Goal: Task Accomplishment & Management: Manage account settings

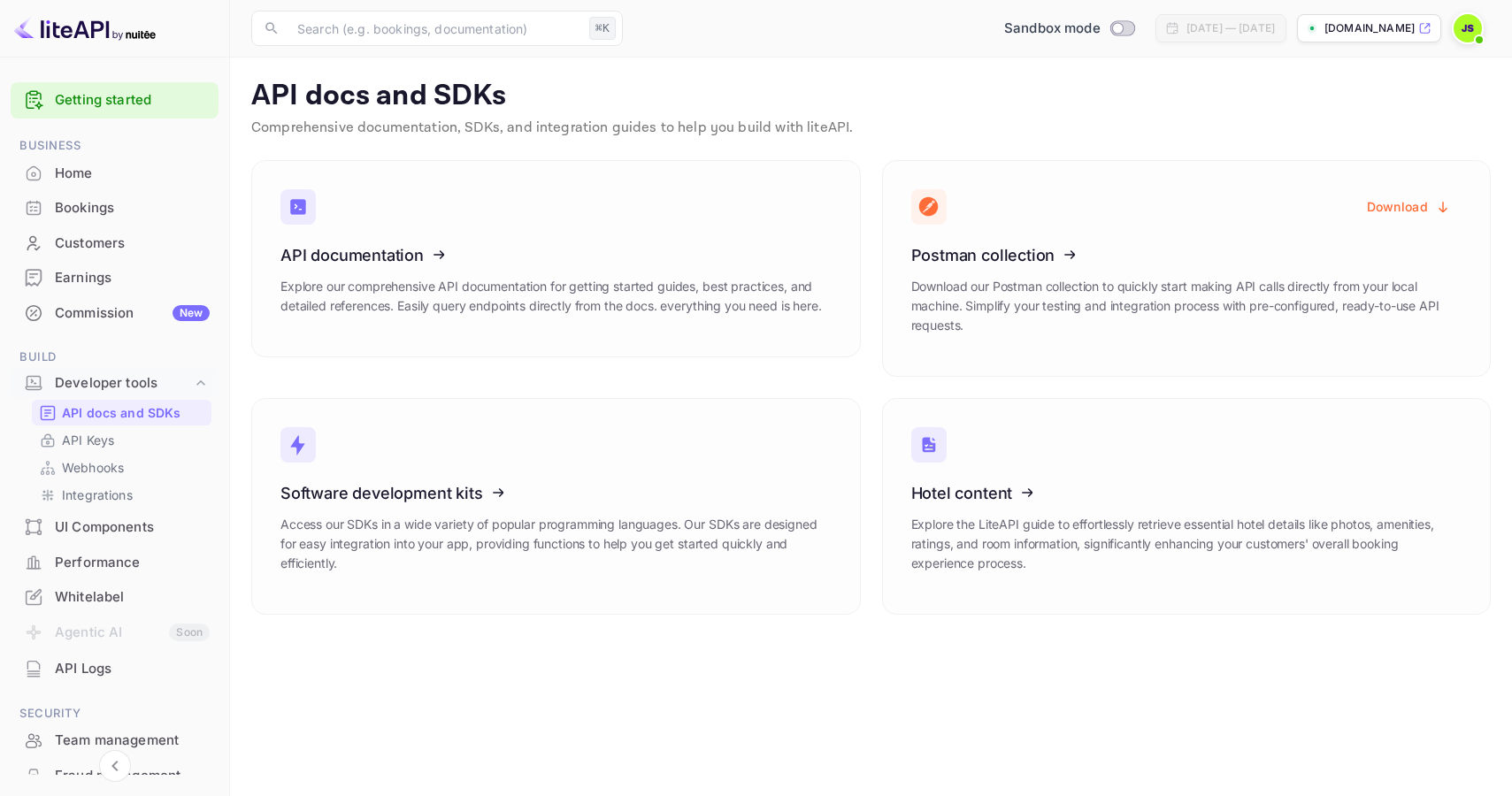
click at [98, 157] on div "Home" at bounding box center [114, 174] width 208 height 35
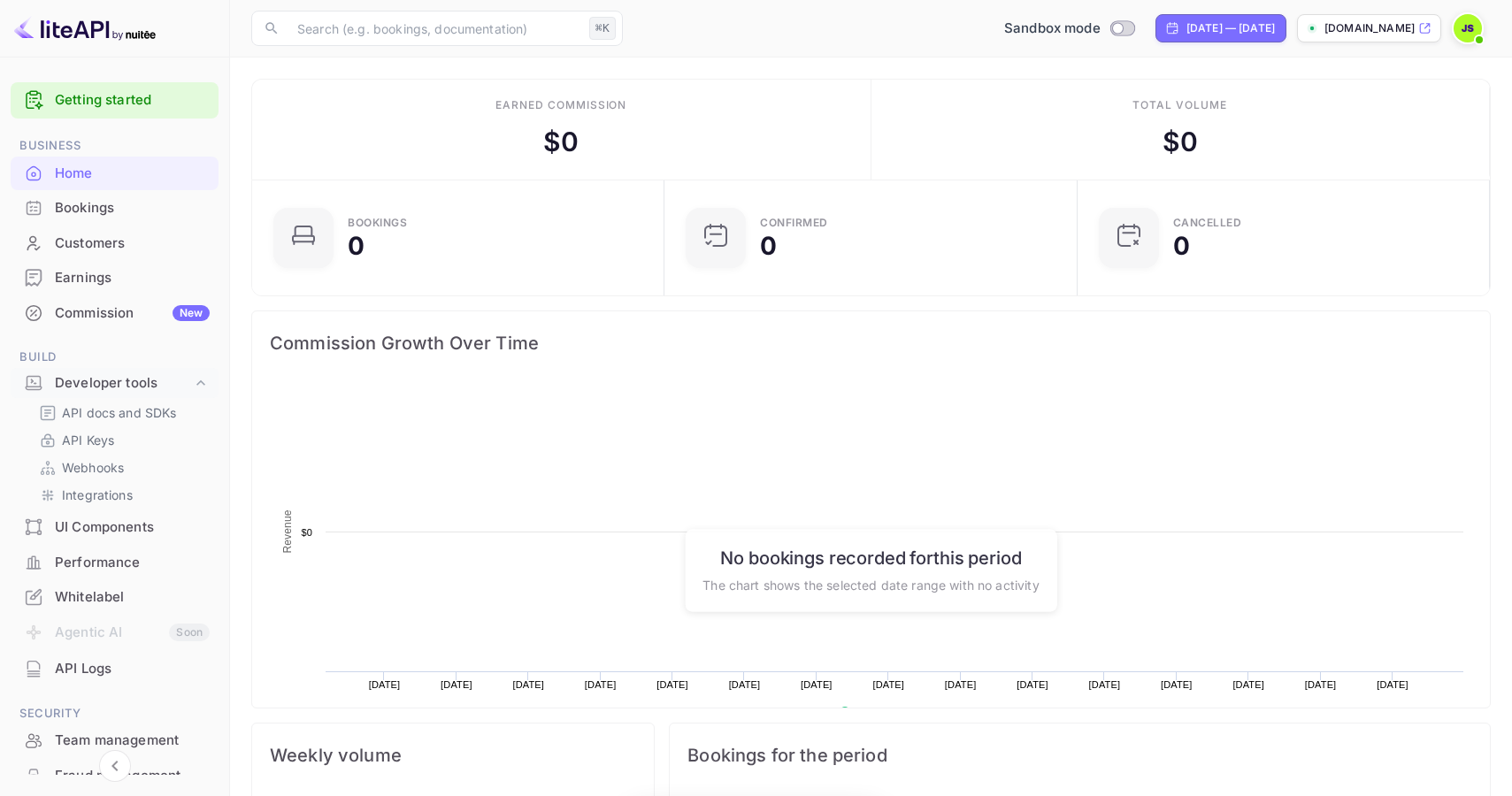
scroll to position [288, 401]
click at [113, 600] on div "Whitelabel" at bounding box center [132, 598] width 154 height 20
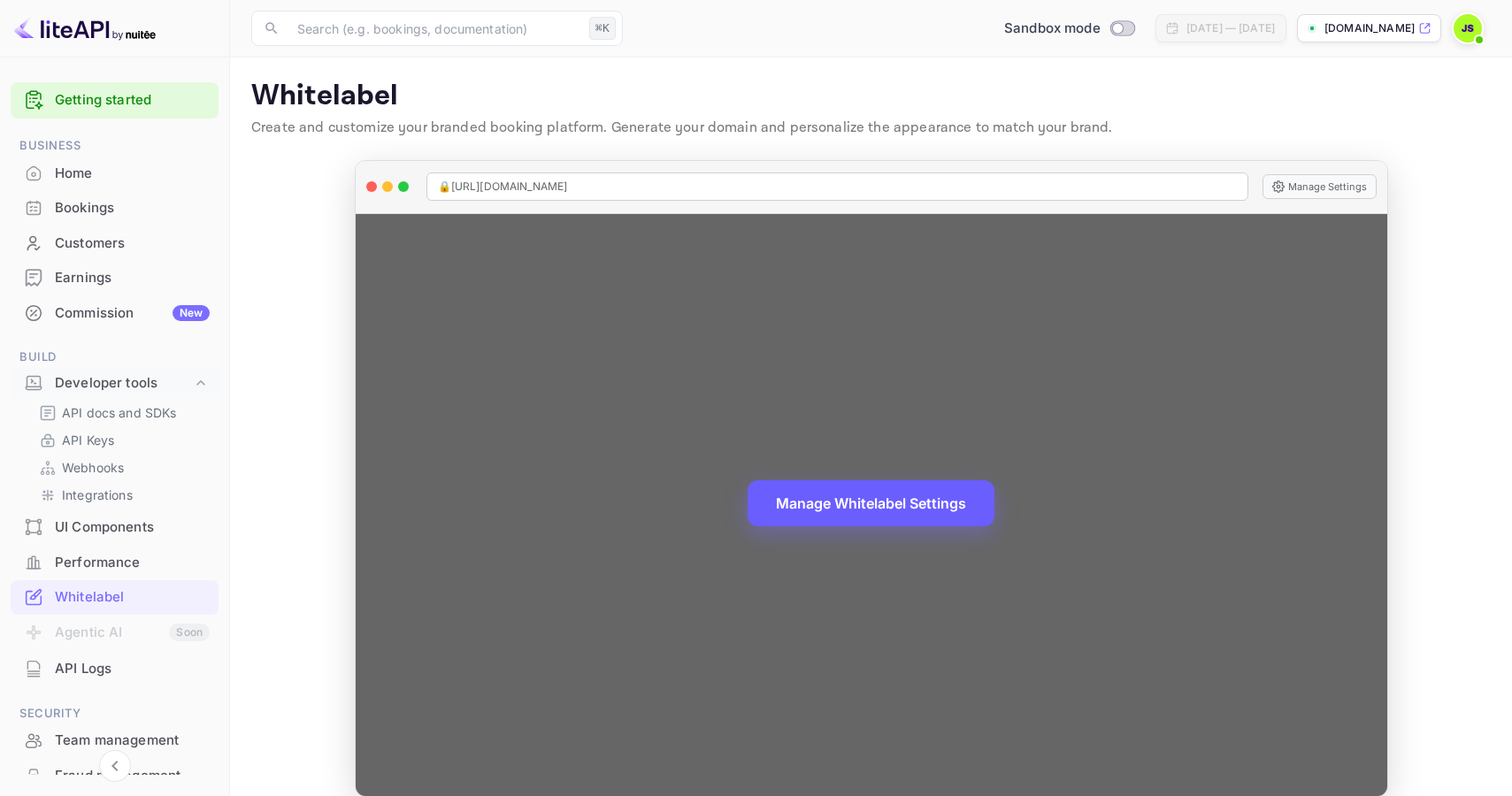
click at [863, 506] on button "Manage Whitelabel Settings" at bounding box center [871, 504] width 247 height 46
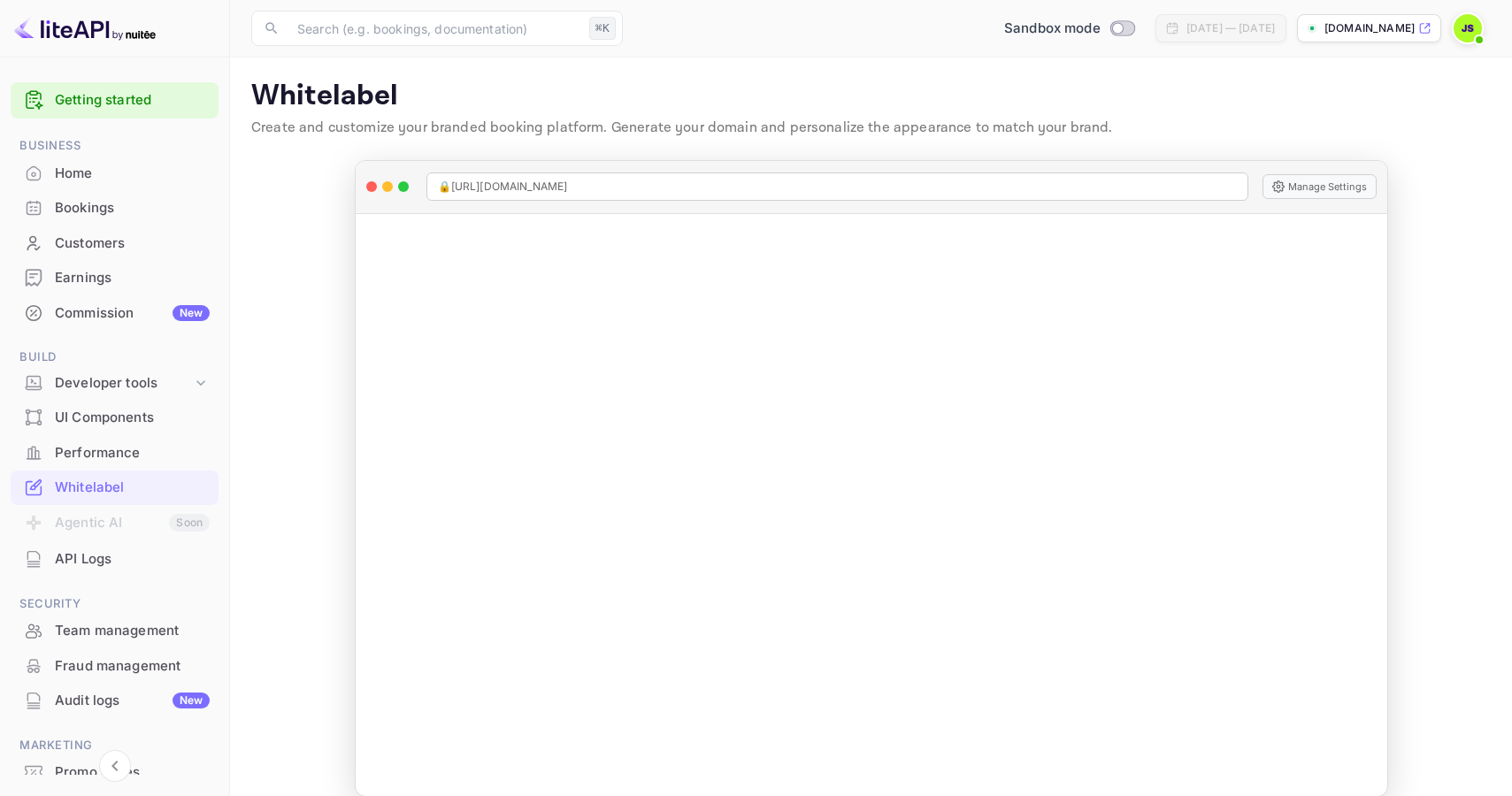
click at [69, 176] on div "Home" at bounding box center [132, 174] width 154 height 20
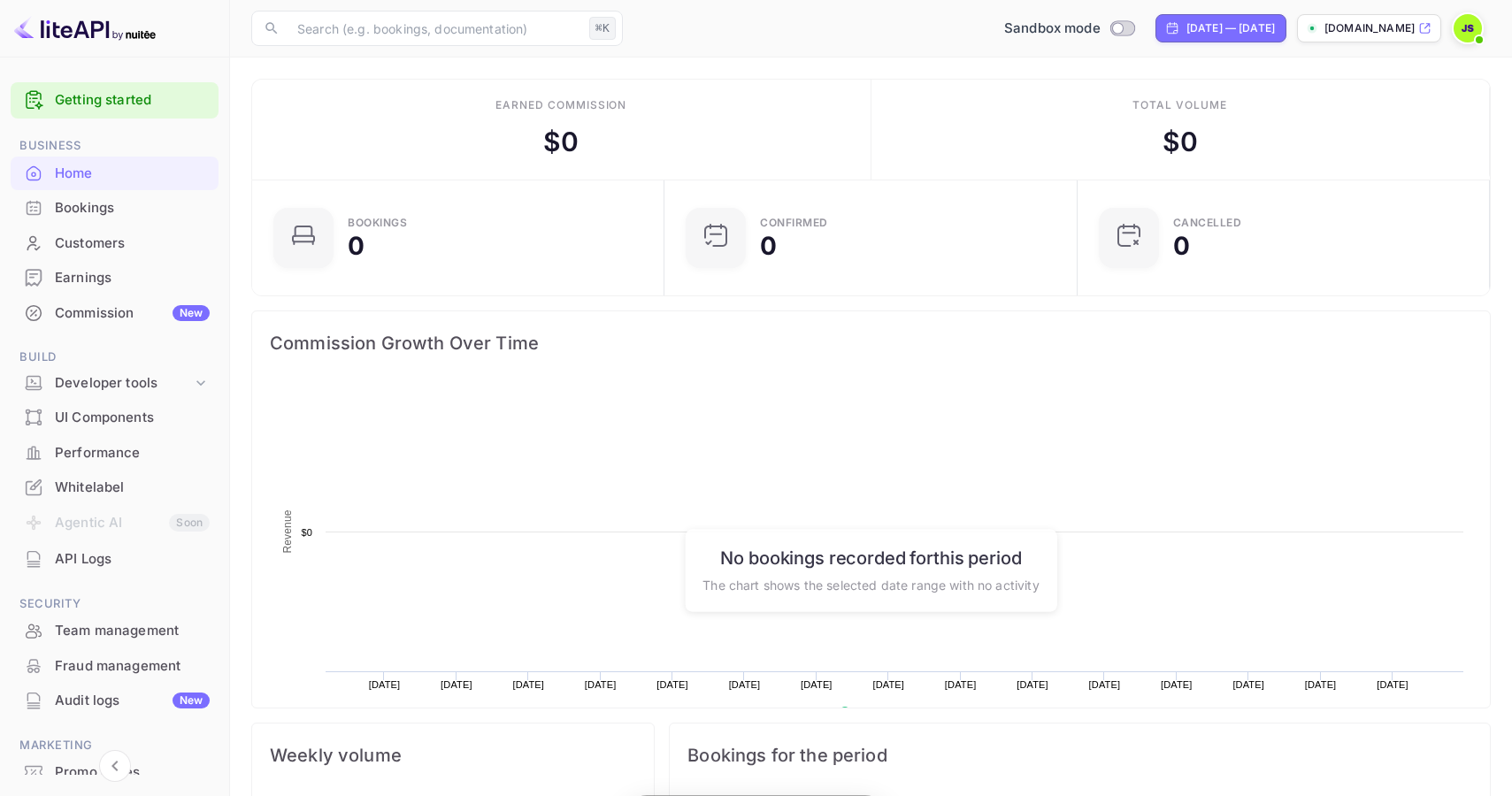
scroll to position [288, 401]
click at [106, 317] on div "Commission New" at bounding box center [132, 313] width 154 height 20
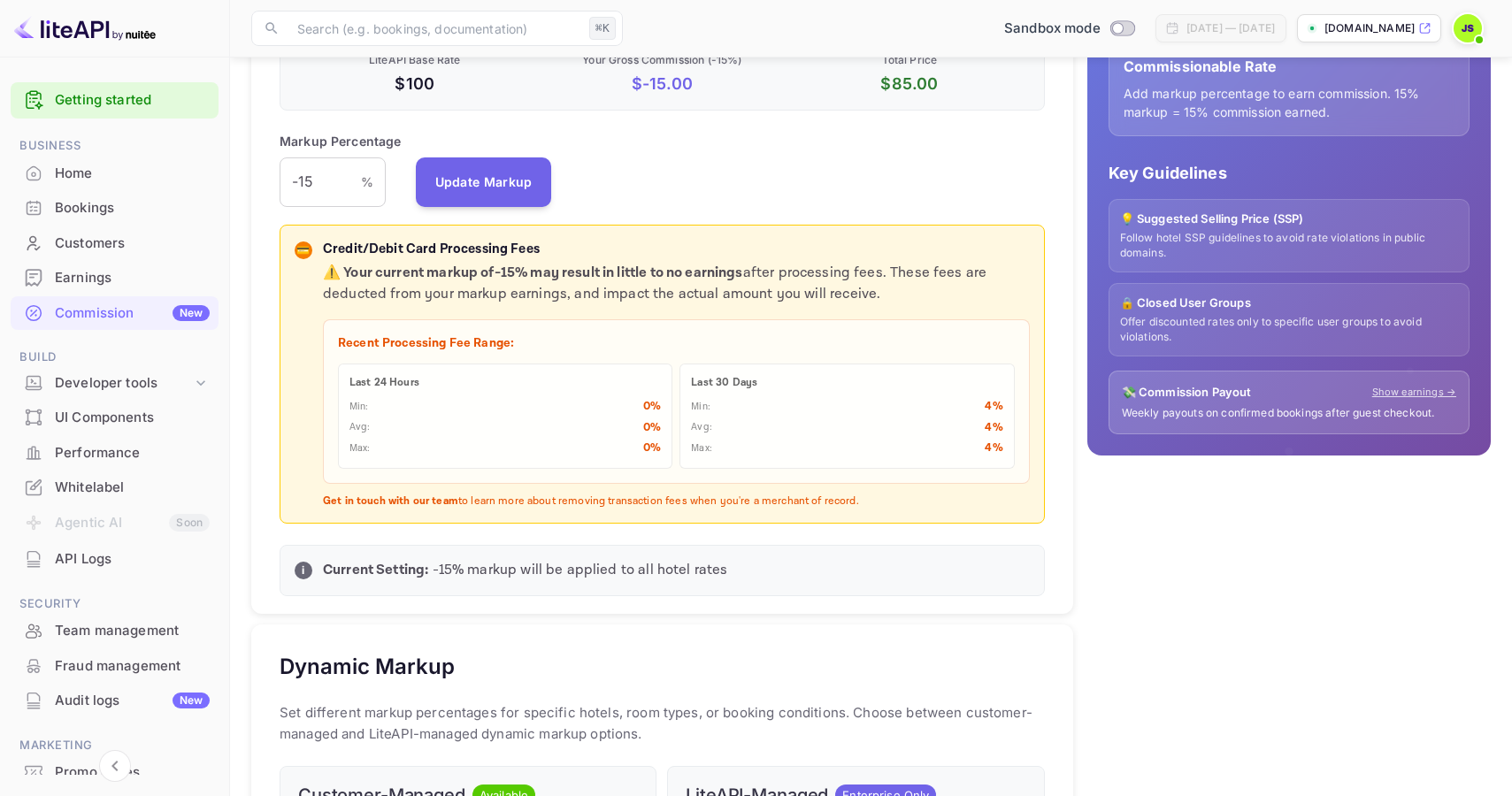
scroll to position [372, 0]
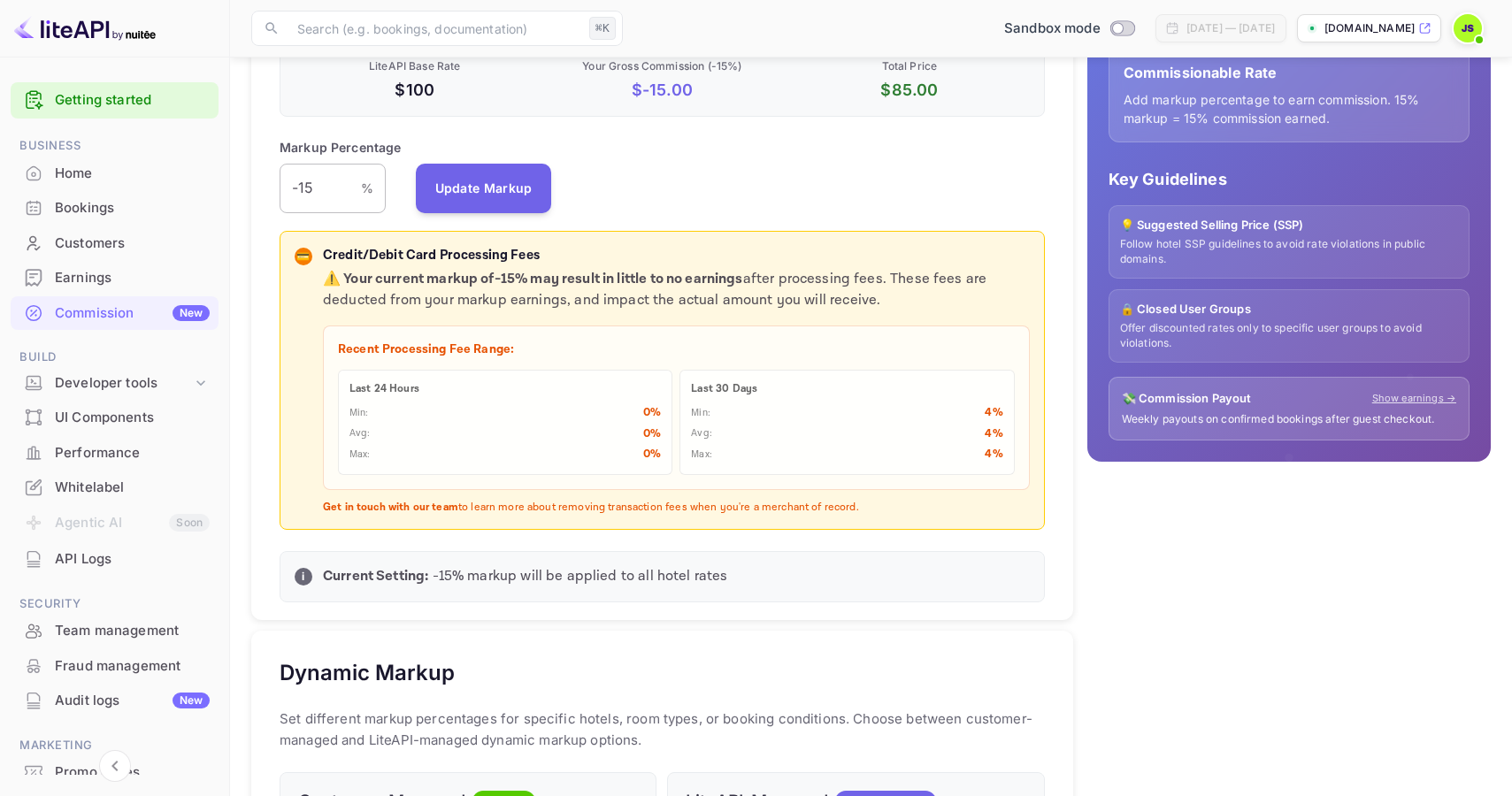
click at [324, 198] on input "-15" at bounding box center [320, 188] width 81 height 49
click at [314, 190] on input "-15" at bounding box center [320, 188] width 81 height 49
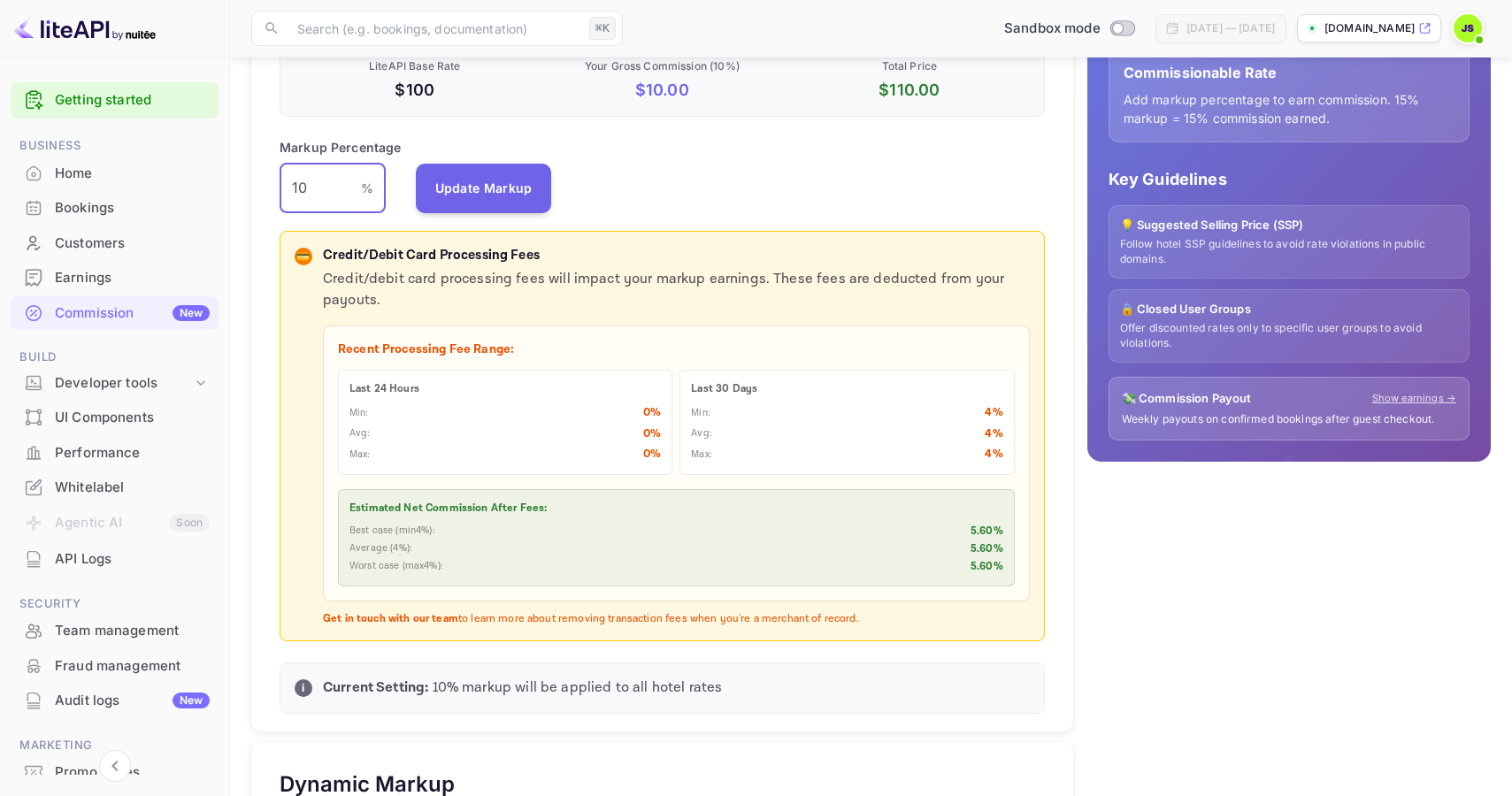
click at [317, 185] on input "10" at bounding box center [320, 188] width 81 height 49
type input "12"
click at [476, 186] on button "Update Markup" at bounding box center [484, 187] width 136 height 49
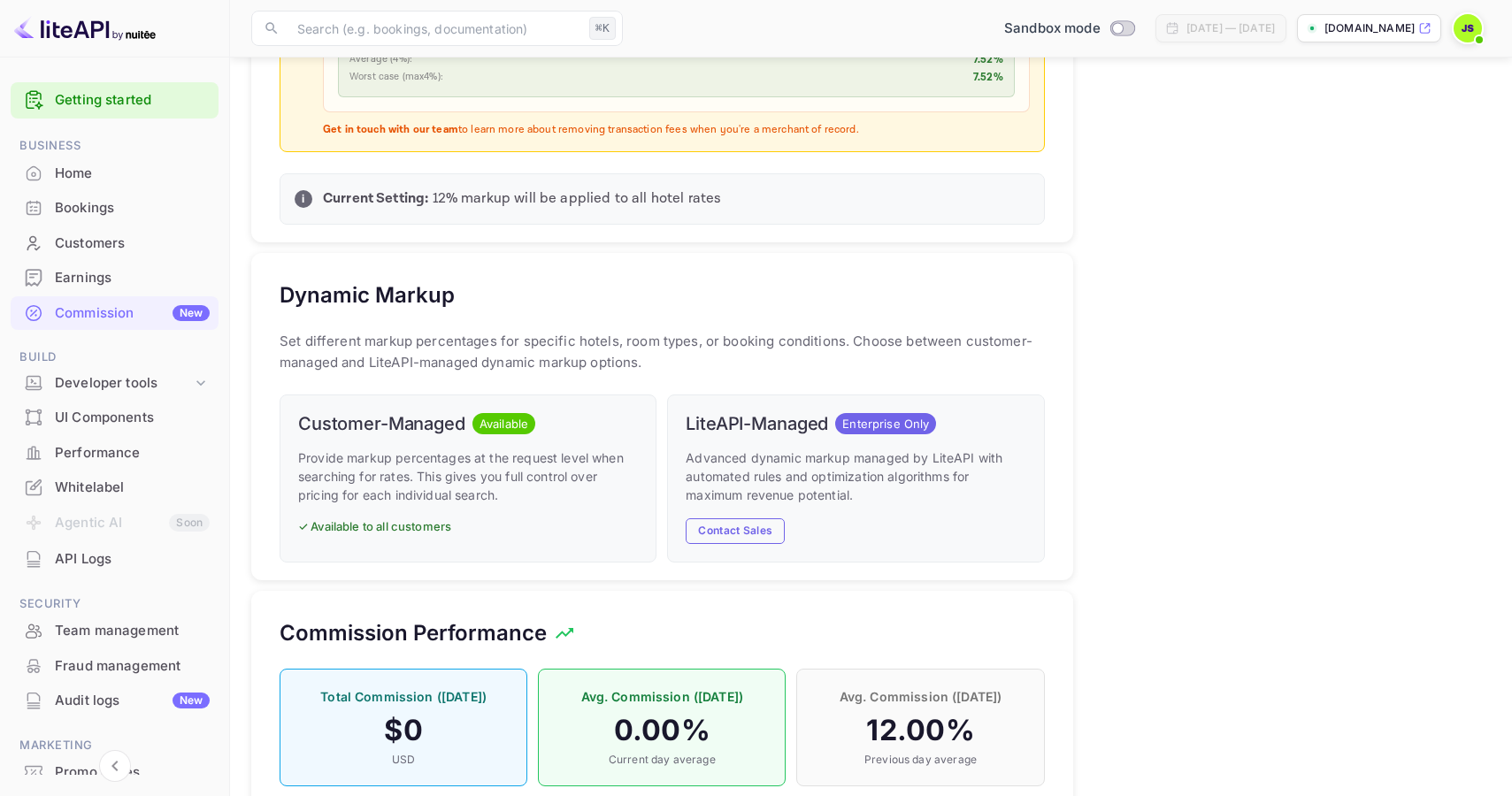
scroll to position [884, 0]
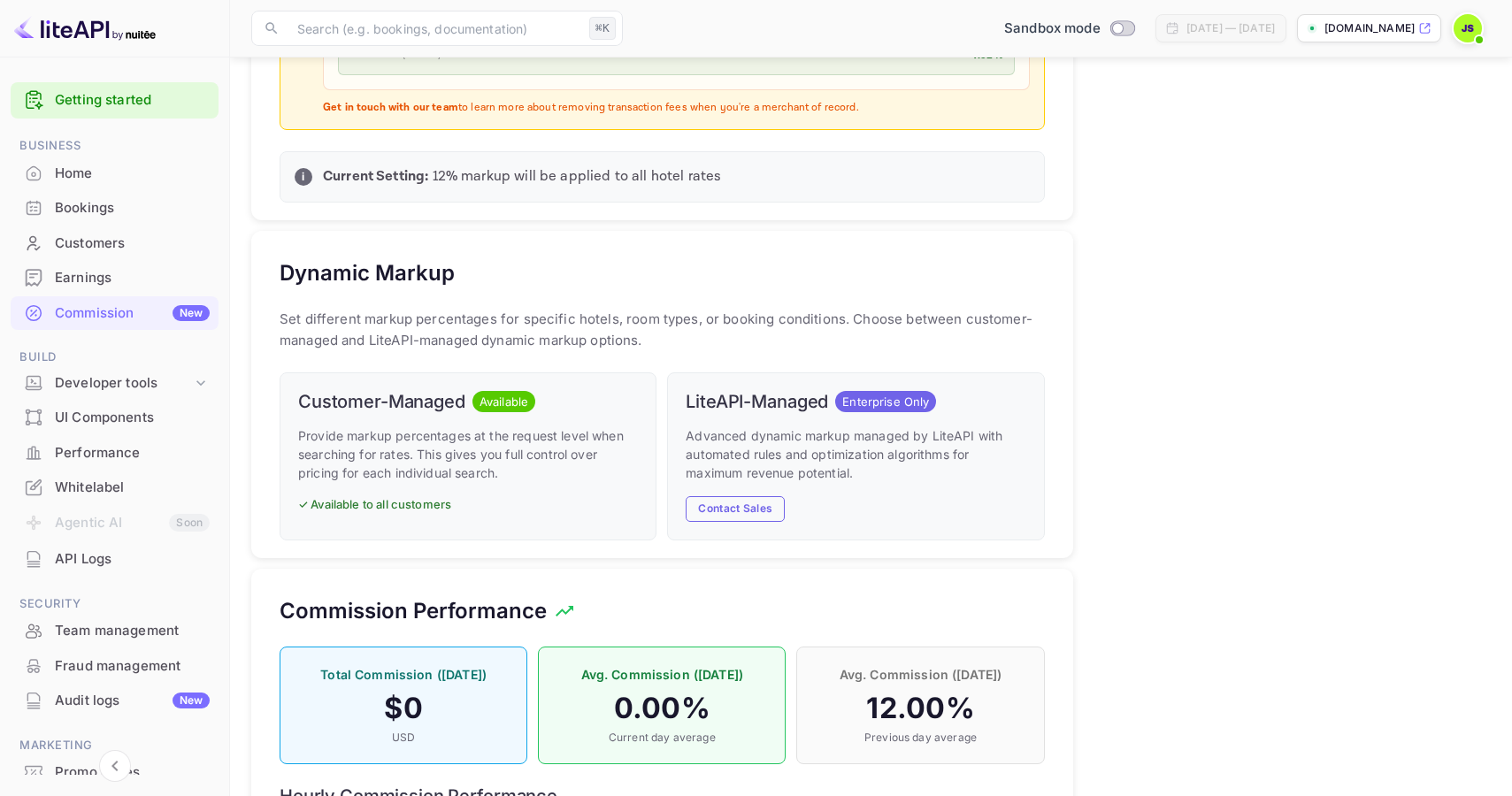
click at [750, 430] on p "Advanced dynamic markup managed by LiteAPI with automated rules and optimizatio…" at bounding box center [856, 454] width 340 height 56
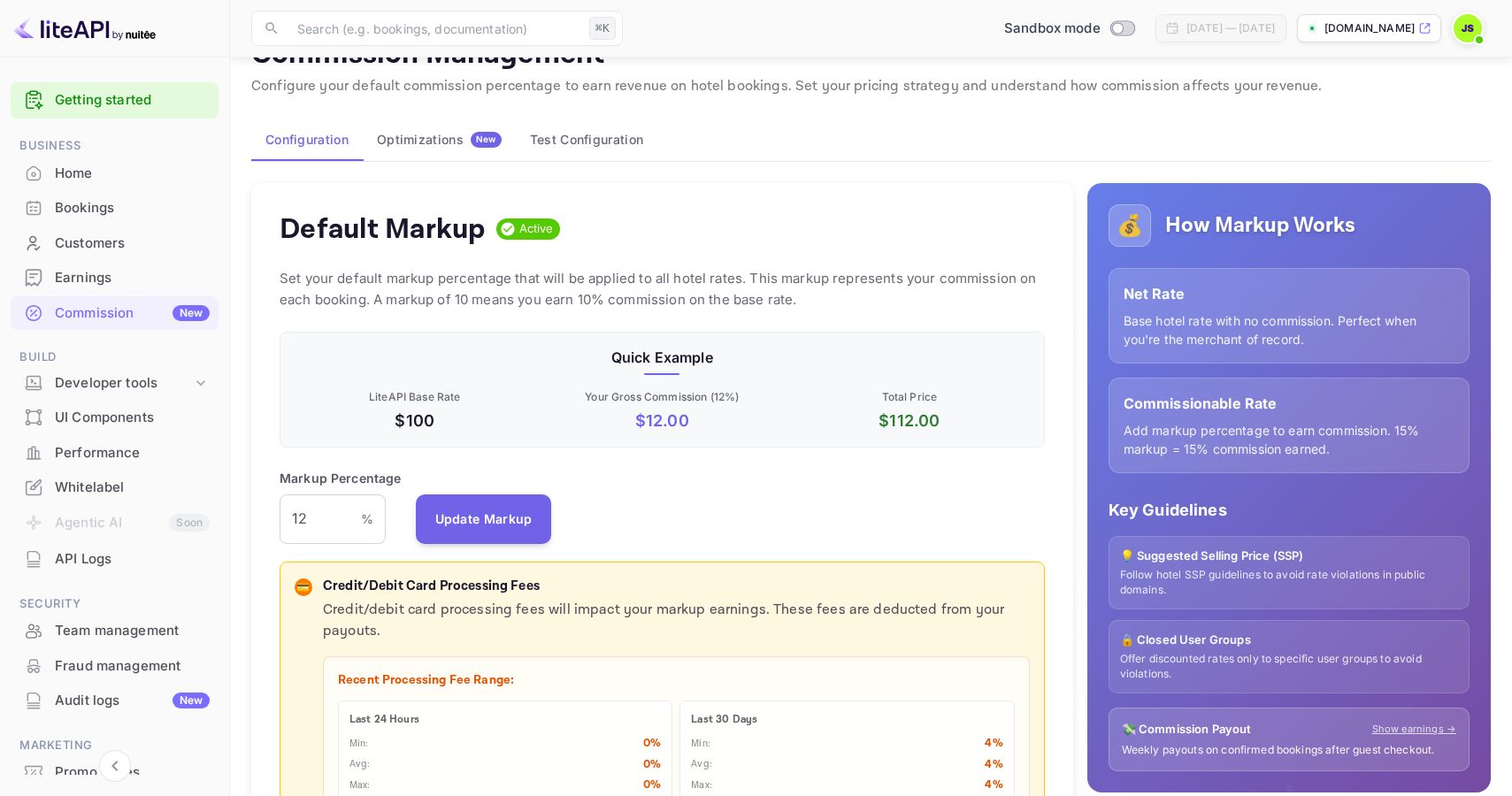
scroll to position [0, 0]
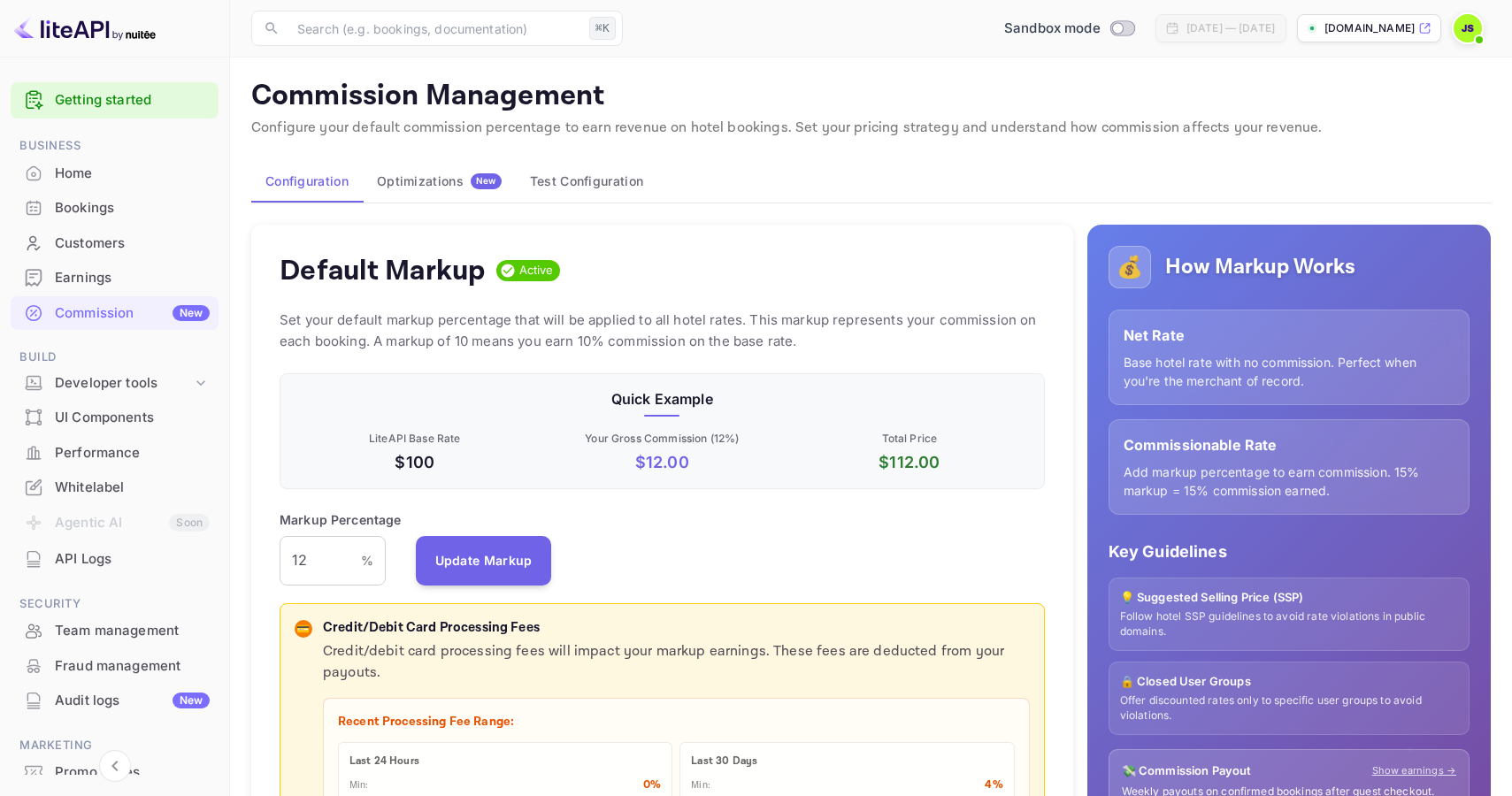
click at [436, 181] on div "Optimizations New" at bounding box center [439, 181] width 124 height 16
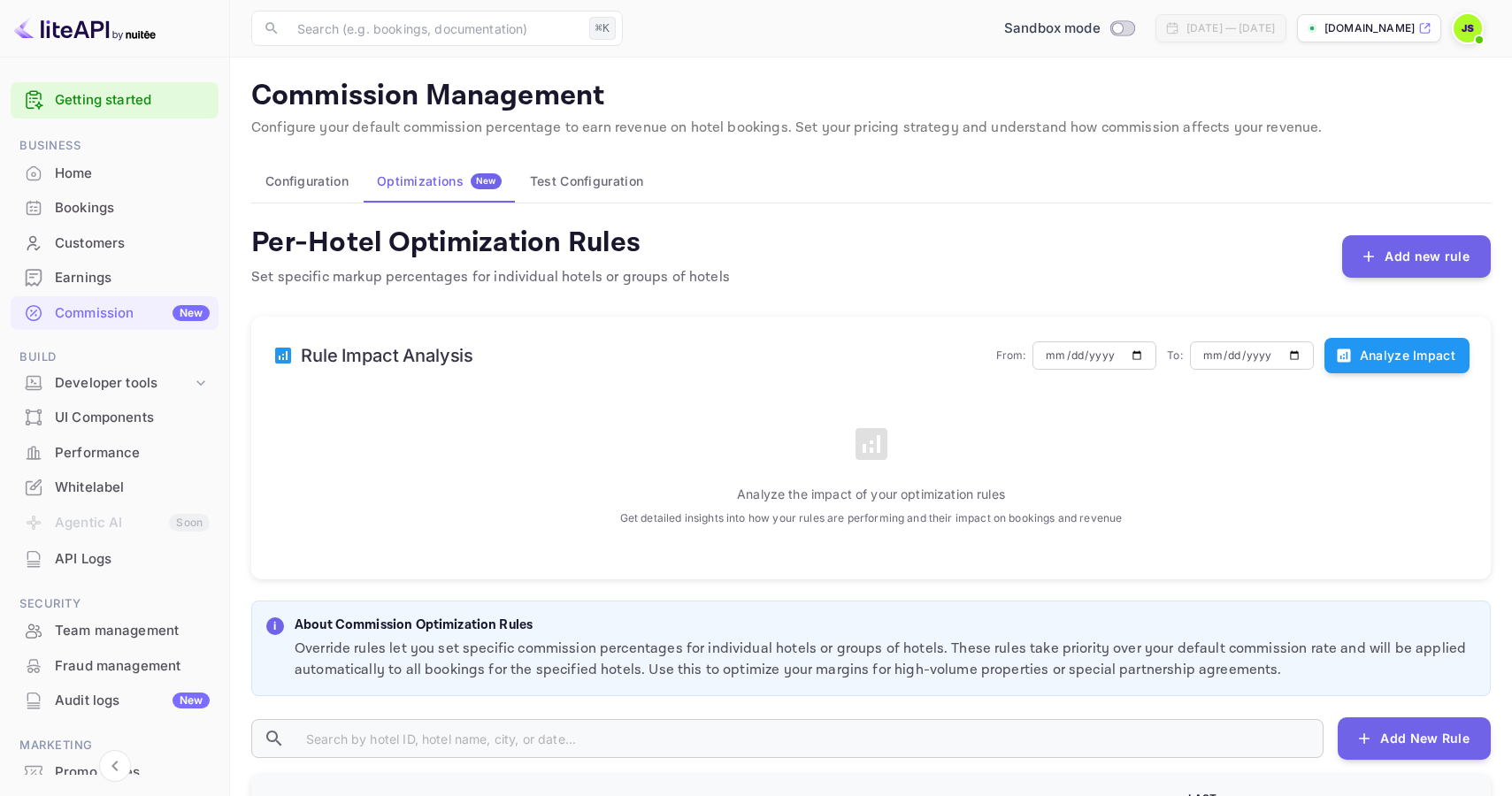
click at [580, 185] on button "Test Configuration" at bounding box center [586, 181] width 142 height 42
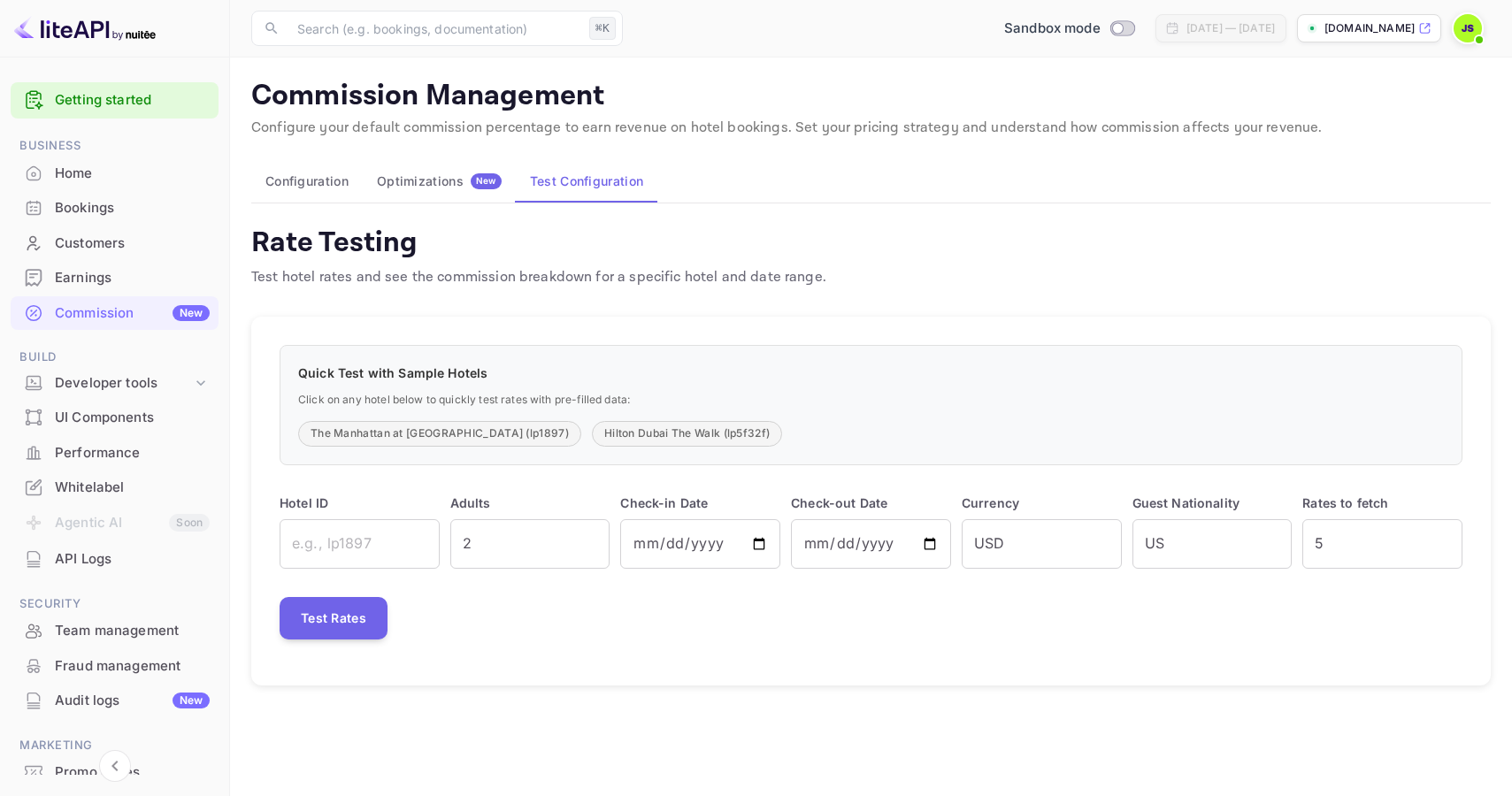
click at [405, 179] on div "Optimizations New" at bounding box center [439, 181] width 124 height 16
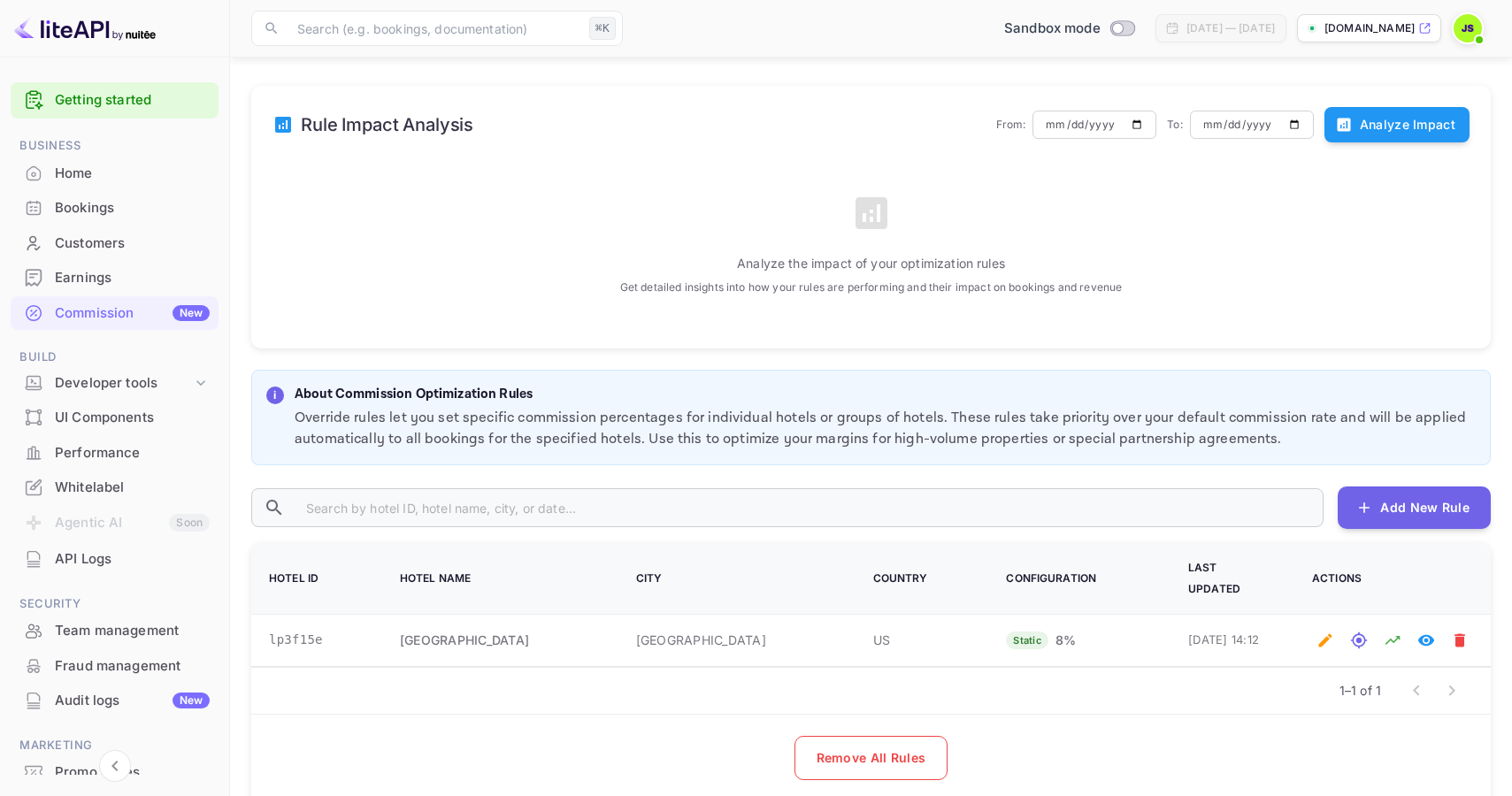
scroll to position [272, 0]
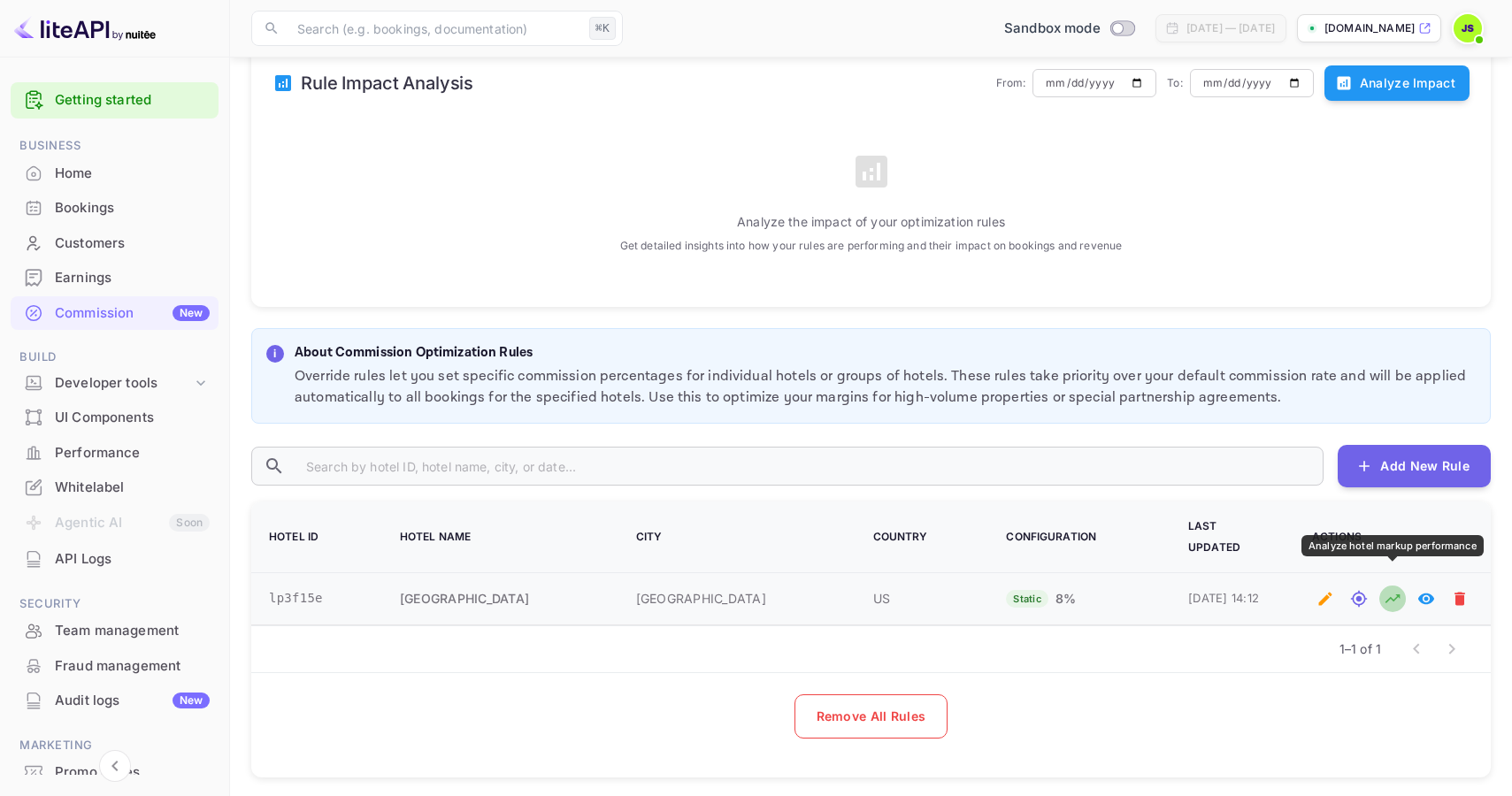
click at [1390, 594] on icon "Analyze hotel markup performance" at bounding box center [1393, 599] width 15 height 9
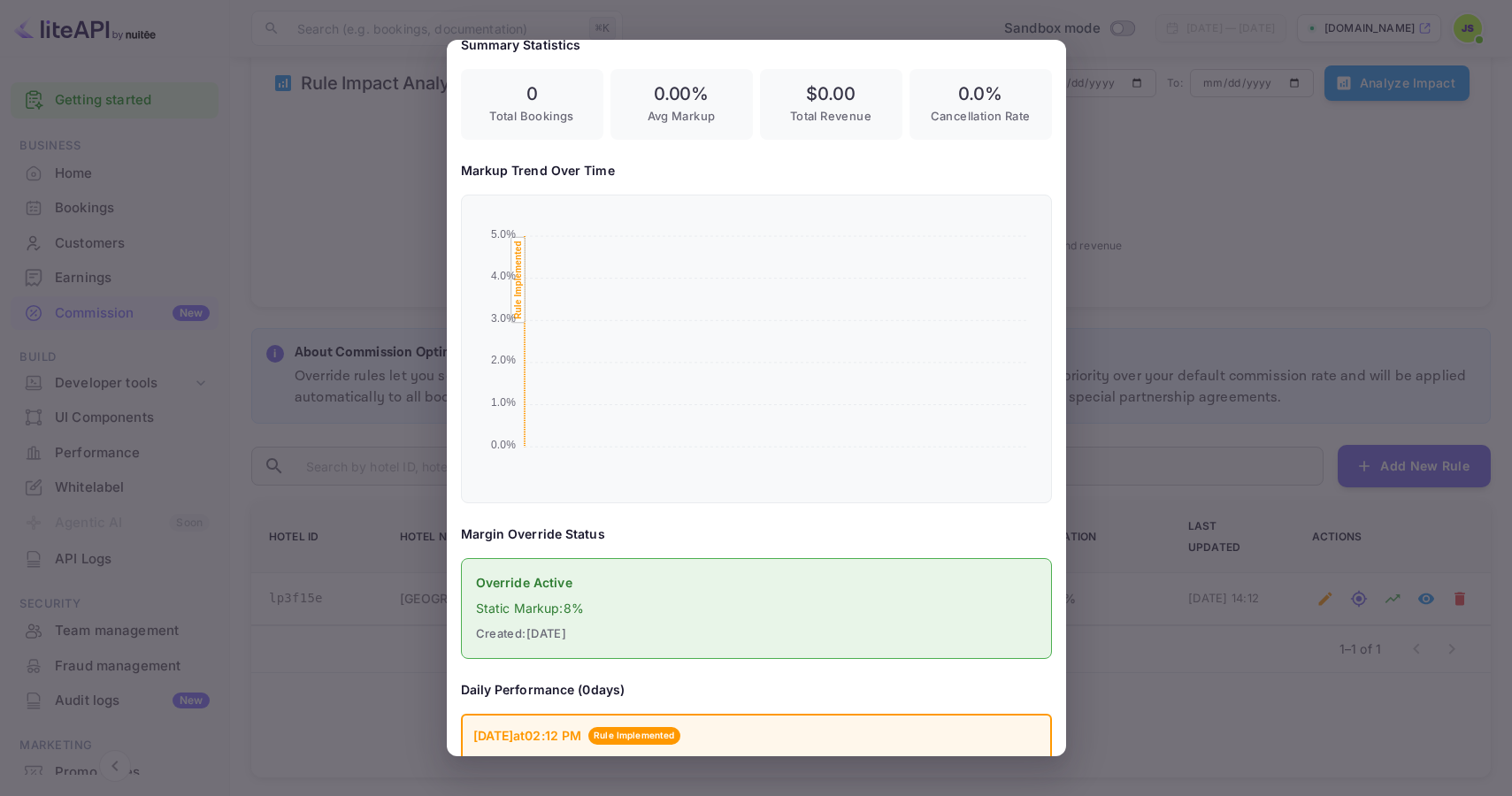
scroll to position [260, 0]
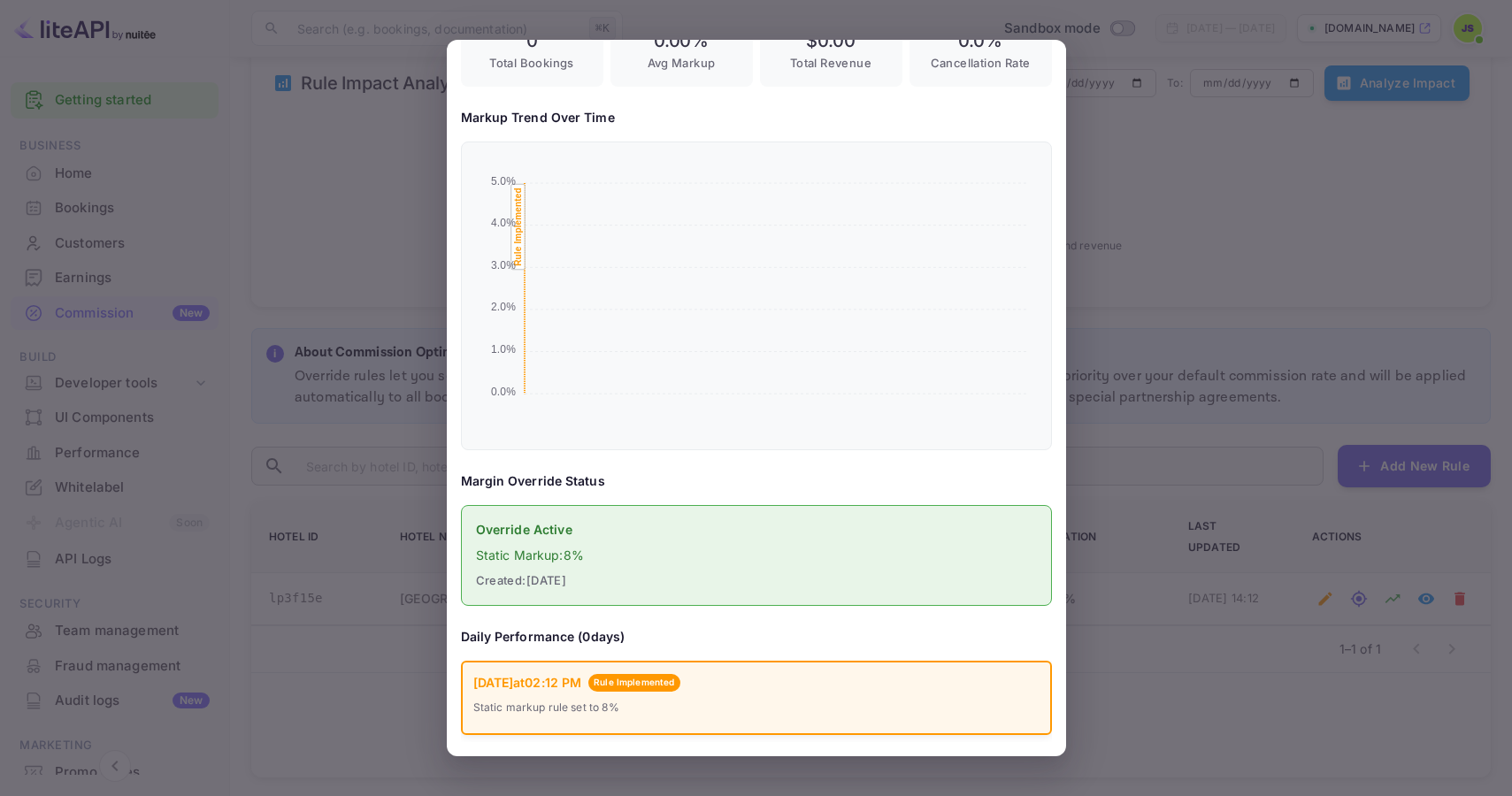
click at [1139, 126] on div at bounding box center [756, 398] width 1512 height 796
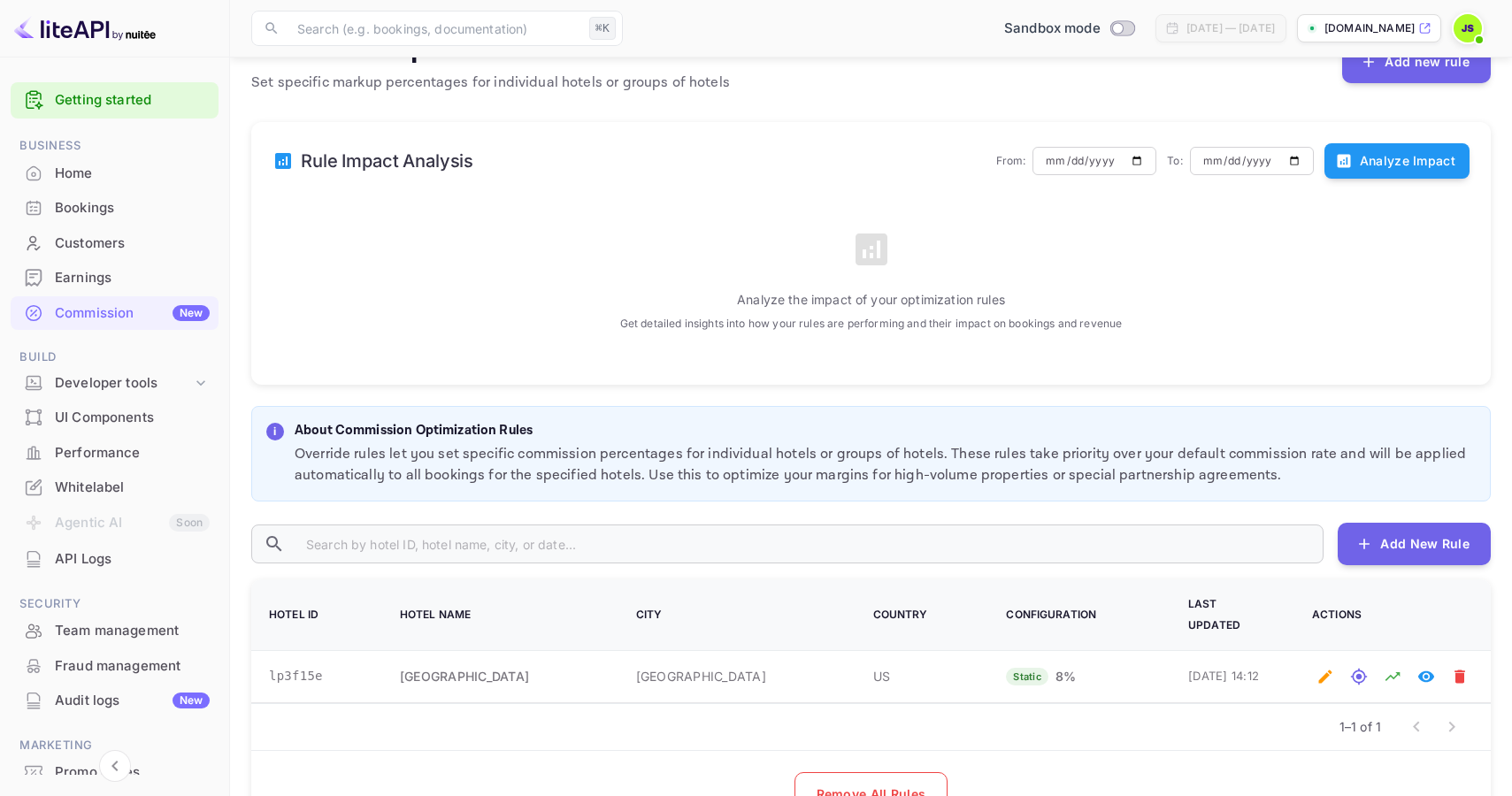
scroll to position [0, 0]
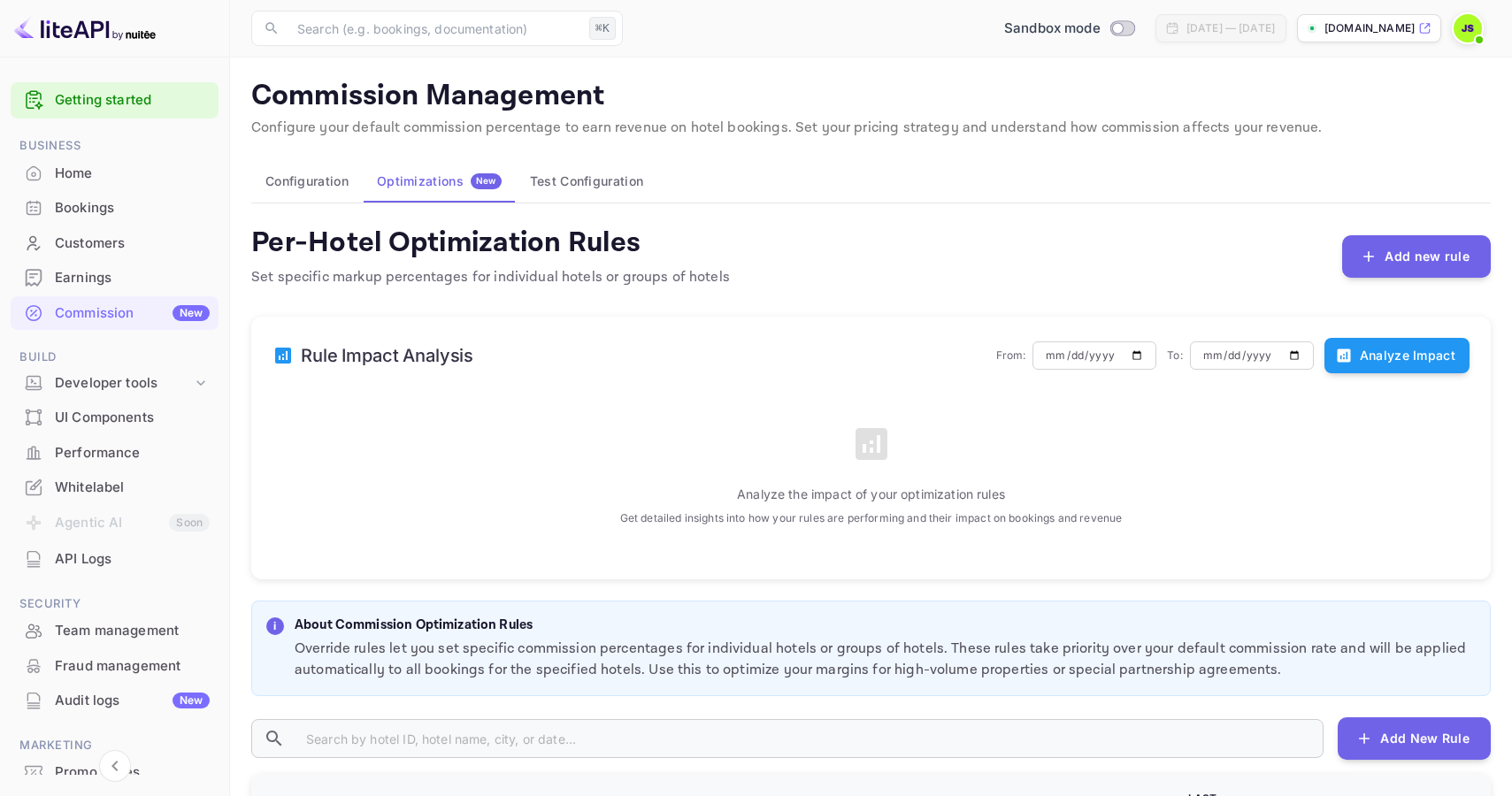
click at [290, 178] on button "Configuration" at bounding box center [307, 181] width 112 height 42
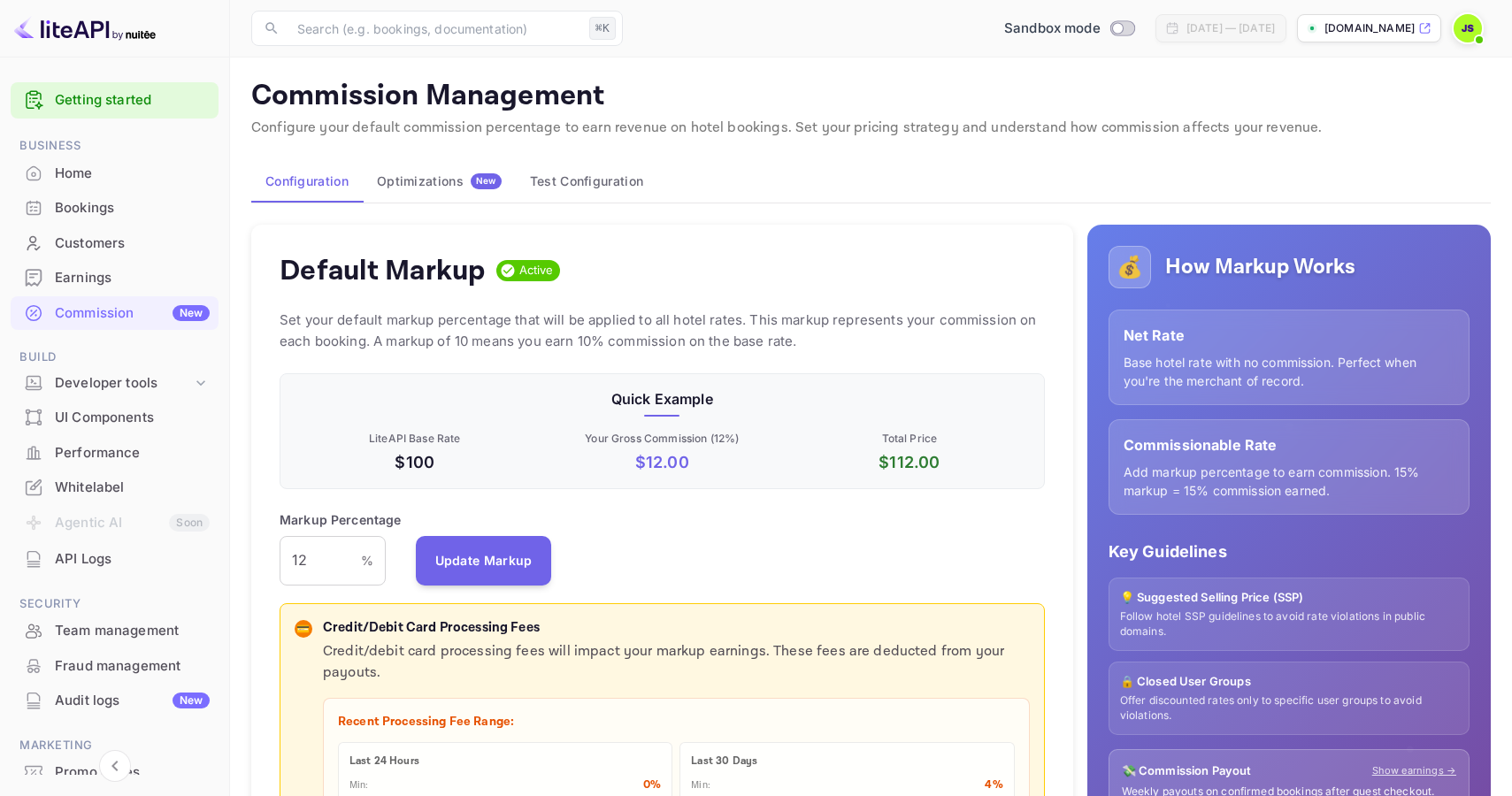
click at [588, 179] on button "Test Configuration" at bounding box center [586, 181] width 142 height 42
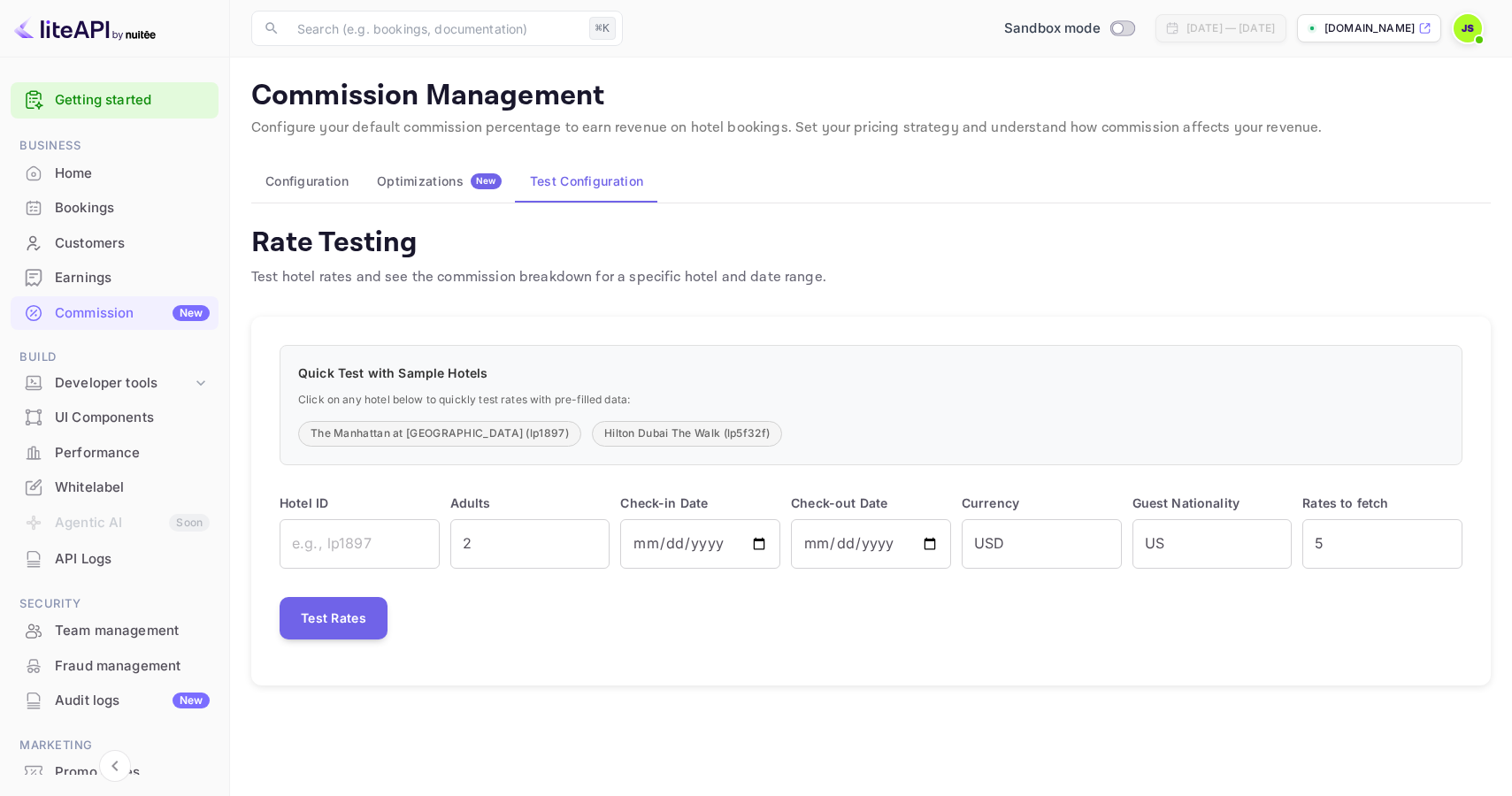
click at [452, 180] on div "Optimizations New" at bounding box center [439, 181] width 124 height 16
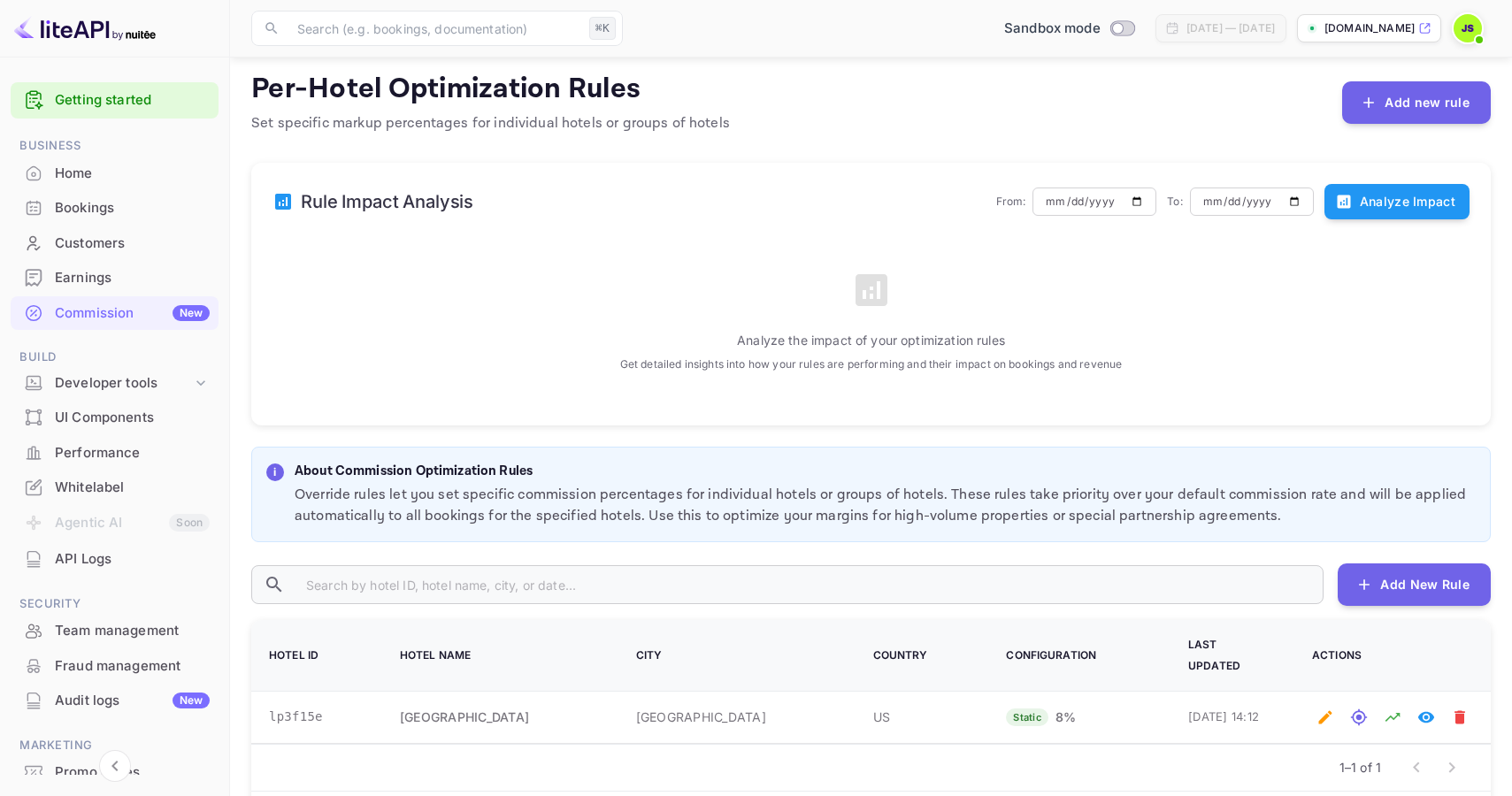
scroll to position [272, 0]
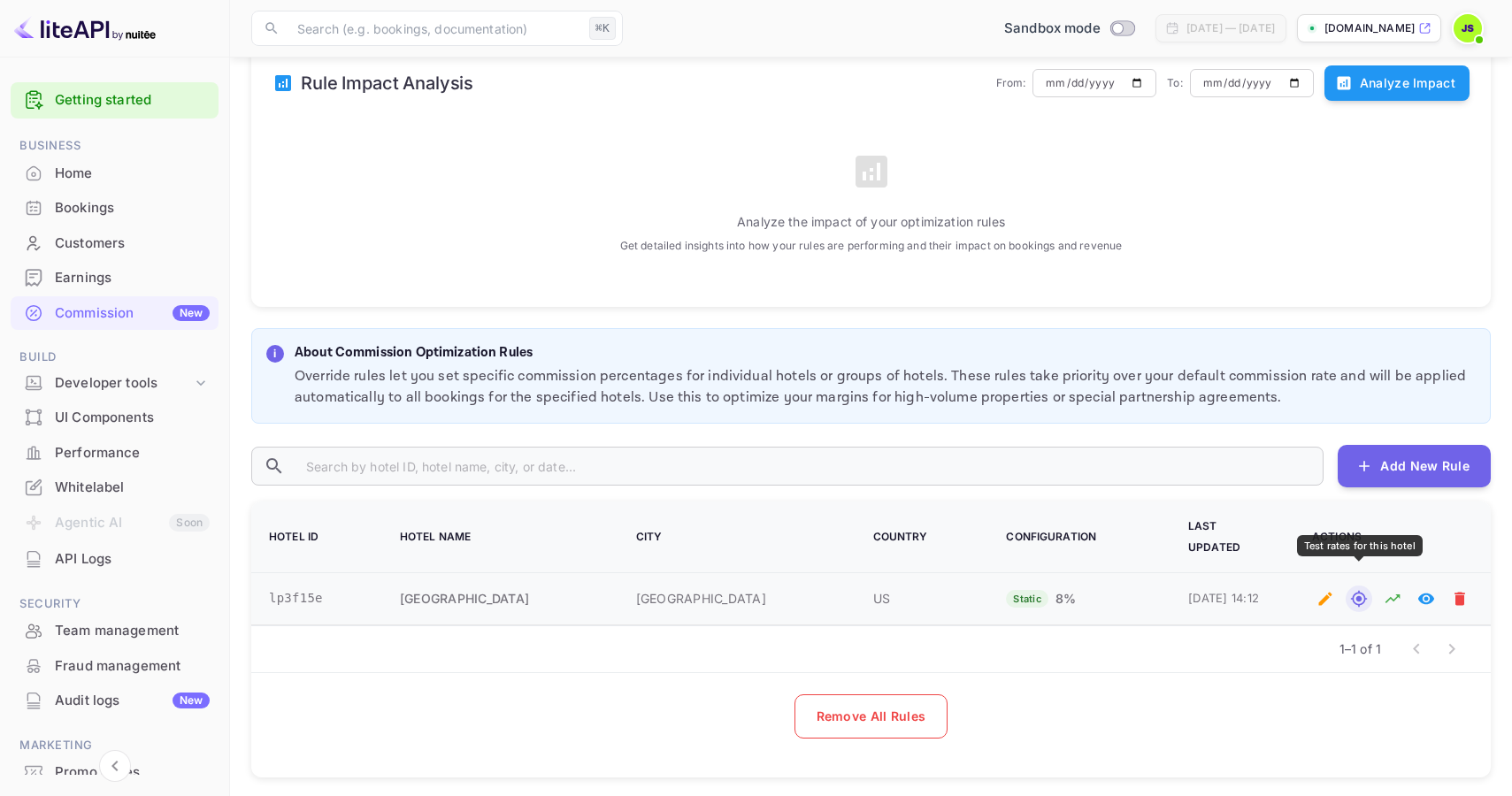
click at [1360, 590] on icon "Test rates for this hotel" at bounding box center [1358, 599] width 17 height 17
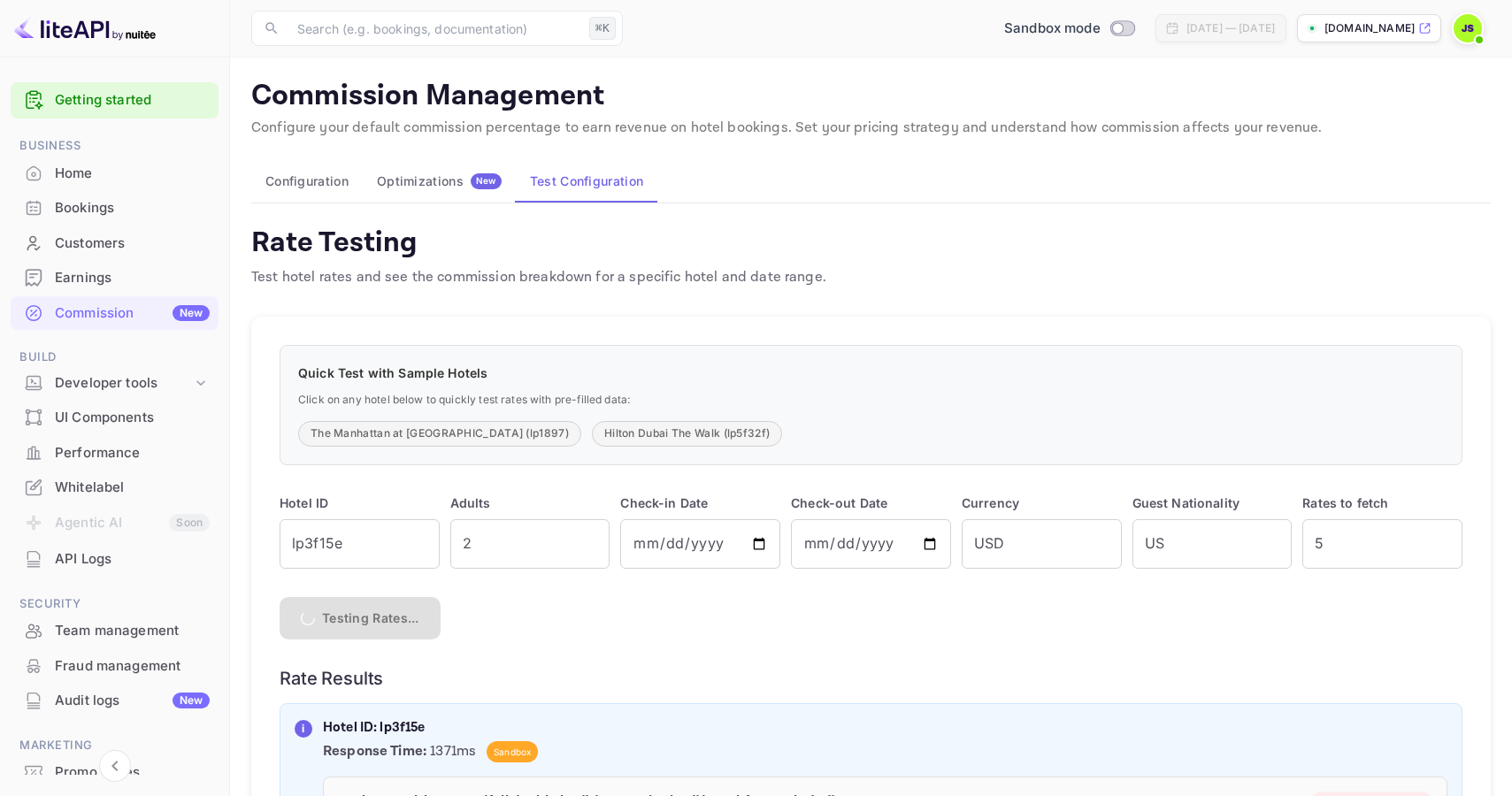
click at [107, 312] on div "Commission New" at bounding box center [132, 313] width 154 height 20
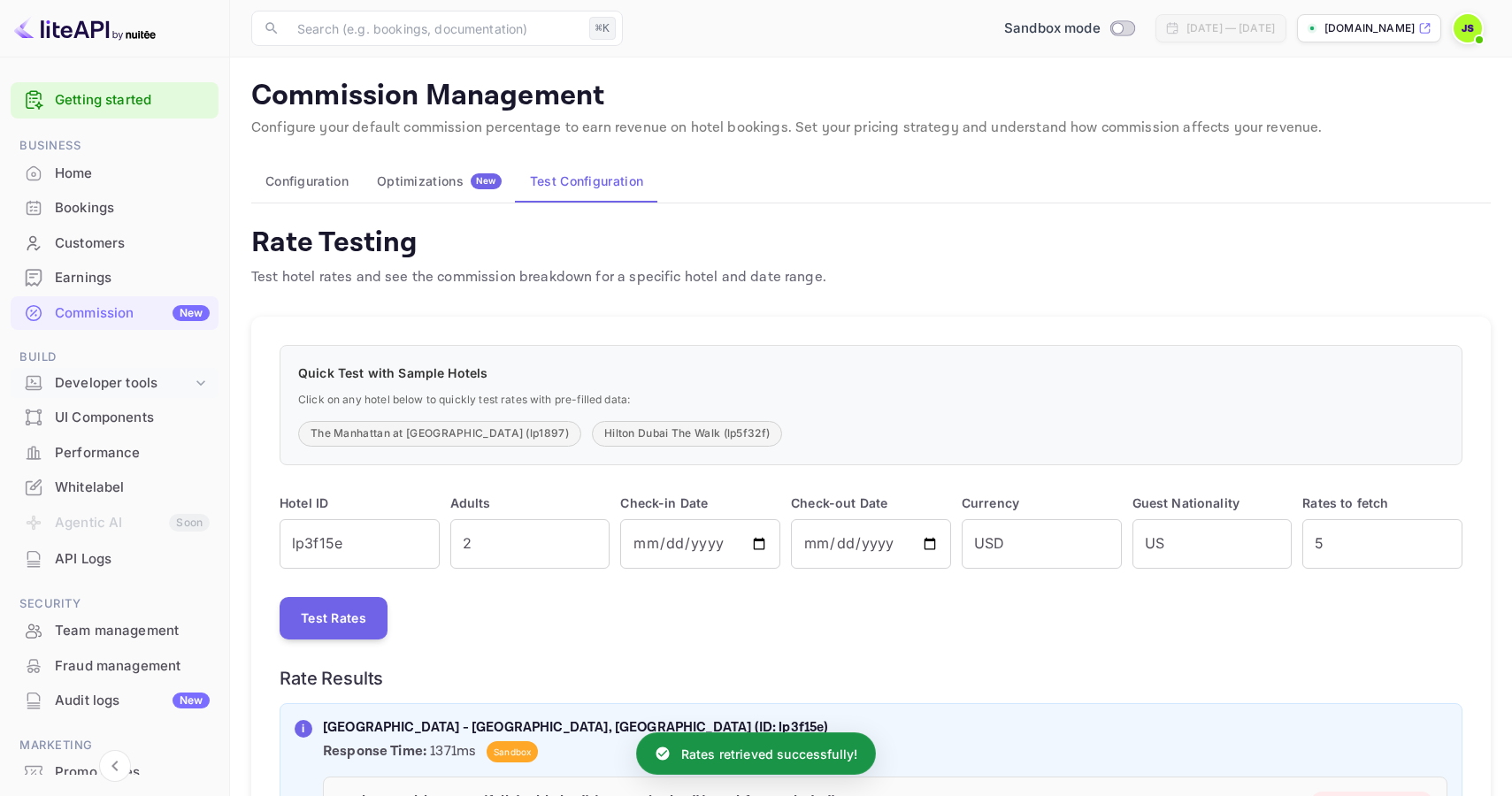
click at [103, 395] on div "Developer tools" at bounding box center [114, 384] width 208 height 31
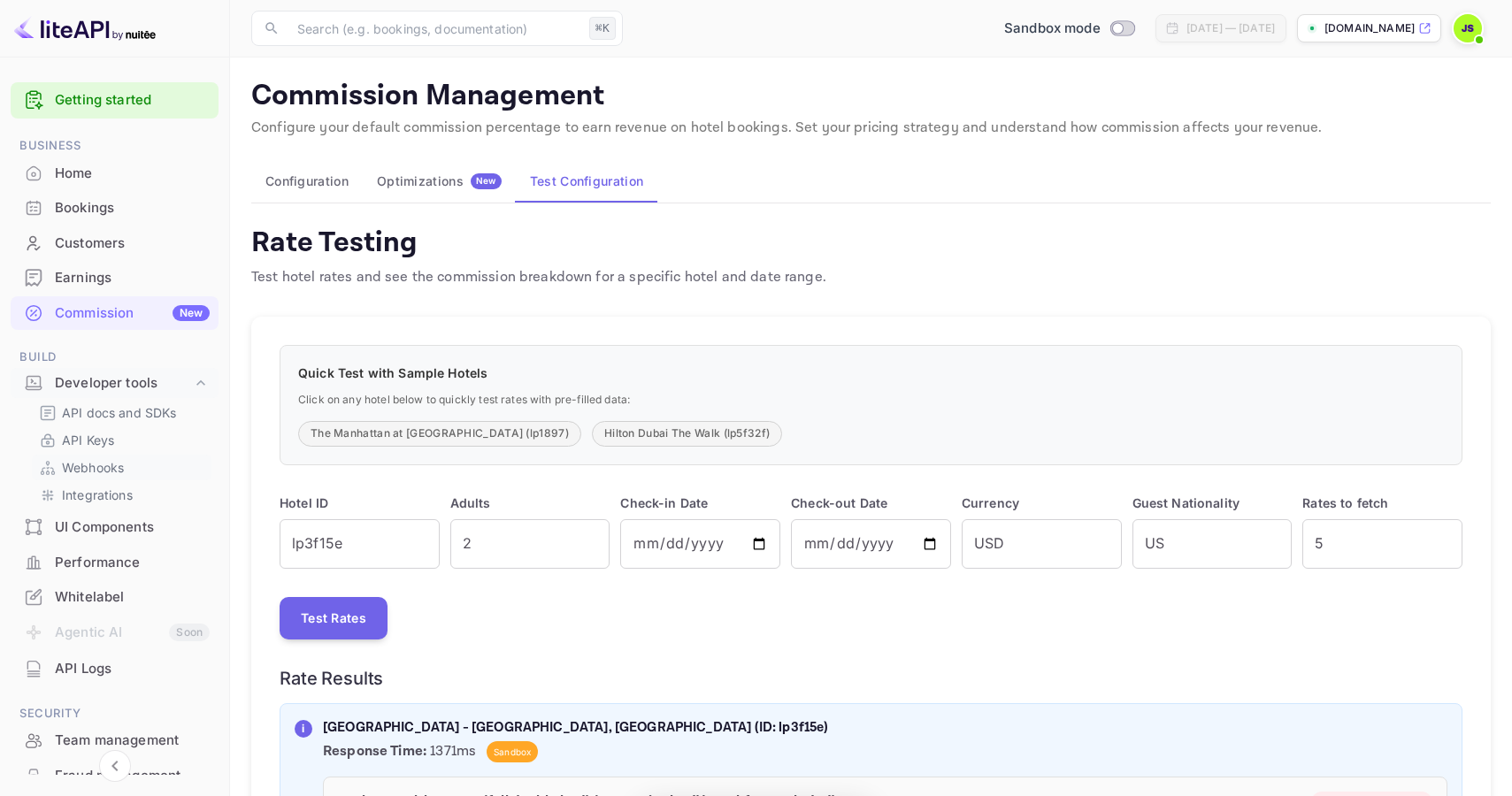
click at [92, 470] on p "Webhooks" at bounding box center [93, 467] width 62 height 18
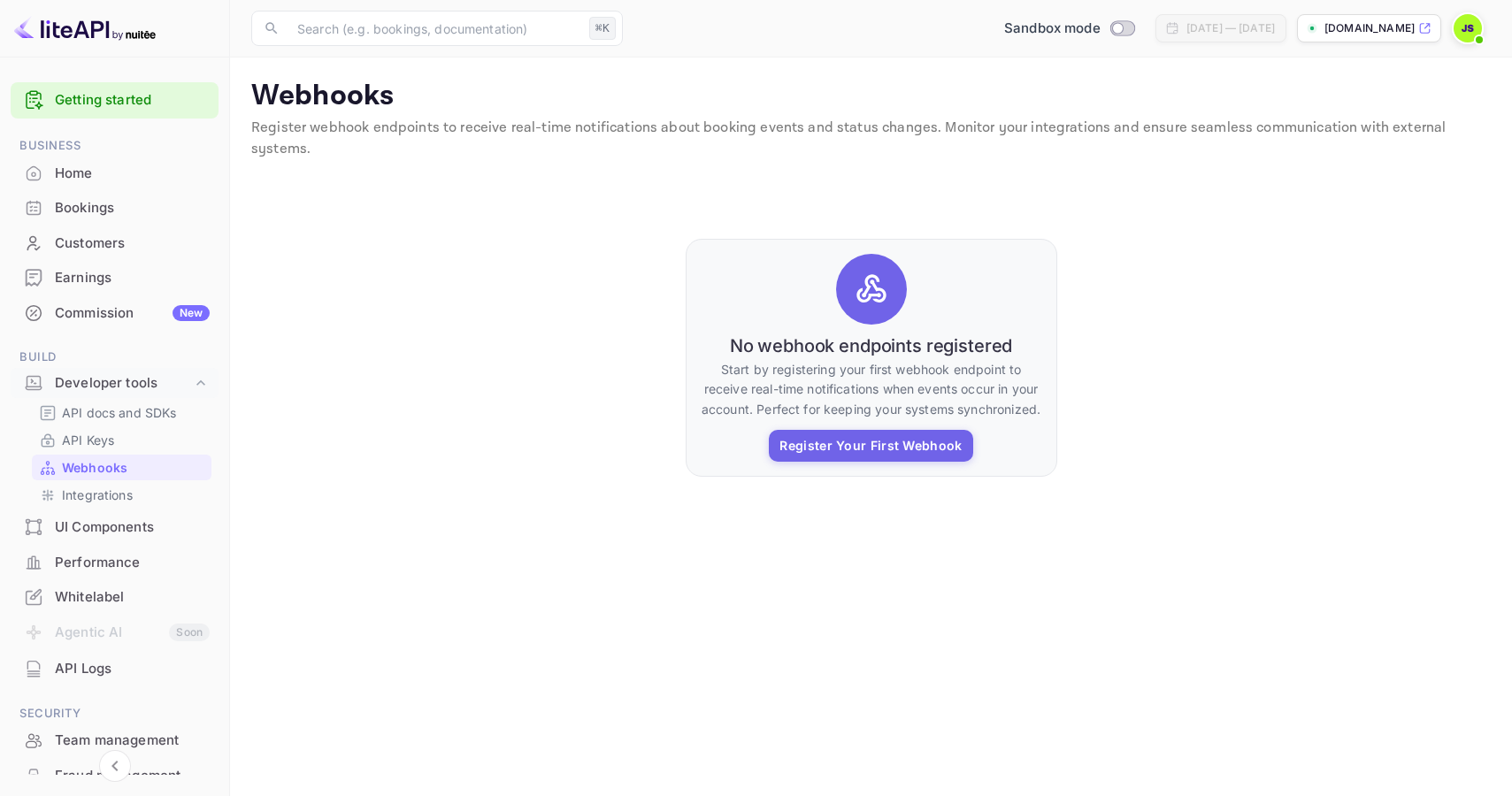
click at [92, 563] on div "Performance" at bounding box center [132, 563] width 154 height 20
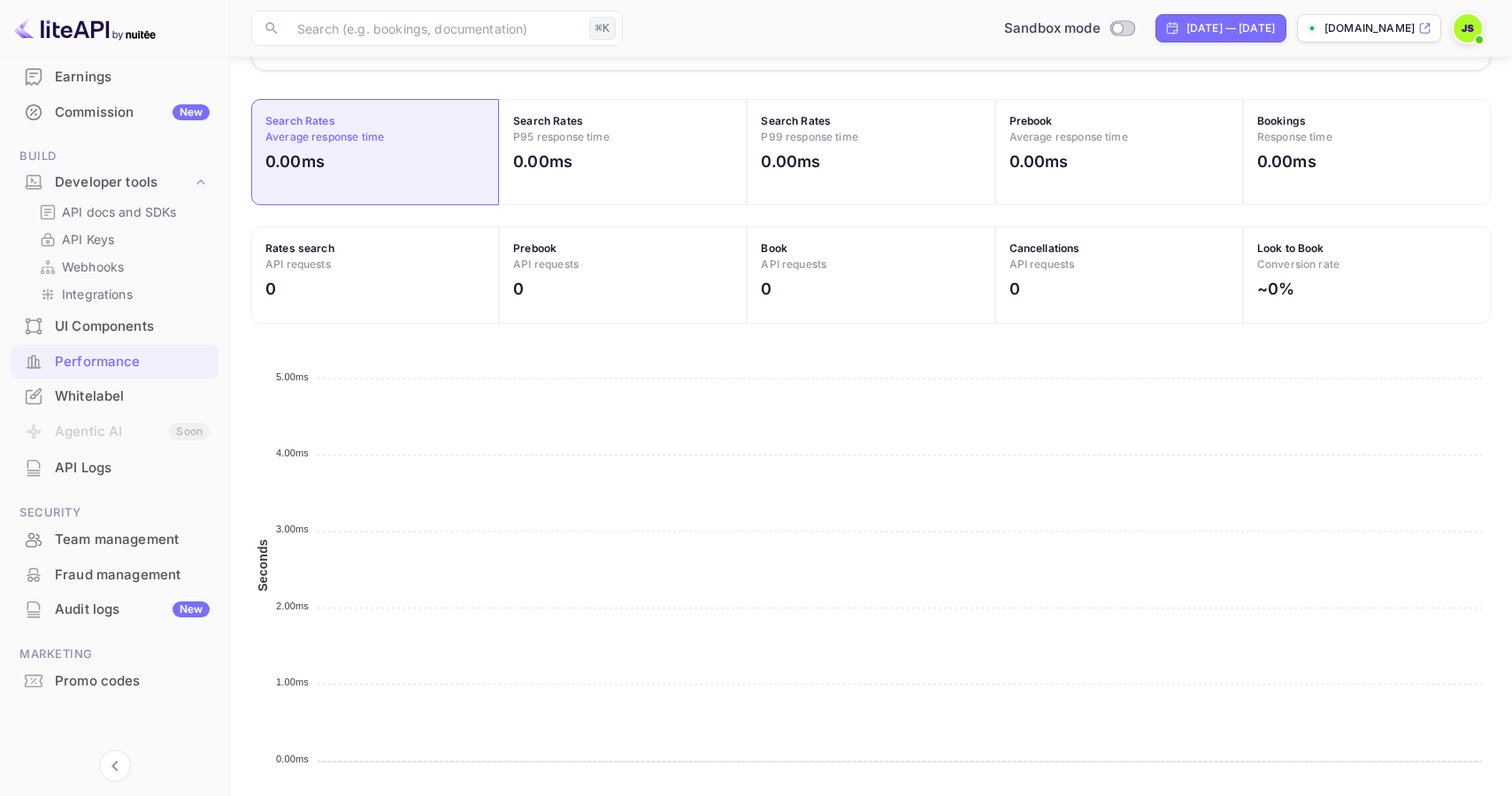
scroll to position [604, 0]
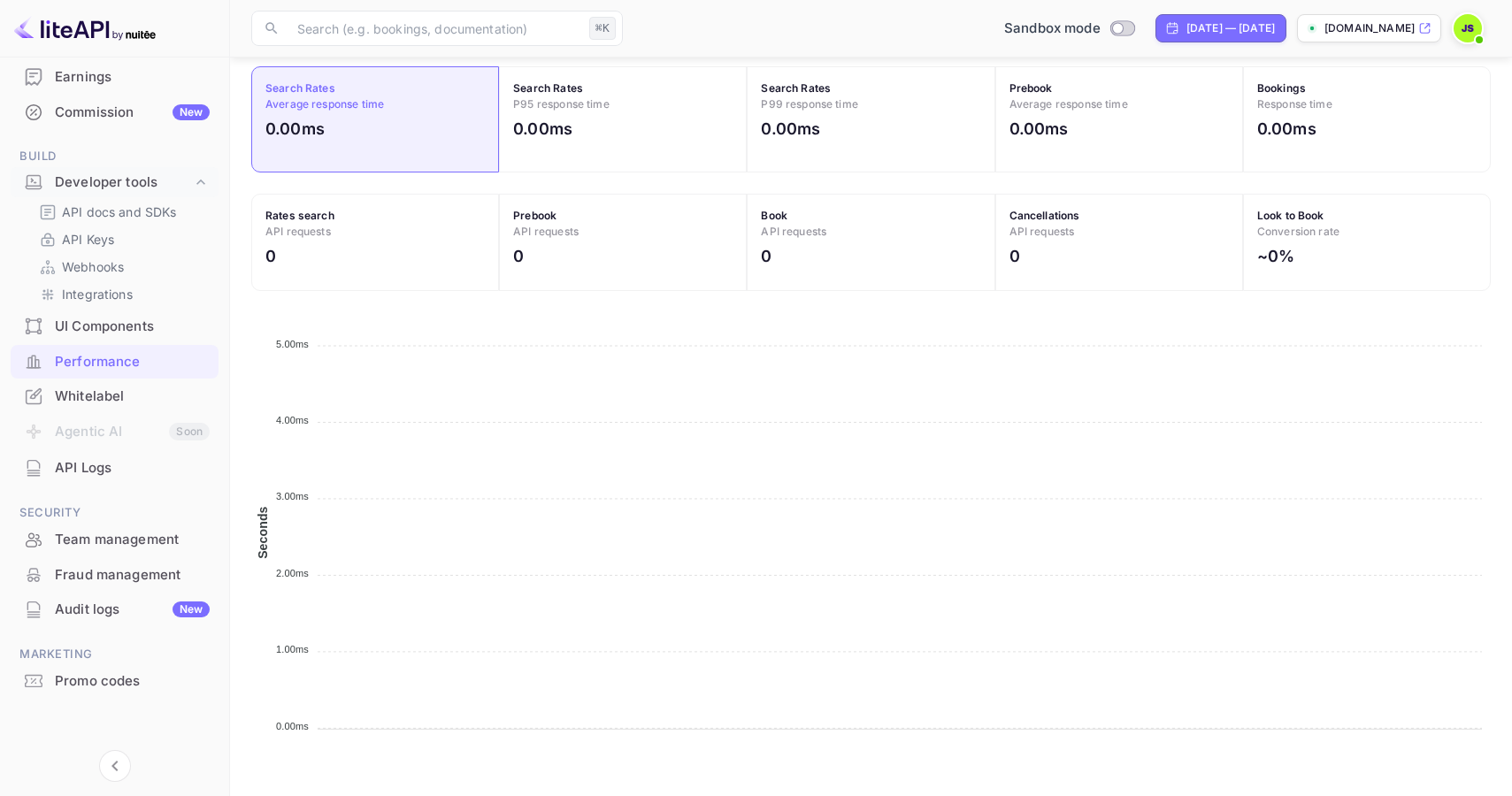
click at [106, 536] on div "Team management" at bounding box center [132, 540] width 154 height 20
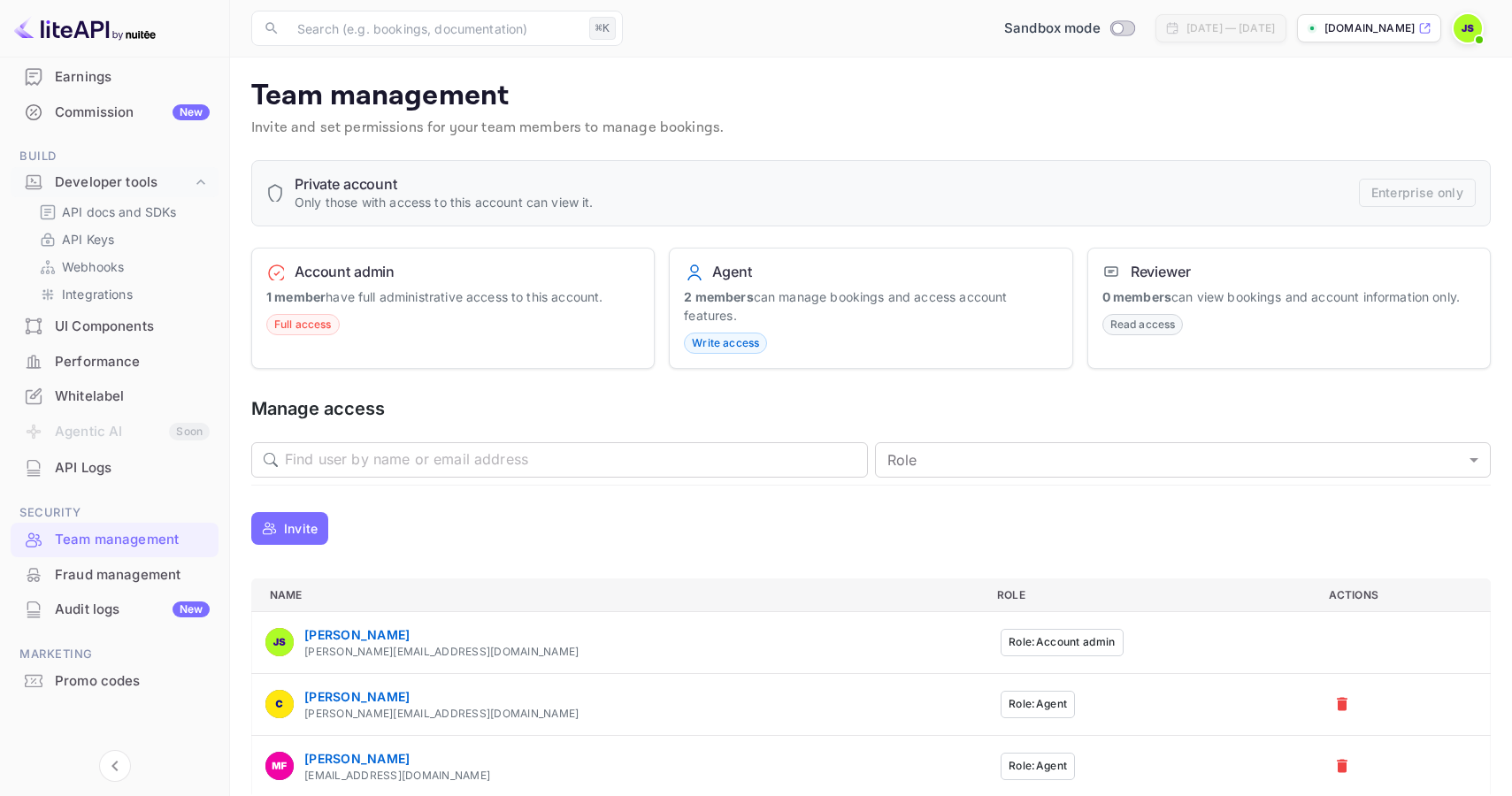
scroll to position [22, 0]
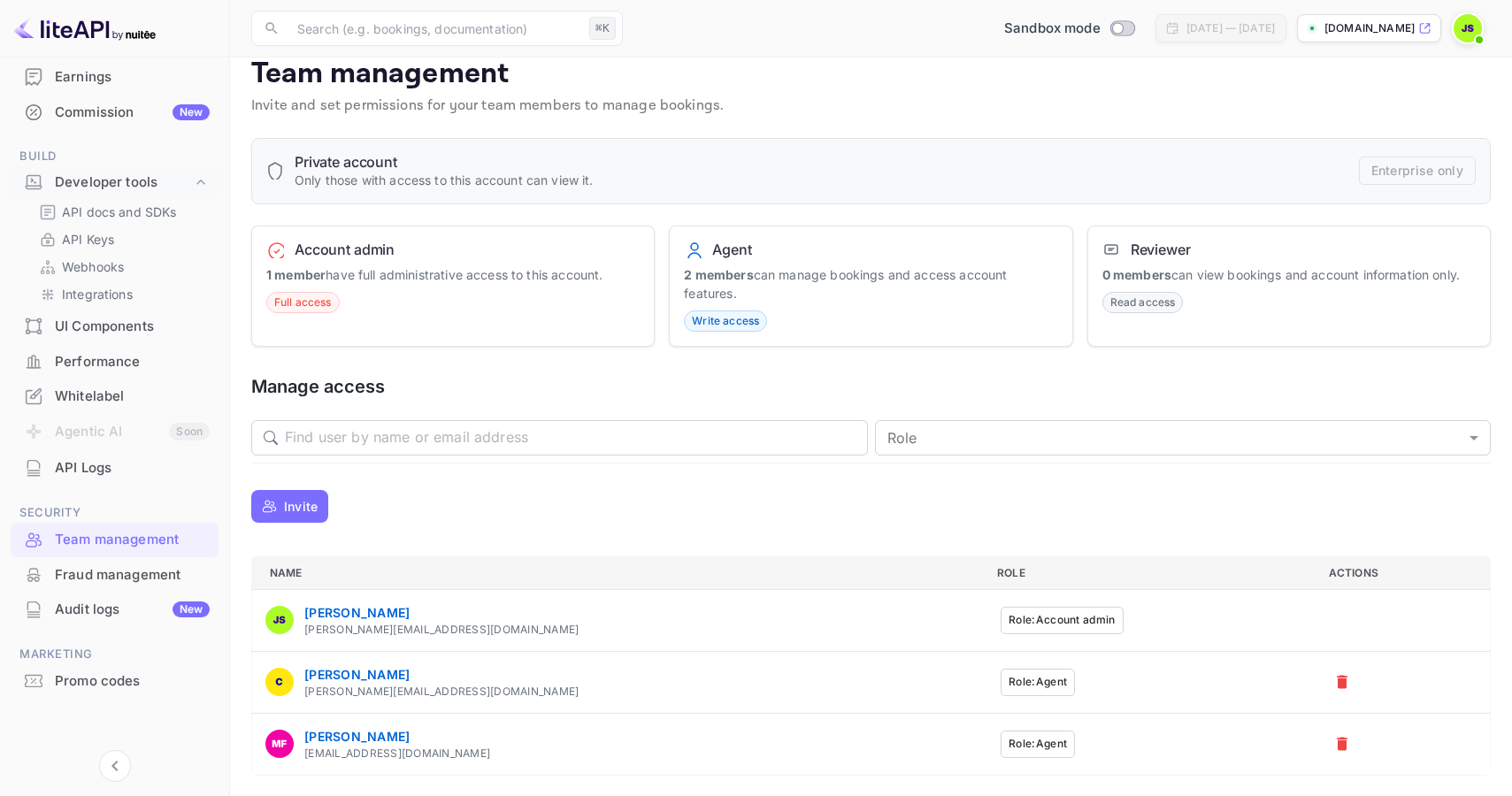
click at [300, 502] on p "Invite" at bounding box center [301, 506] width 34 height 18
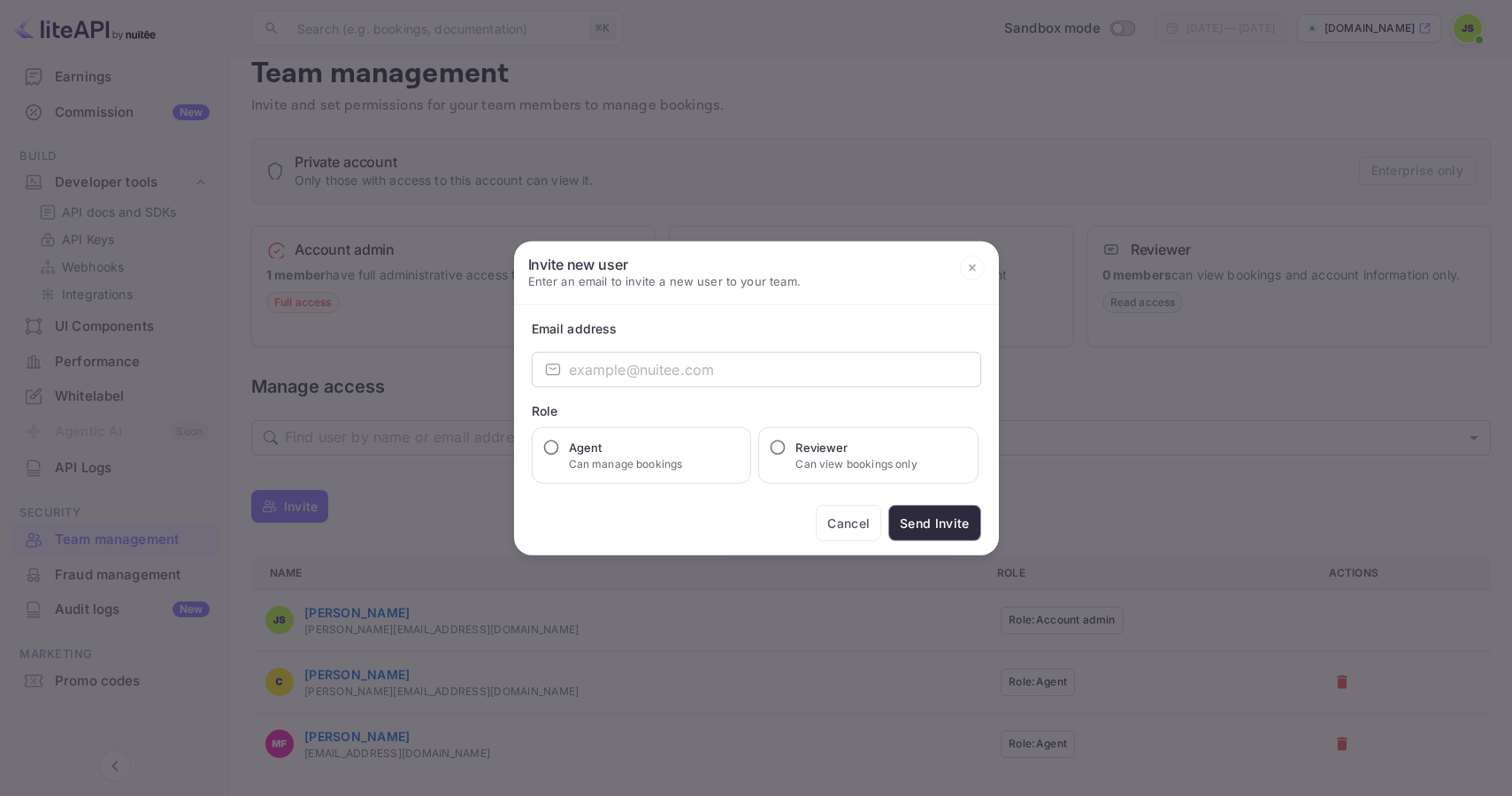
click at [858, 526] on button "Cancel" at bounding box center [848, 524] width 66 height 37
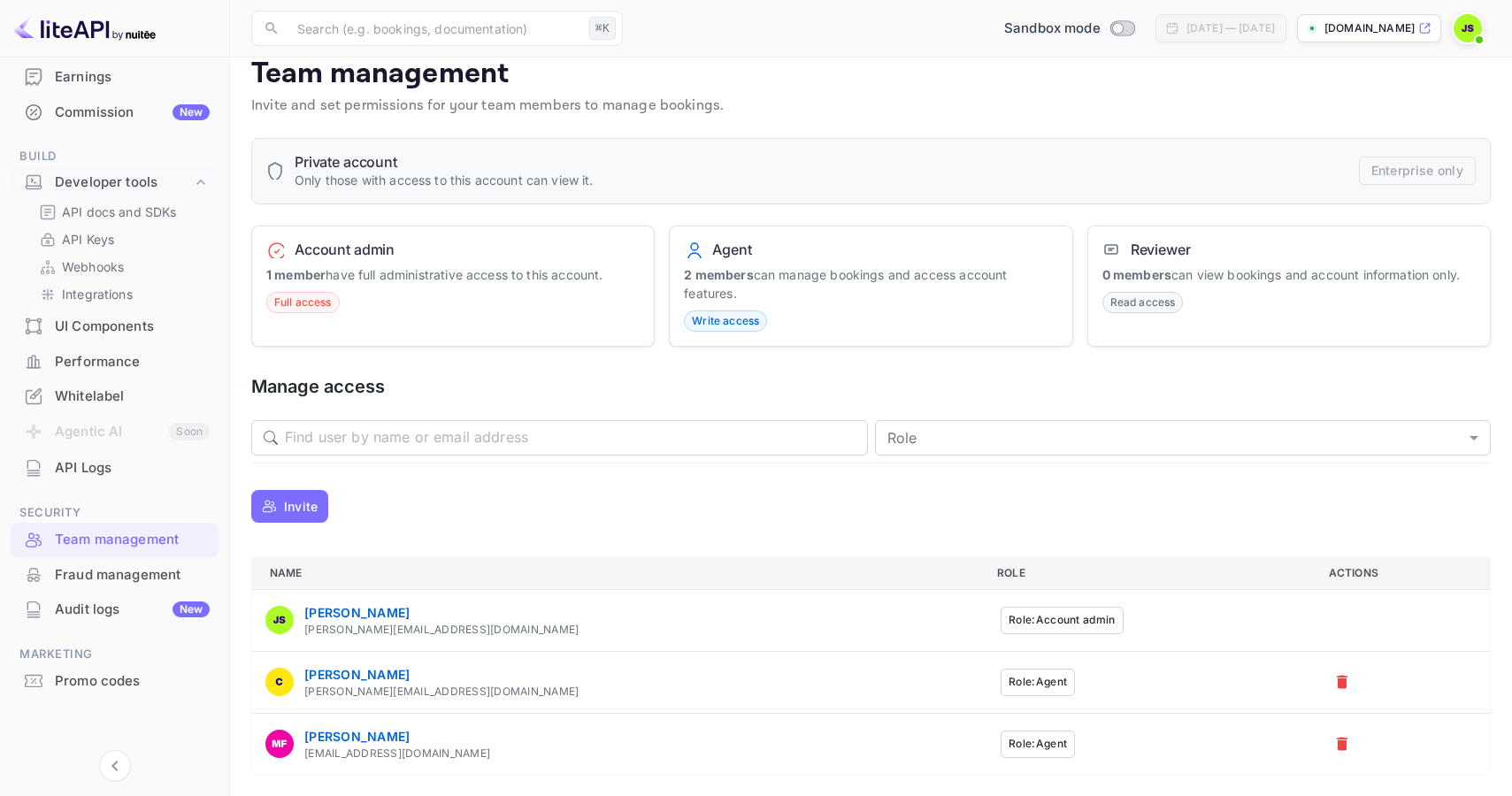
click at [1392, 173] on div "Private account Only those with access to this account can view it. Enterprise …" at bounding box center [871, 171] width 1240 height 67
click at [1100, 30] on input "Switch to Production mode" at bounding box center [1117, 27] width 36 height 12
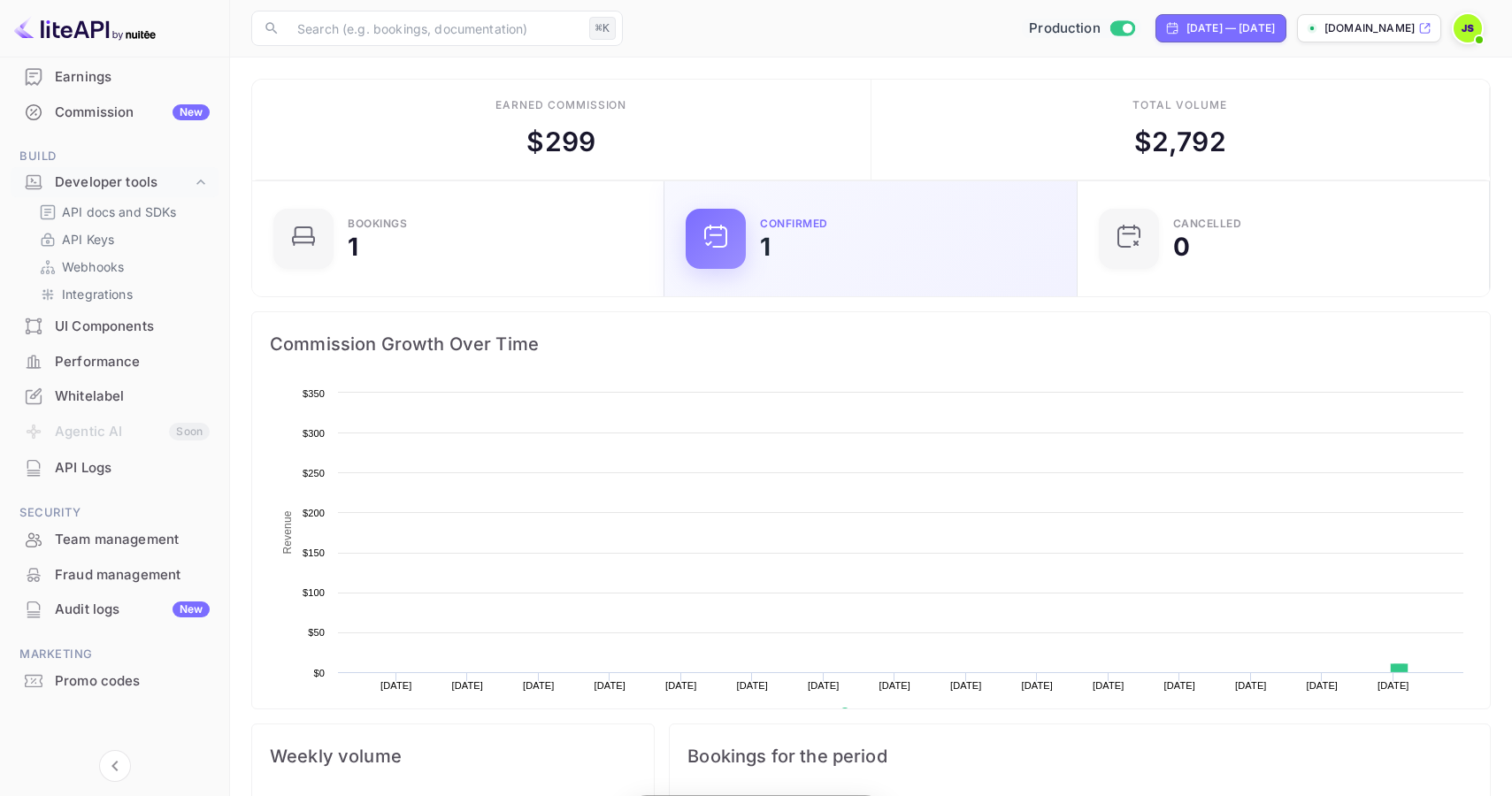
scroll to position [288, 401]
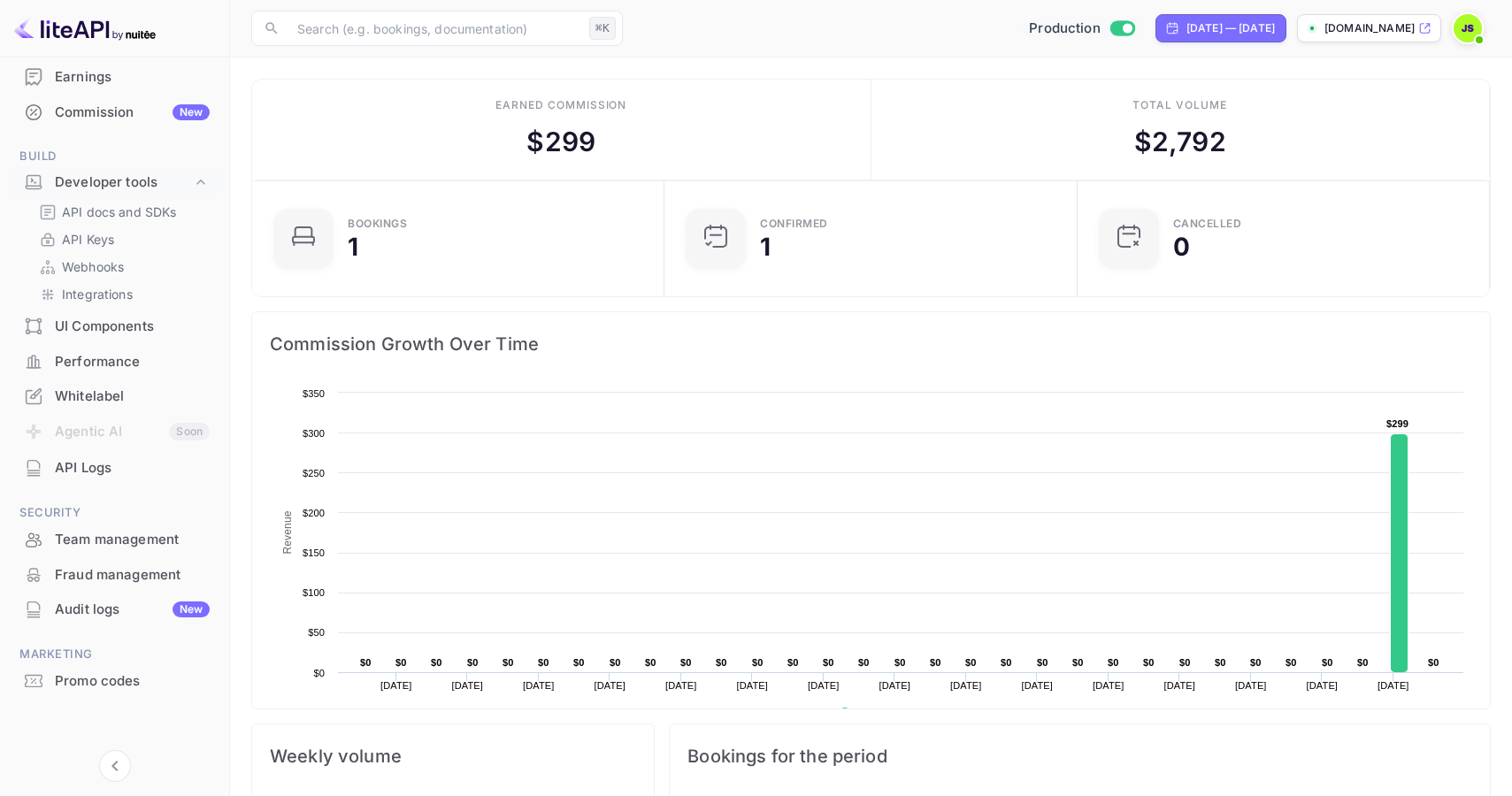
click at [101, 545] on div "Team management" at bounding box center [132, 540] width 154 height 20
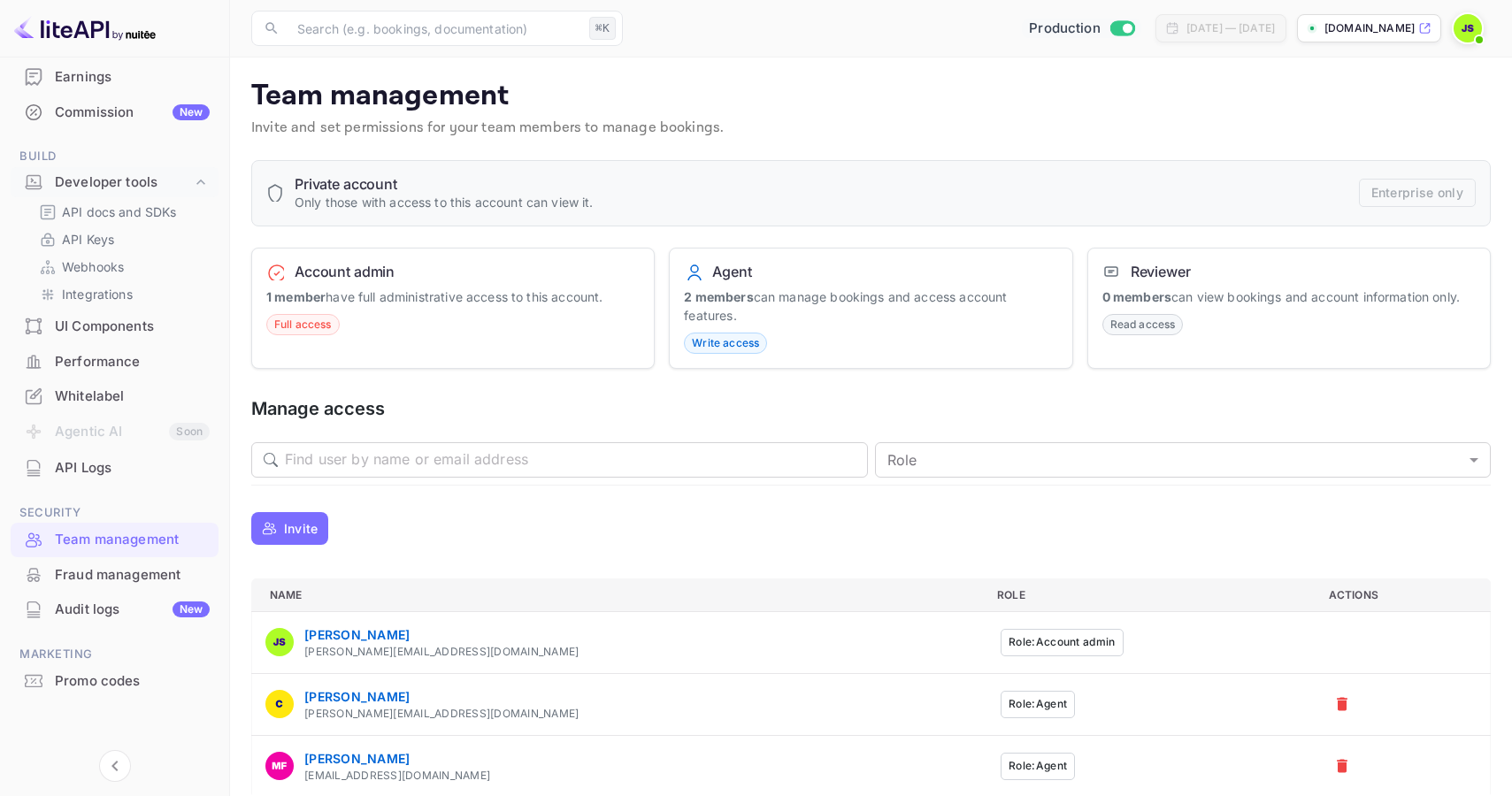
click at [280, 533] on button "Invite" at bounding box center [290, 528] width 77 height 33
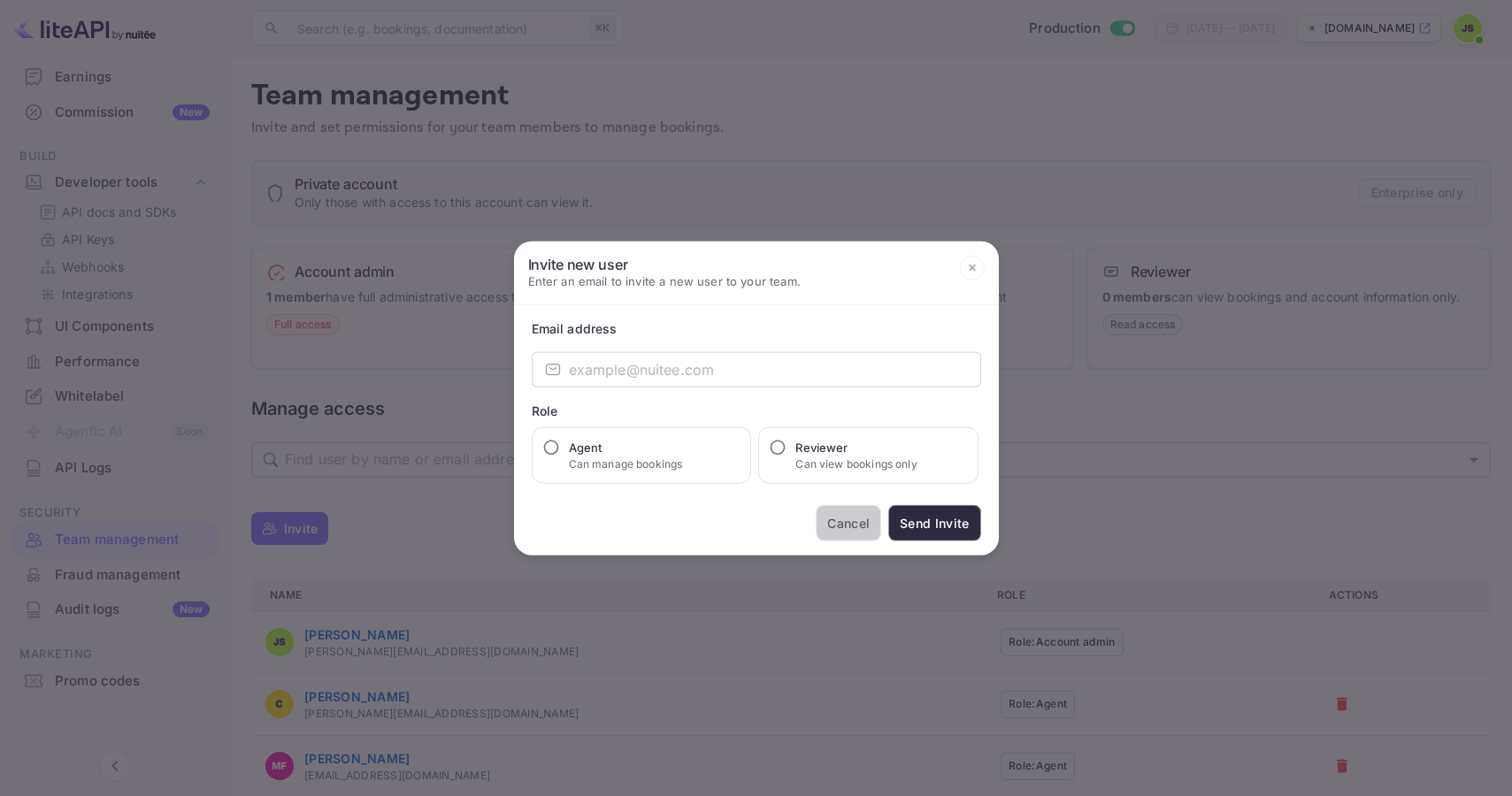
click at [847, 526] on button "Cancel" at bounding box center [848, 524] width 66 height 37
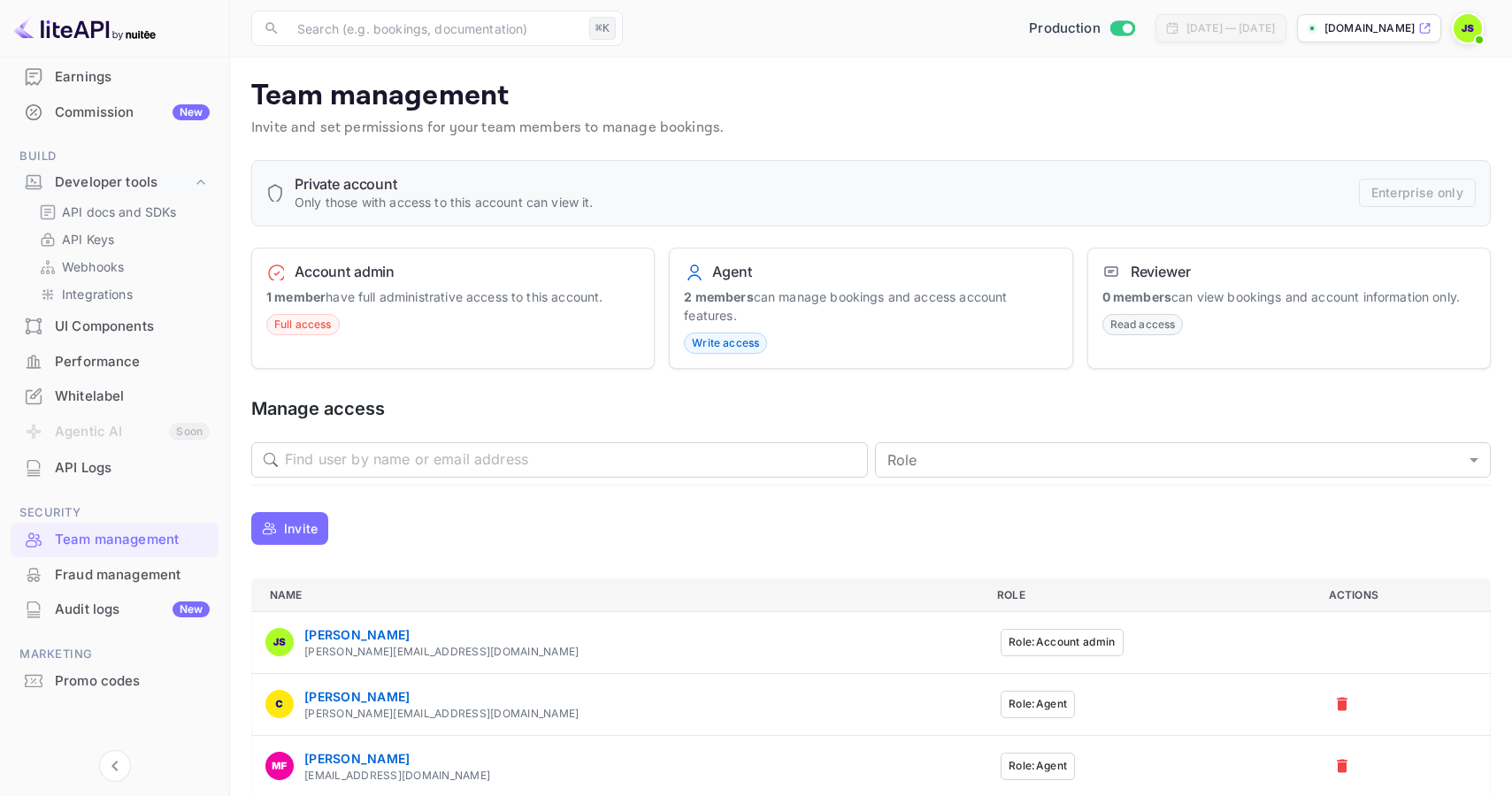
click at [1470, 34] on img at bounding box center [1467, 27] width 28 height 28
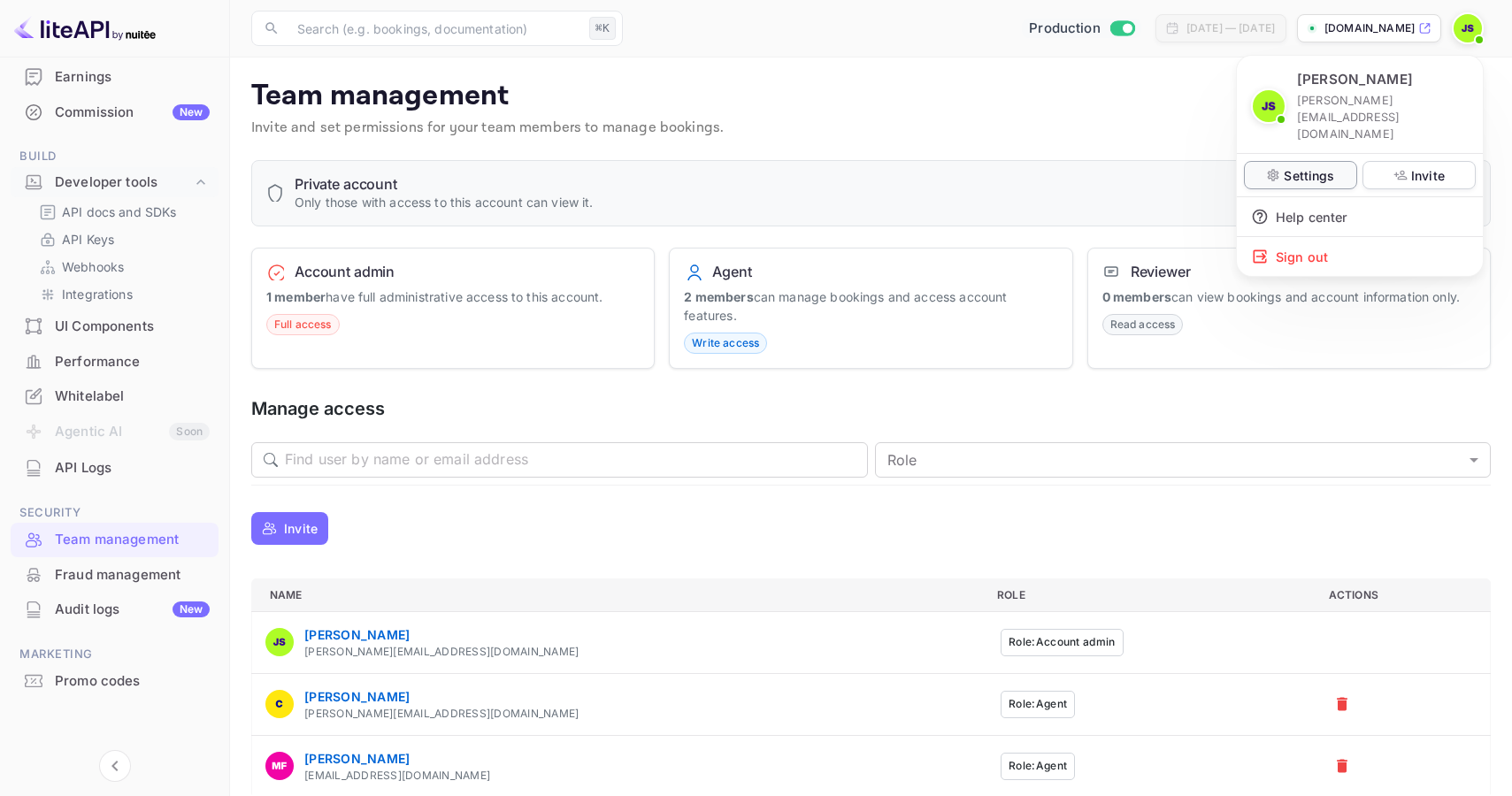
click at [1287, 166] on p "Settings" at bounding box center [1308, 175] width 50 height 18
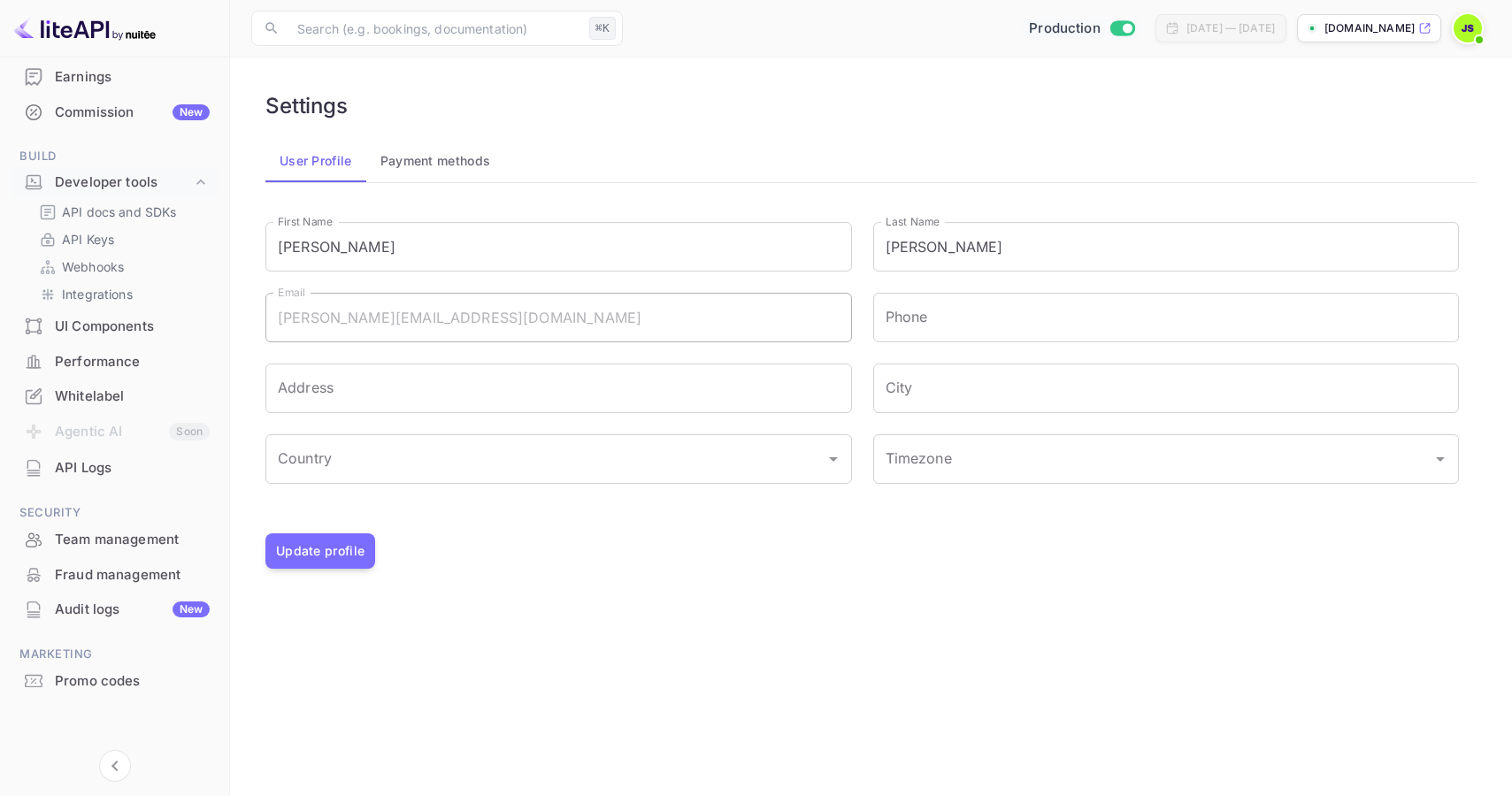
click at [910, 330] on div "[PERSON_NAME] [PERSON_NAME][EMAIL_ADDRESS][DOMAIN_NAME] Settings Invite Help ce…" at bounding box center [756, 398] width 1512 height 796
click at [955, 312] on div "[PERSON_NAME] [PERSON_NAME][EMAIL_ADDRESS][DOMAIN_NAME] Settings Invite Help ce…" at bounding box center [756, 398] width 1512 height 796
click at [335, 561] on div "[PERSON_NAME] [PERSON_NAME][EMAIL_ADDRESS][DOMAIN_NAME] Settings Invite Help ce…" at bounding box center [756, 398] width 1512 height 796
click at [955, 394] on div "[PERSON_NAME] [PERSON_NAME][EMAIL_ADDRESS][DOMAIN_NAME] Settings Invite Help ce…" at bounding box center [756, 398] width 1512 height 796
click at [468, 240] on div "[PERSON_NAME] [PERSON_NAME][EMAIL_ADDRESS][DOMAIN_NAME] Settings Invite Help ce…" at bounding box center [756, 398] width 1512 height 796
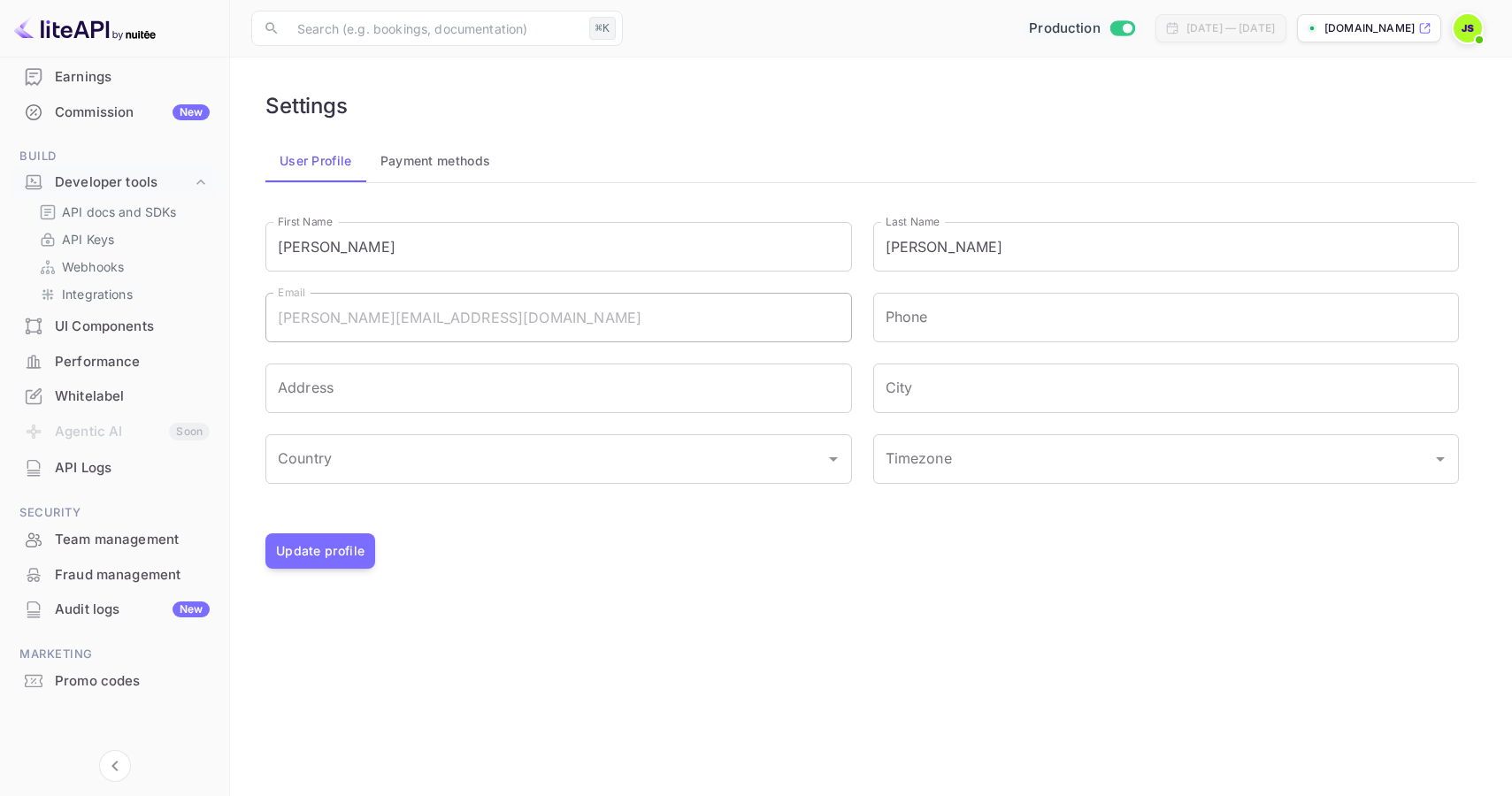
click at [308, 318] on div "[PERSON_NAME] [PERSON_NAME][EMAIL_ADDRESS][DOMAIN_NAME] Settings Invite Help ce…" at bounding box center [756, 398] width 1512 height 796
click at [431, 166] on div "[PERSON_NAME] [PERSON_NAME][EMAIL_ADDRESS][DOMAIN_NAME] Settings Invite Help ce…" at bounding box center [756, 398] width 1512 height 796
click at [410, 152] on div "[PERSON_NAME] [PERSON_NAME][EMAIL_ADDRESS][DOMAIN_NAME] Settings Invite Help ce…" at bounding box center [756, 398] width 1512 height 796
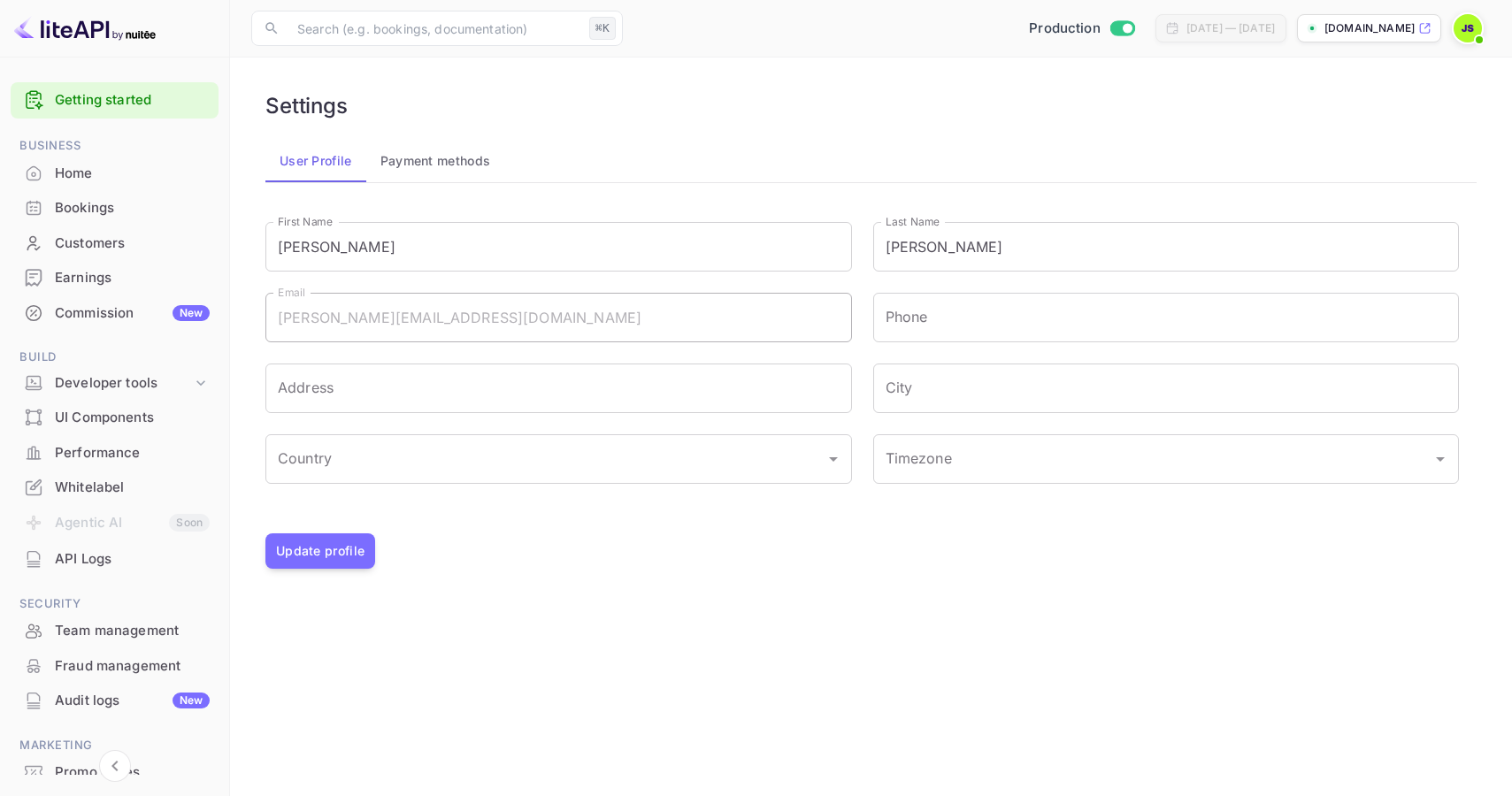
click at [431, 165] on button "Payment methods" at bounding box center [436, 161] width 139 height 42
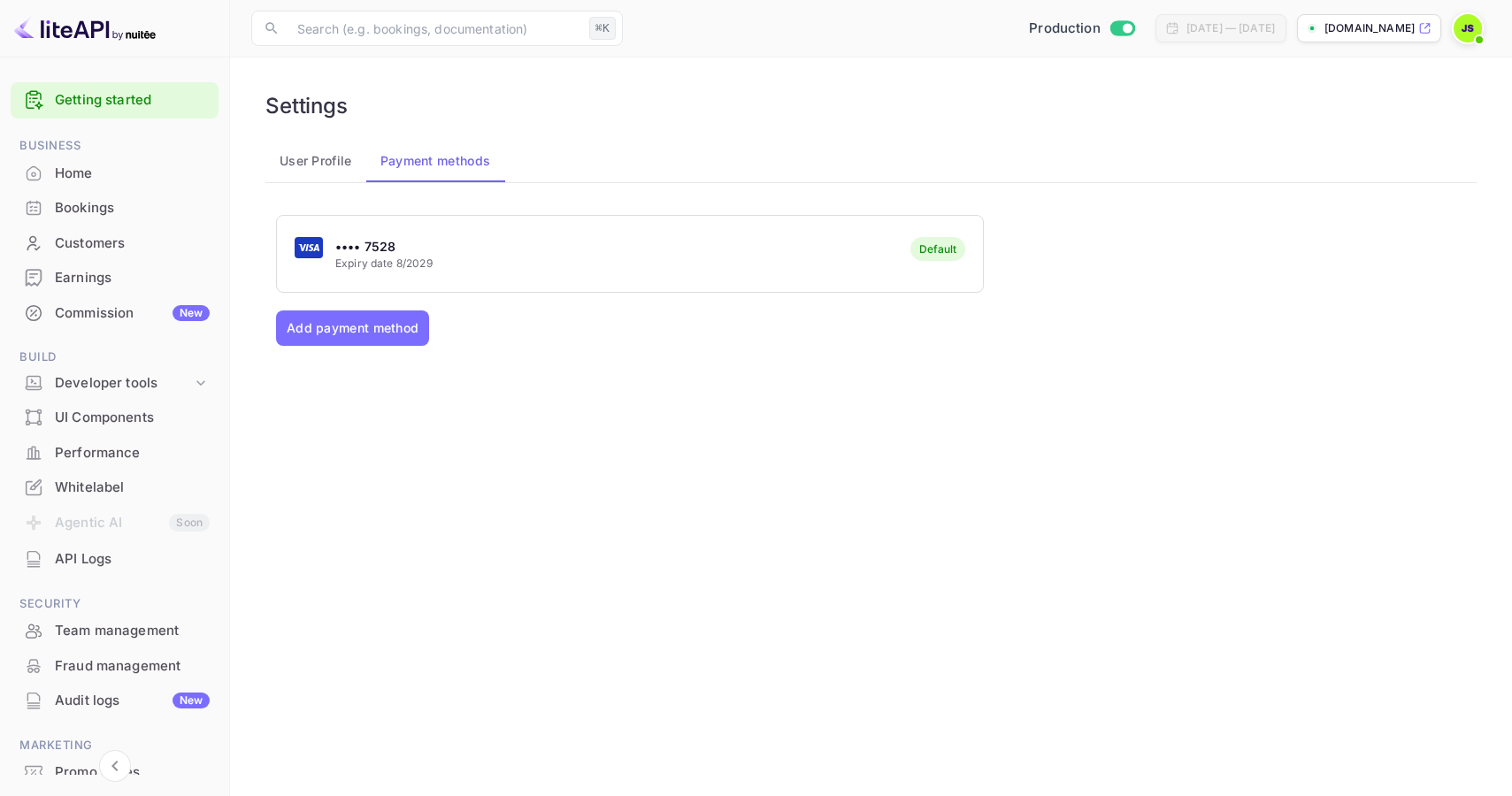
click at [314, 163] on button "User Profile" at bounding box center [315, 161] width 101 height 42
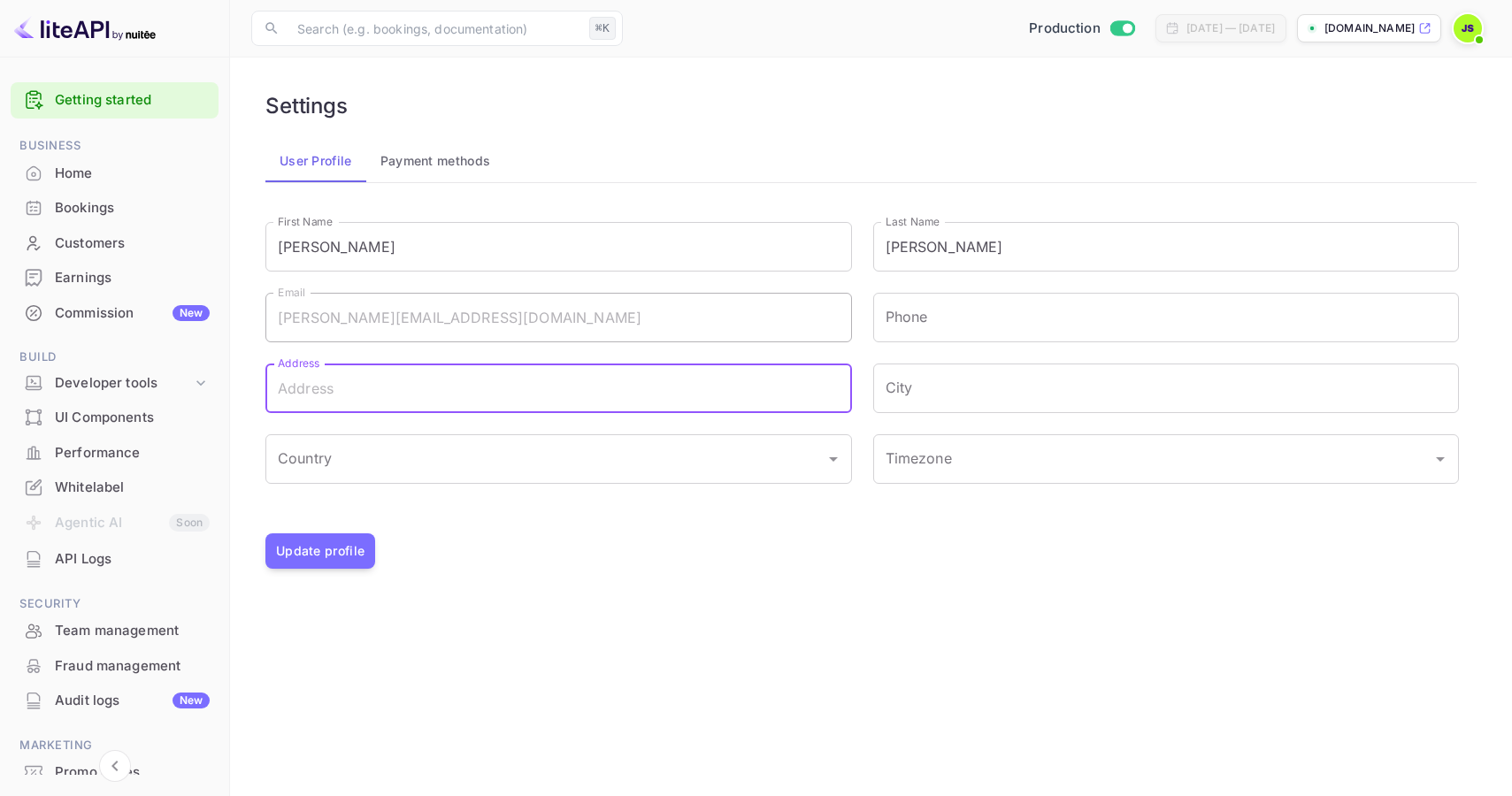
click at [382, 404] on input "Address" at bounding box center [559, 388] width 587 height 49
type input "447 Broadway Fl 2, Suite 2661"
type input "13098686939"
type input "[US_STATE]"
type input "[GEOGRAPHIC_DATA]"
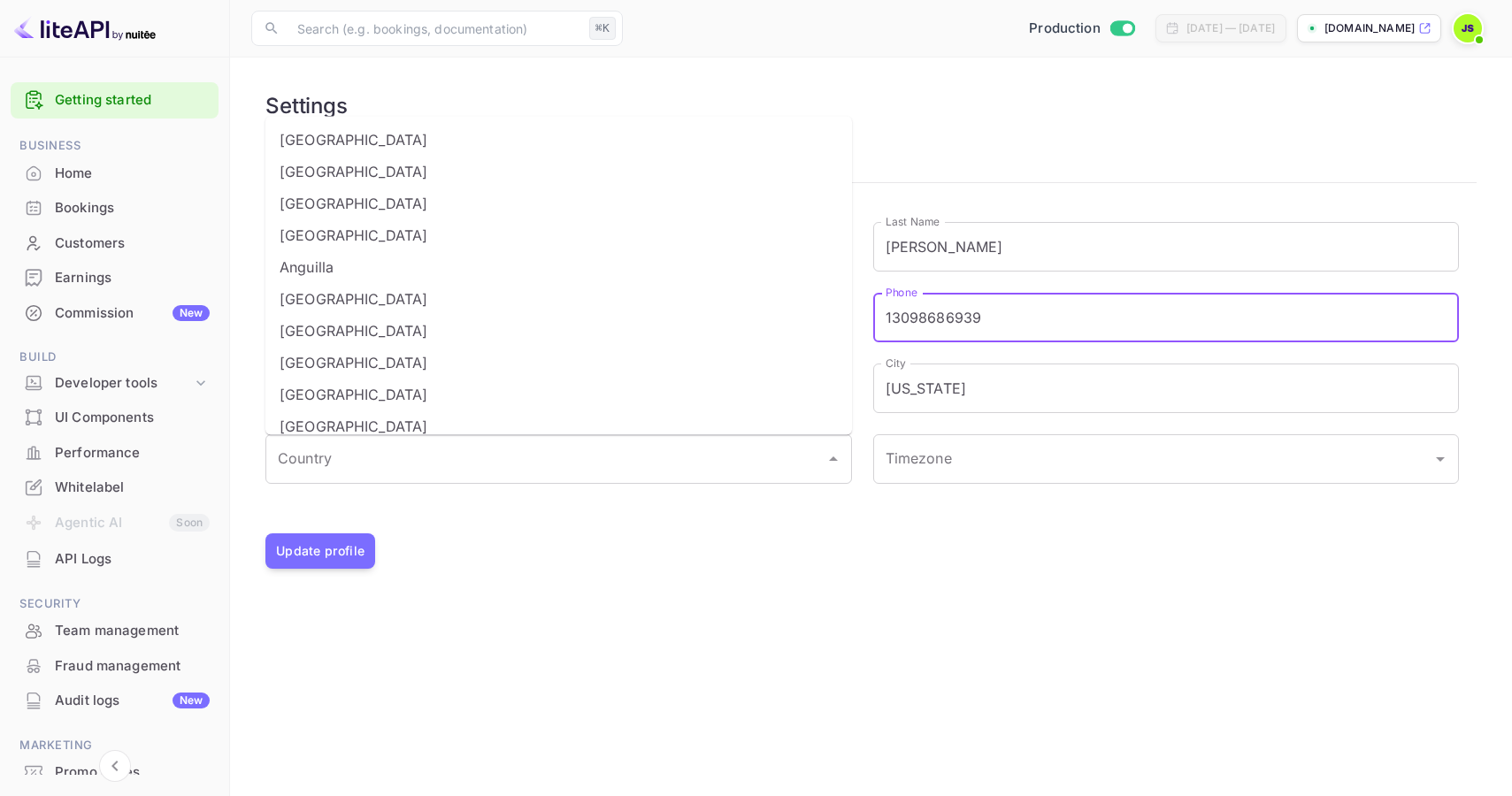
click at [964, 317] on input "13098686939" at bounding box center [1166, 317] width 587 height 49
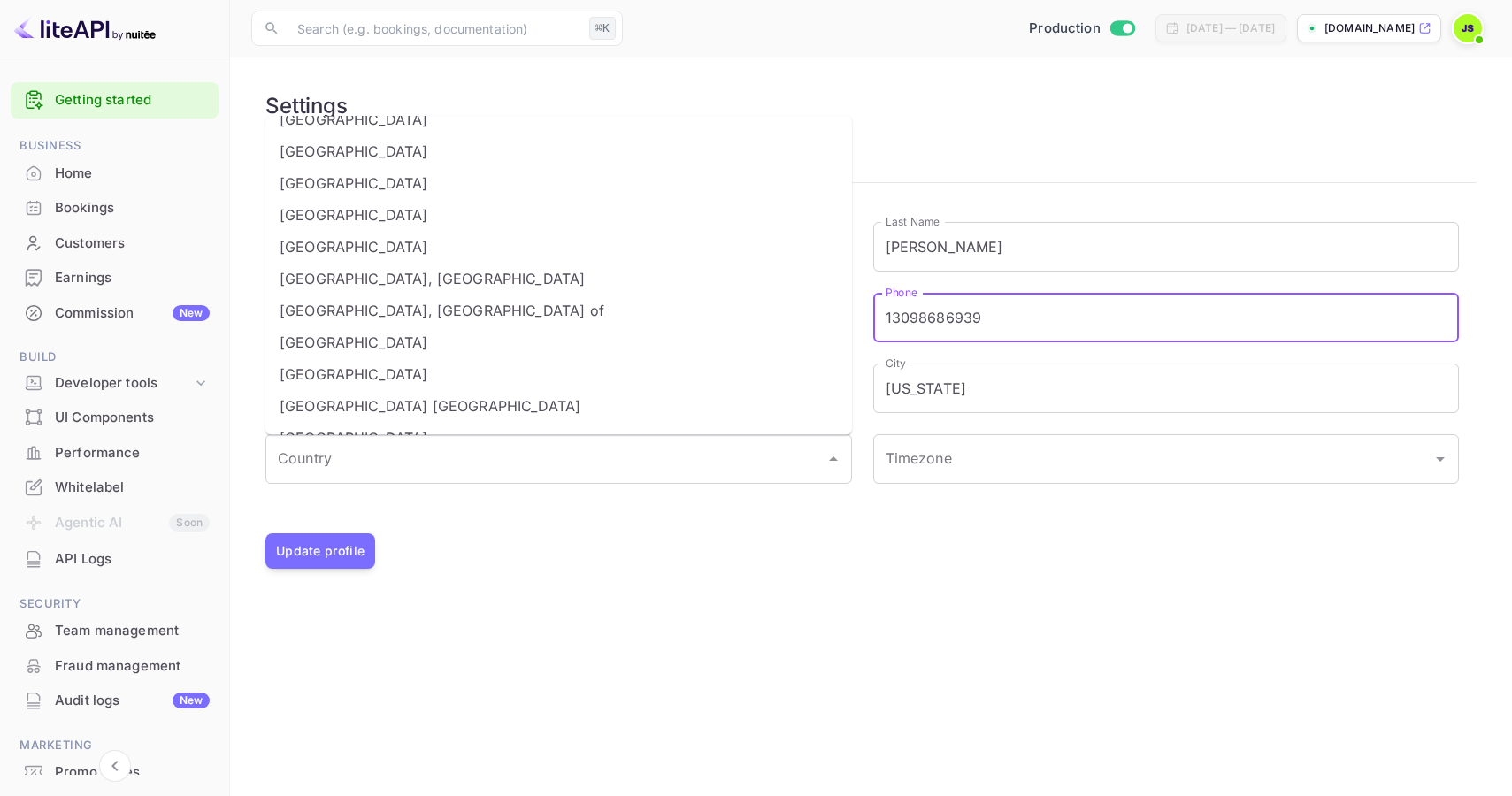
scroll to position [7283, 0]
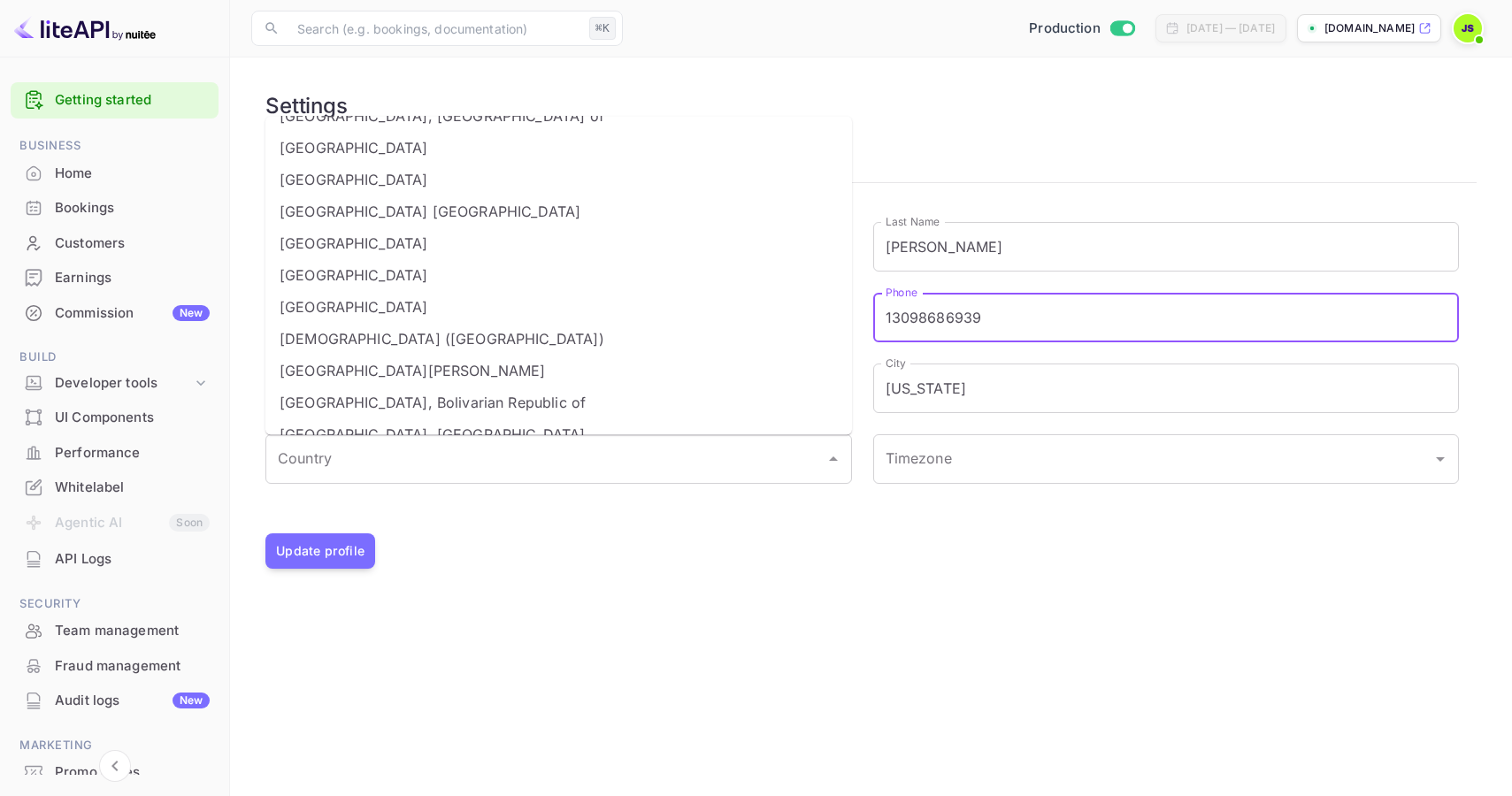
click at [398, 245] on li "[GEOGRAPHIC_DATA]" at bounding box center [559, 244] width 587 height 32
type input "[GEOGRAPHIC_DATA]"
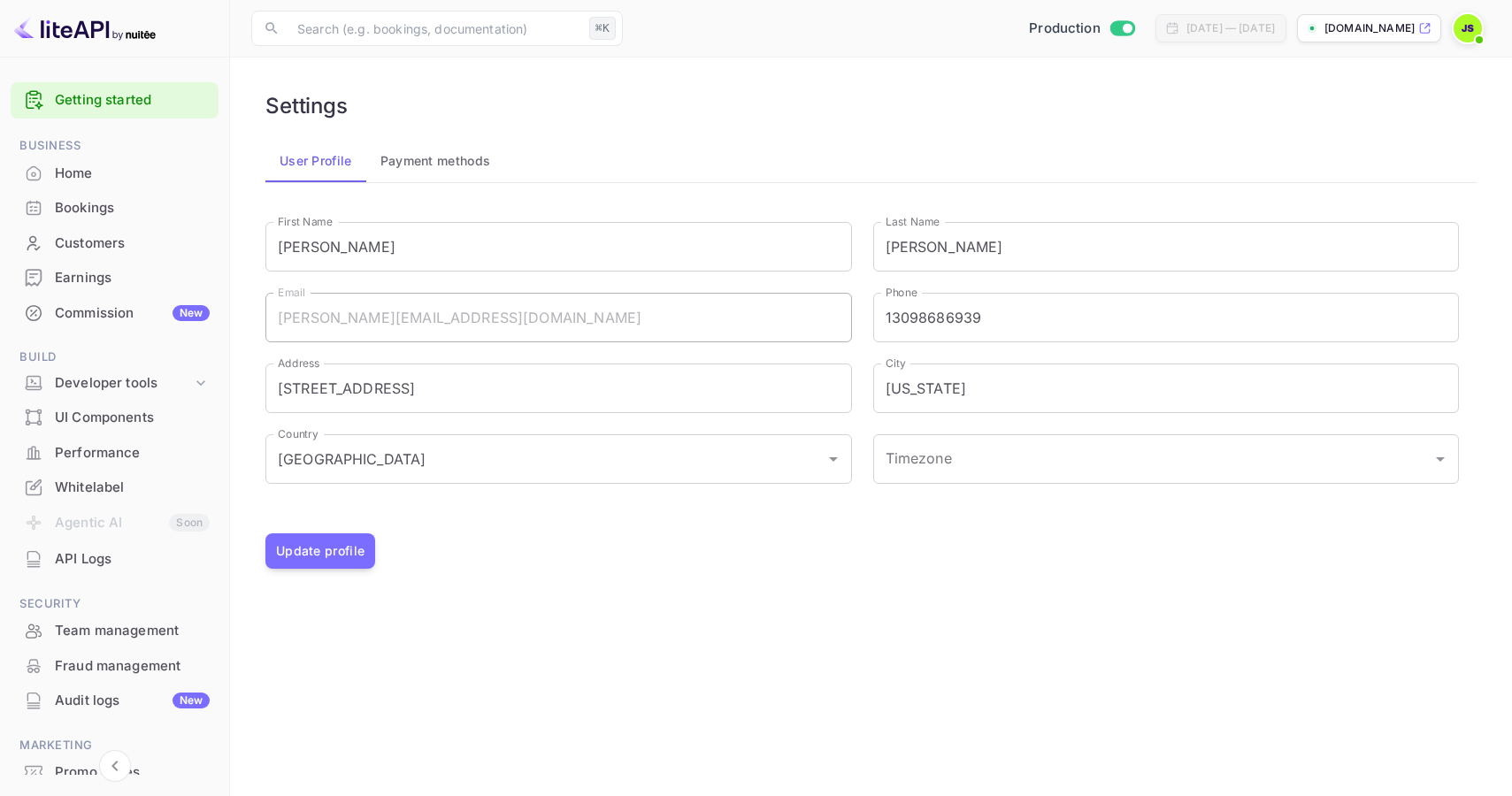
click at [526, 542] on div "Update profile" at bounding box center [870, 551] width 1211 height 36
click at [142, 387] on div "Developer tools" at bounding box center [123, 383] width 137 height 20
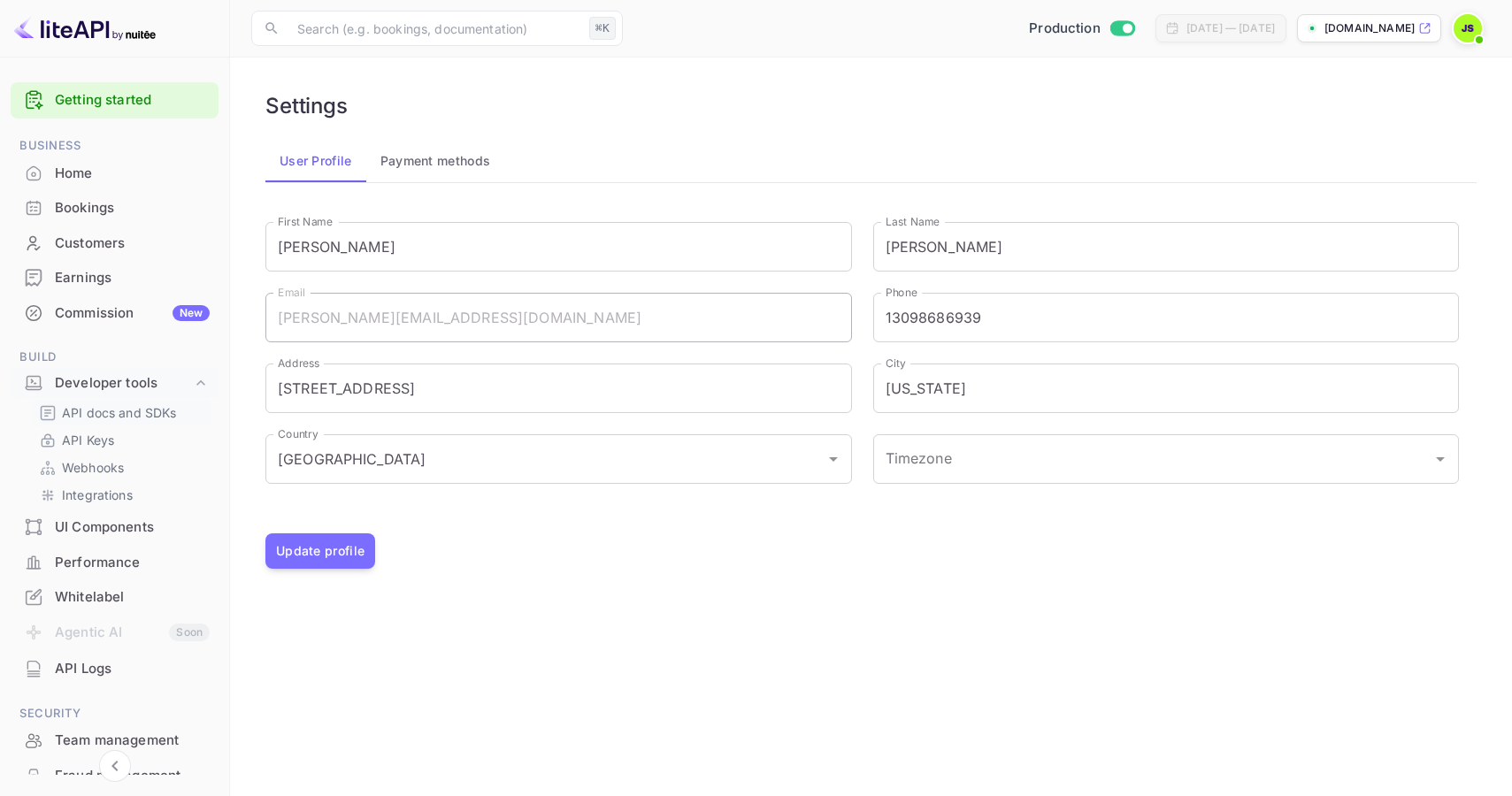
click at [123, 409] on p "API docs and SDKs" at bounding box center [120, 412] width 115 height 18
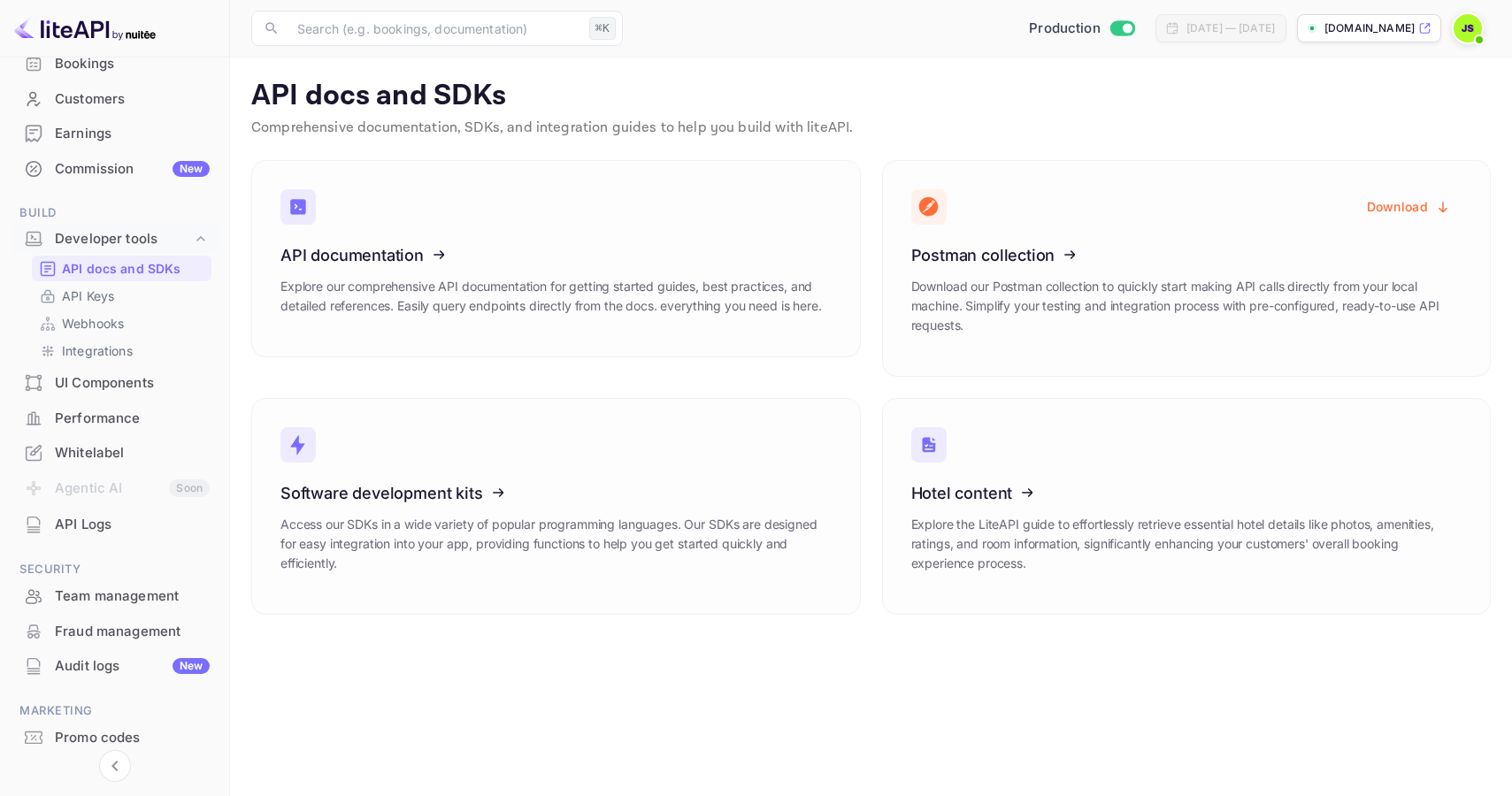
scroll to position [201, 0]
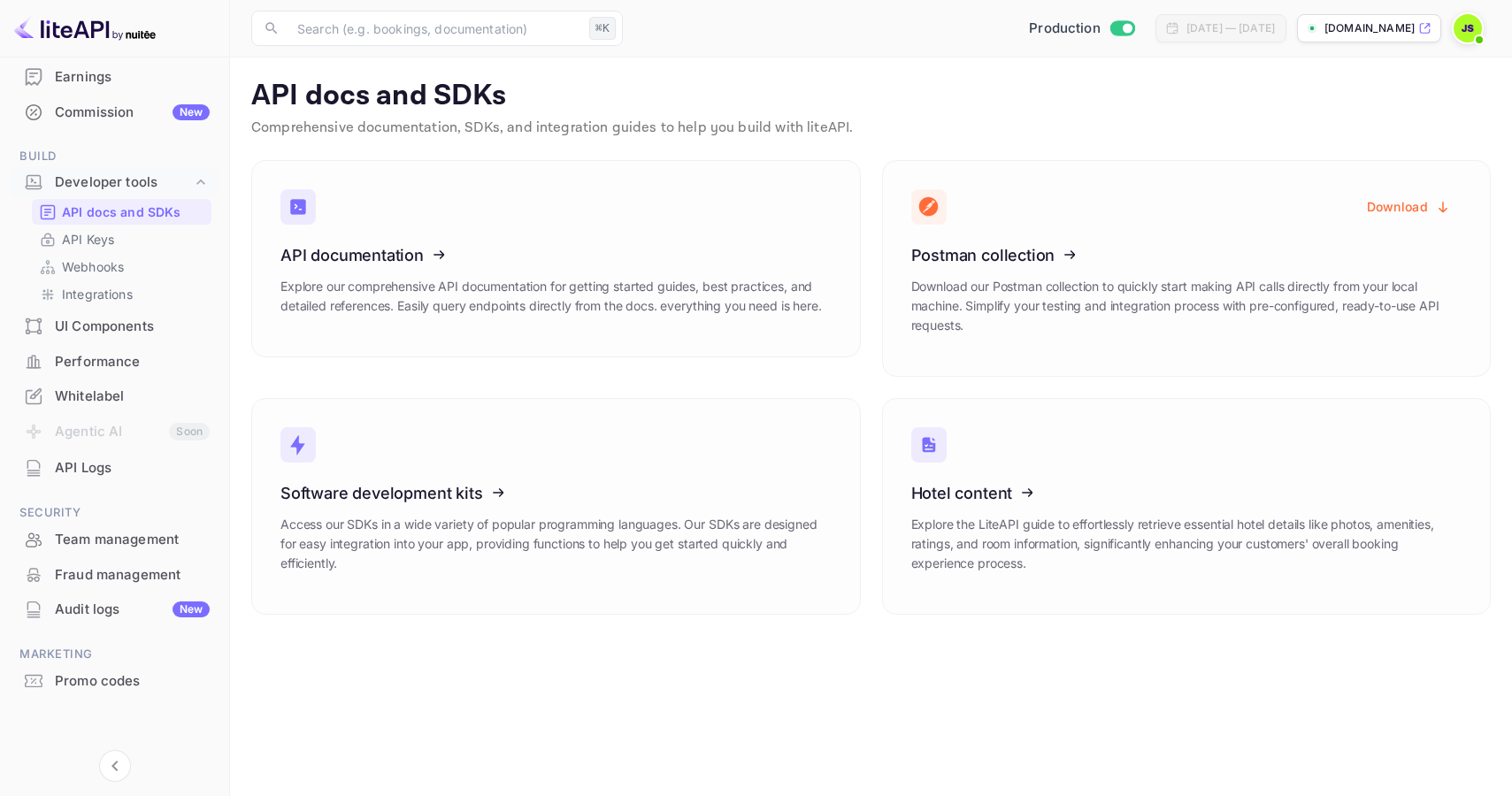
click at [92, 686] on div "Promo codes" at bounding box center [132, 682] width 154 height 20
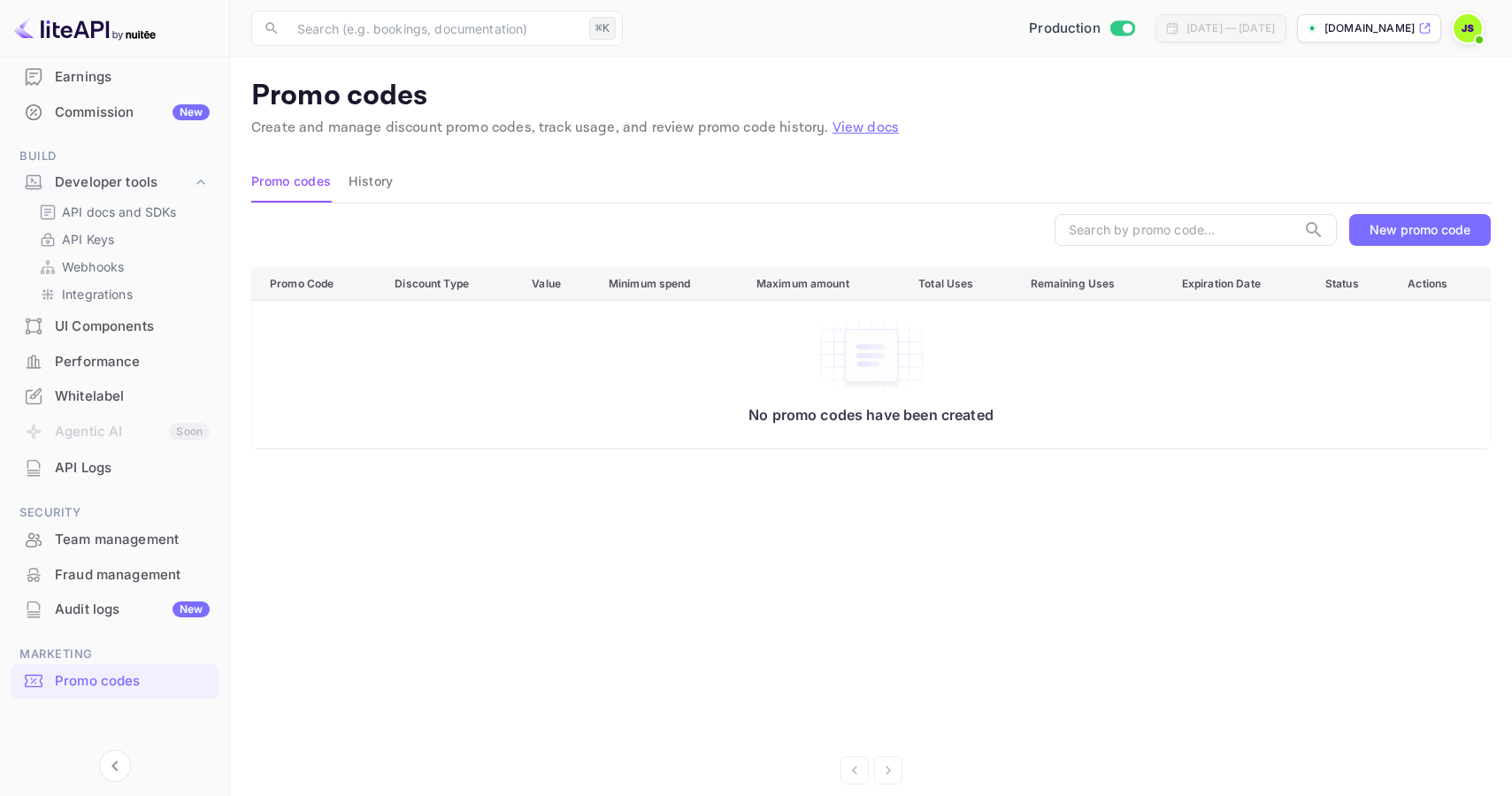
click at [98, 357] on div "Performance" at bounding box center [132, 362] width 154 height 20
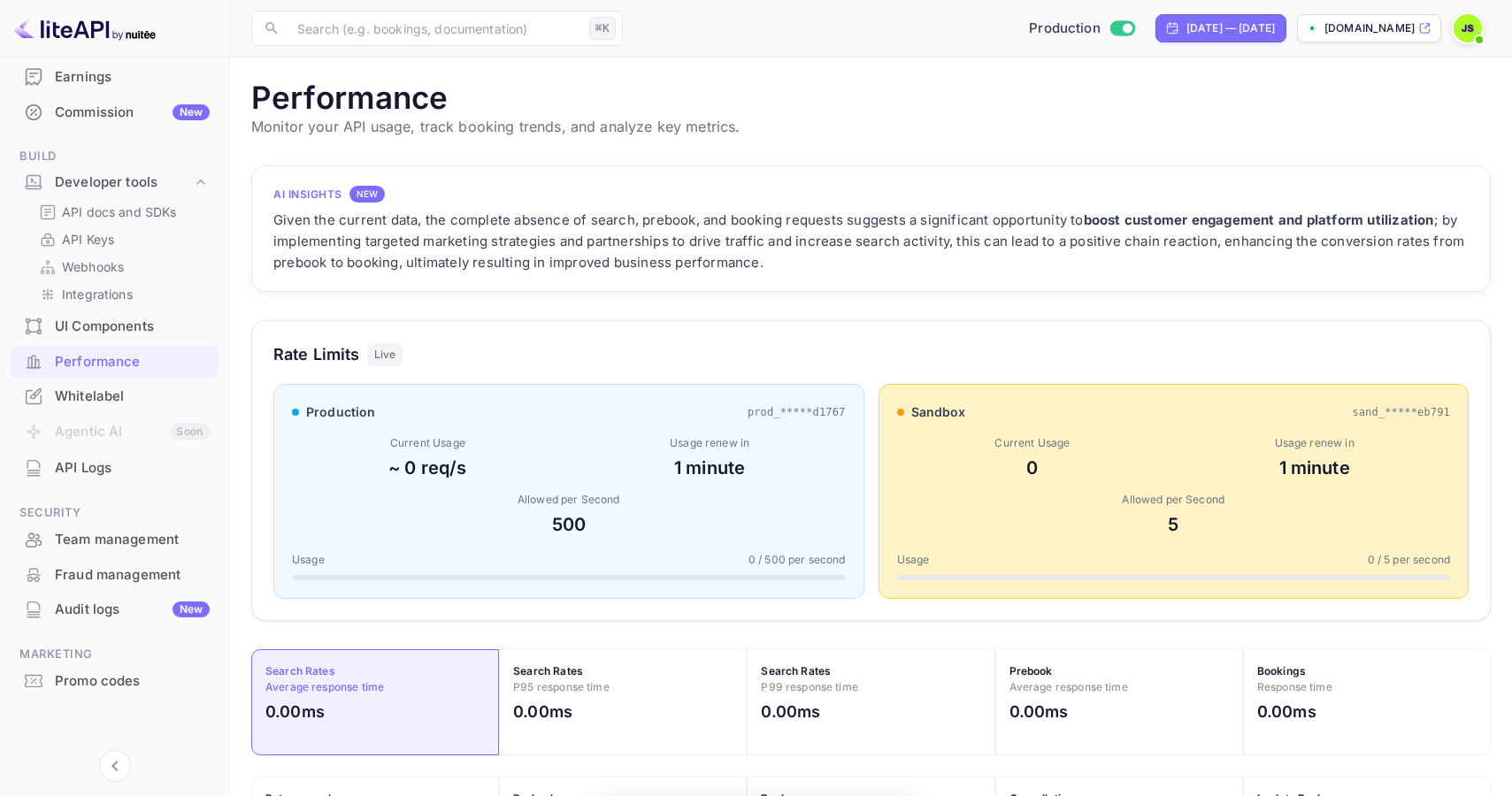
scroll to position [455, 1240]
click at [94, 400] on div "Whitelabel" at bounding box center [132, 397] width 154 height 20
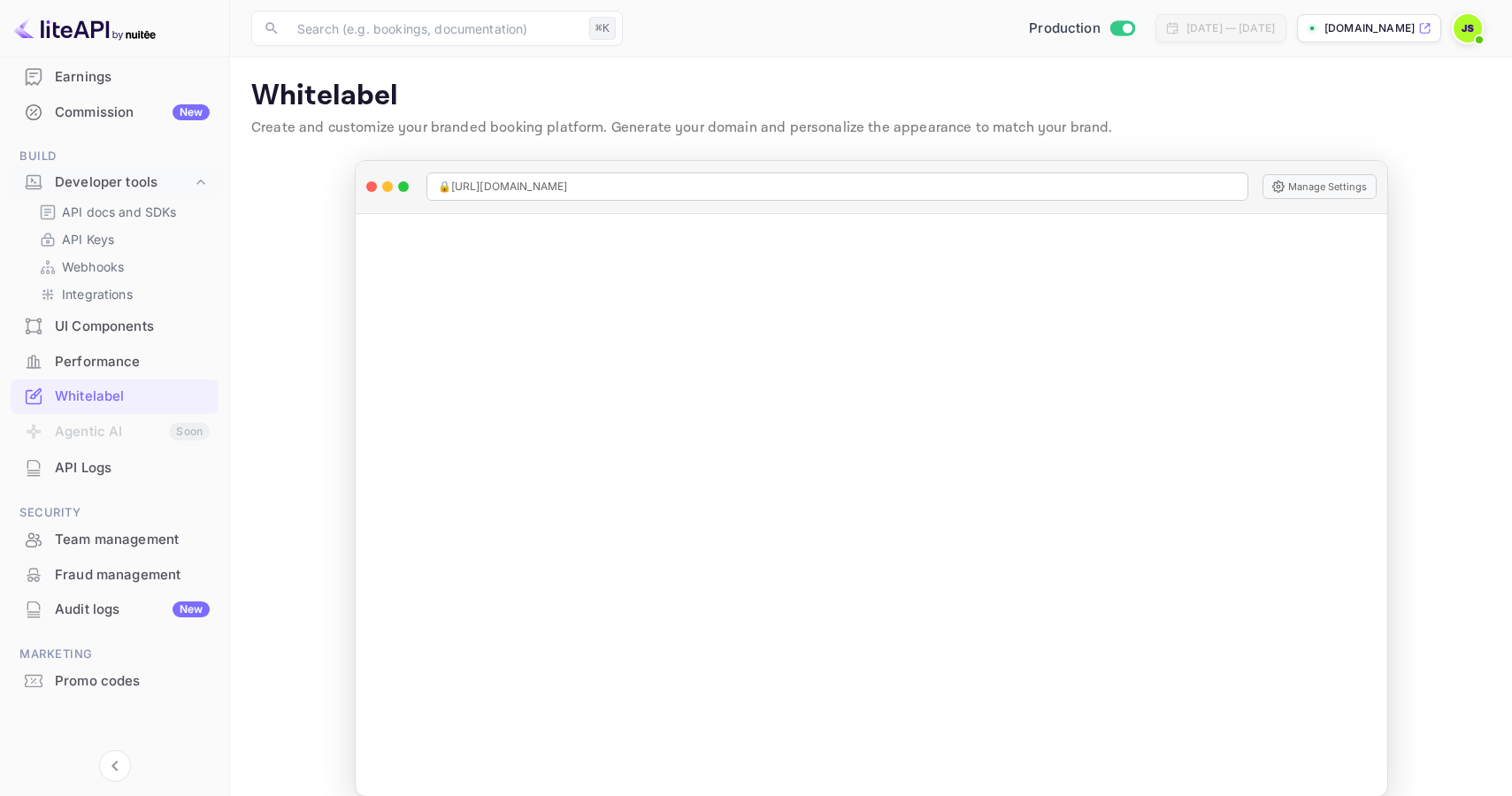
click at [966, 460] on div "Manage Whitelabel Settings" at bounding box center [871, 504] width 1032 height 582
click at [1110, 27] on input "Switch to Sandbox mode" at bounding box center [1127, 27] width 36 height 12
checkbox input "false"
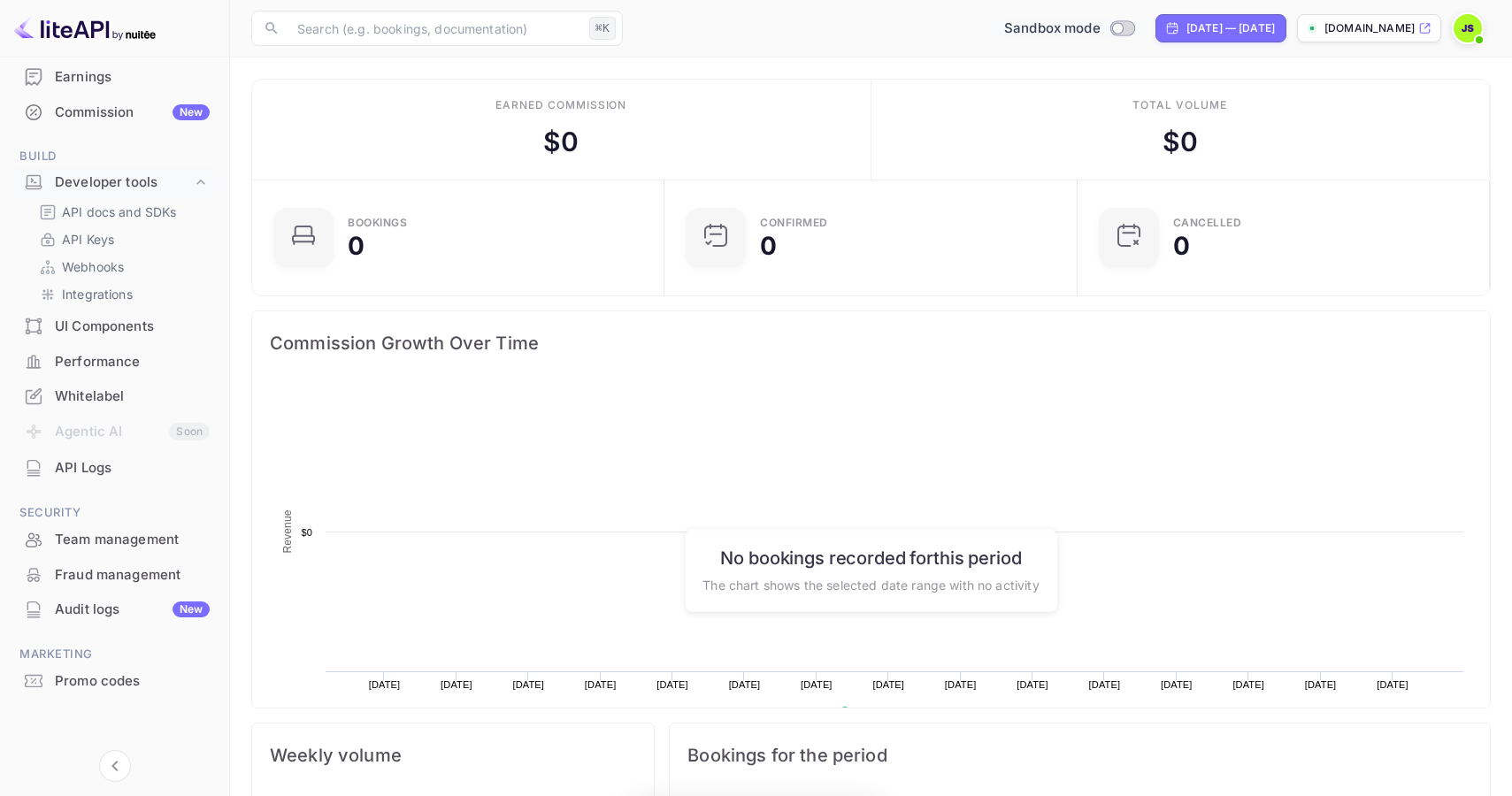
scroll to position [288, 401]
click at [86, 407] on div "Whitelabel" at bounding box center [114, 397] width 208 height 35
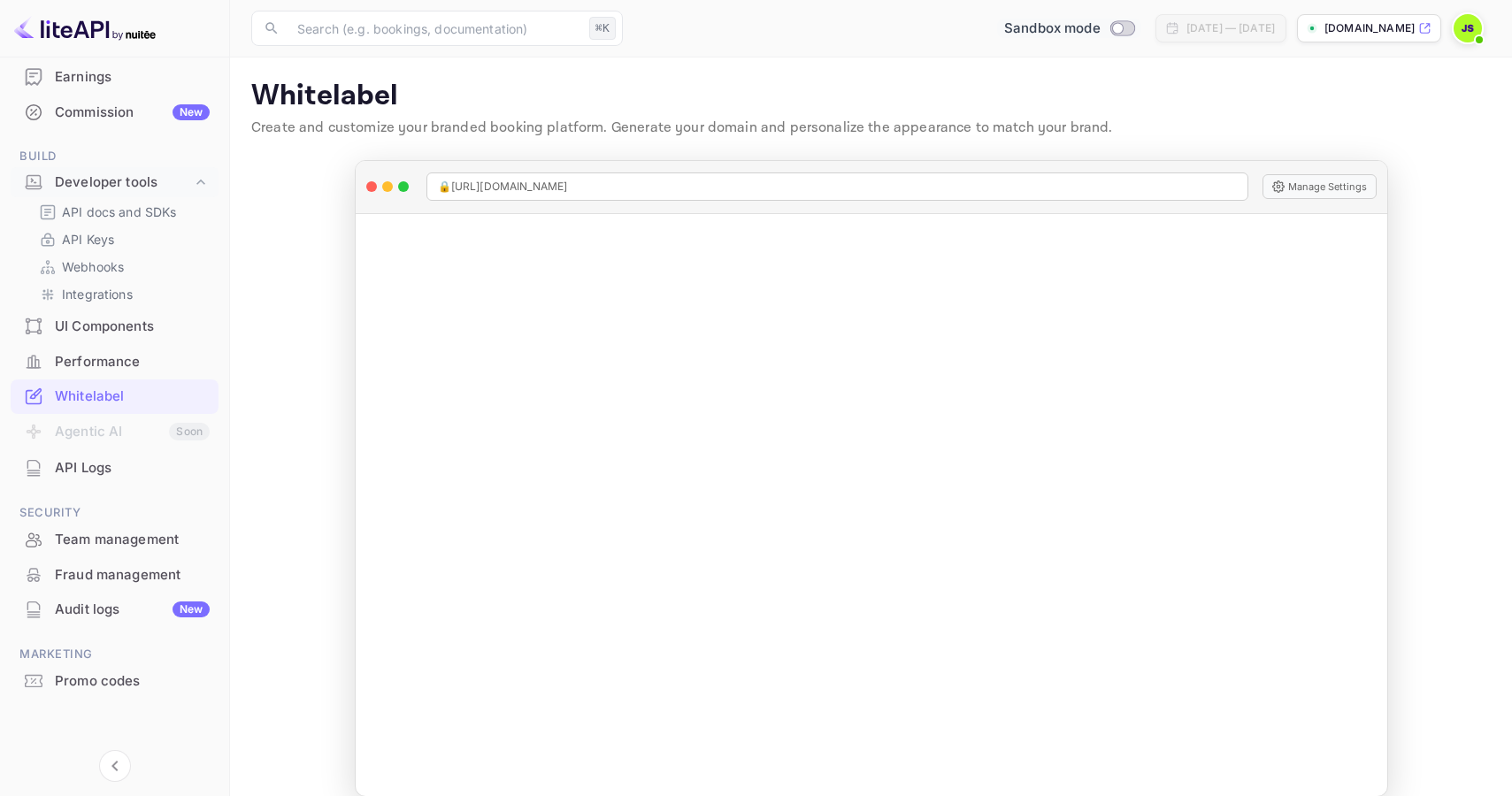
click at [1100, 28] on input "Switch to Production mode" at bounding box center [1117, 27] width 36 height 12
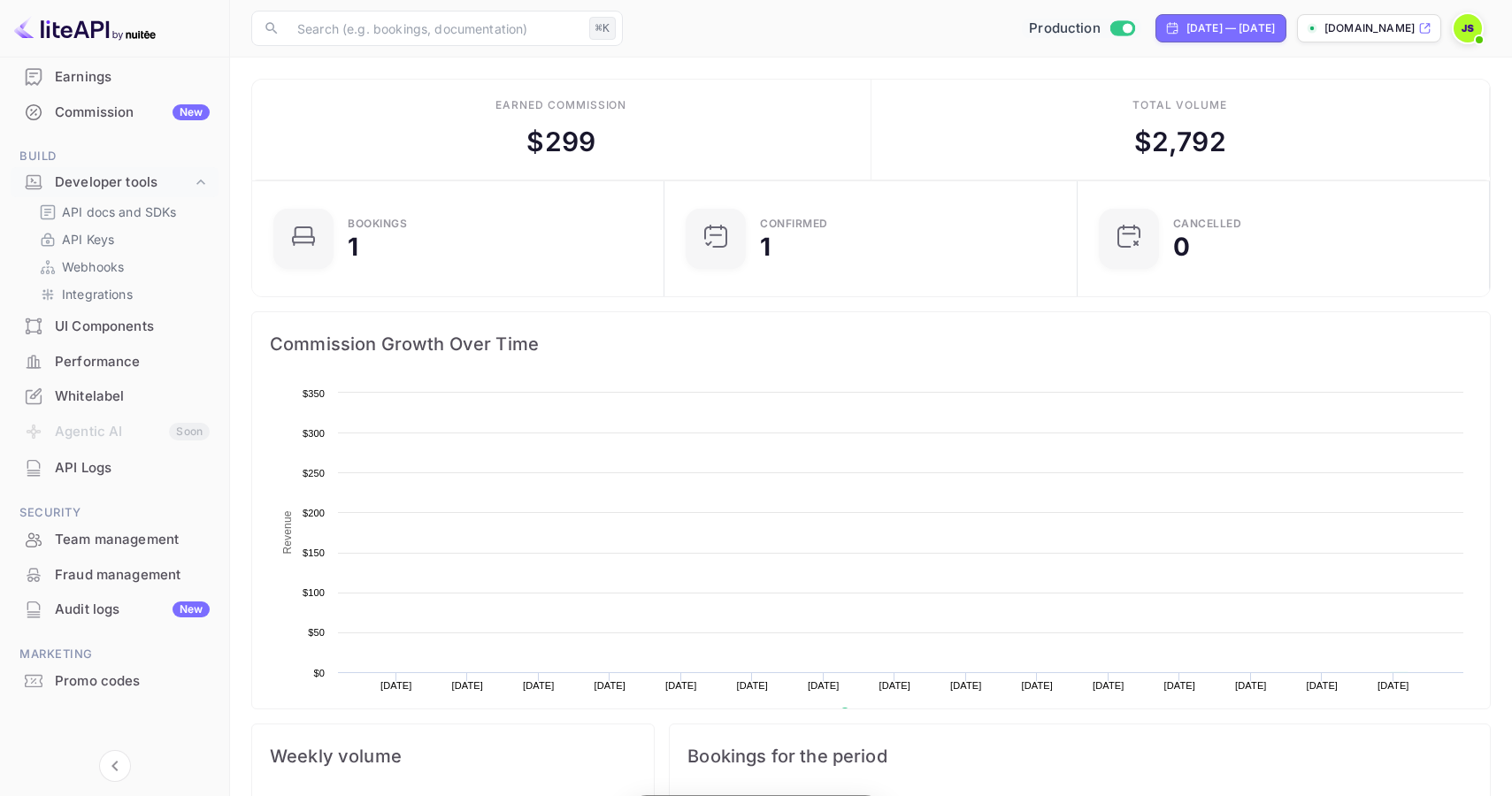
scroll to position [288, 401]
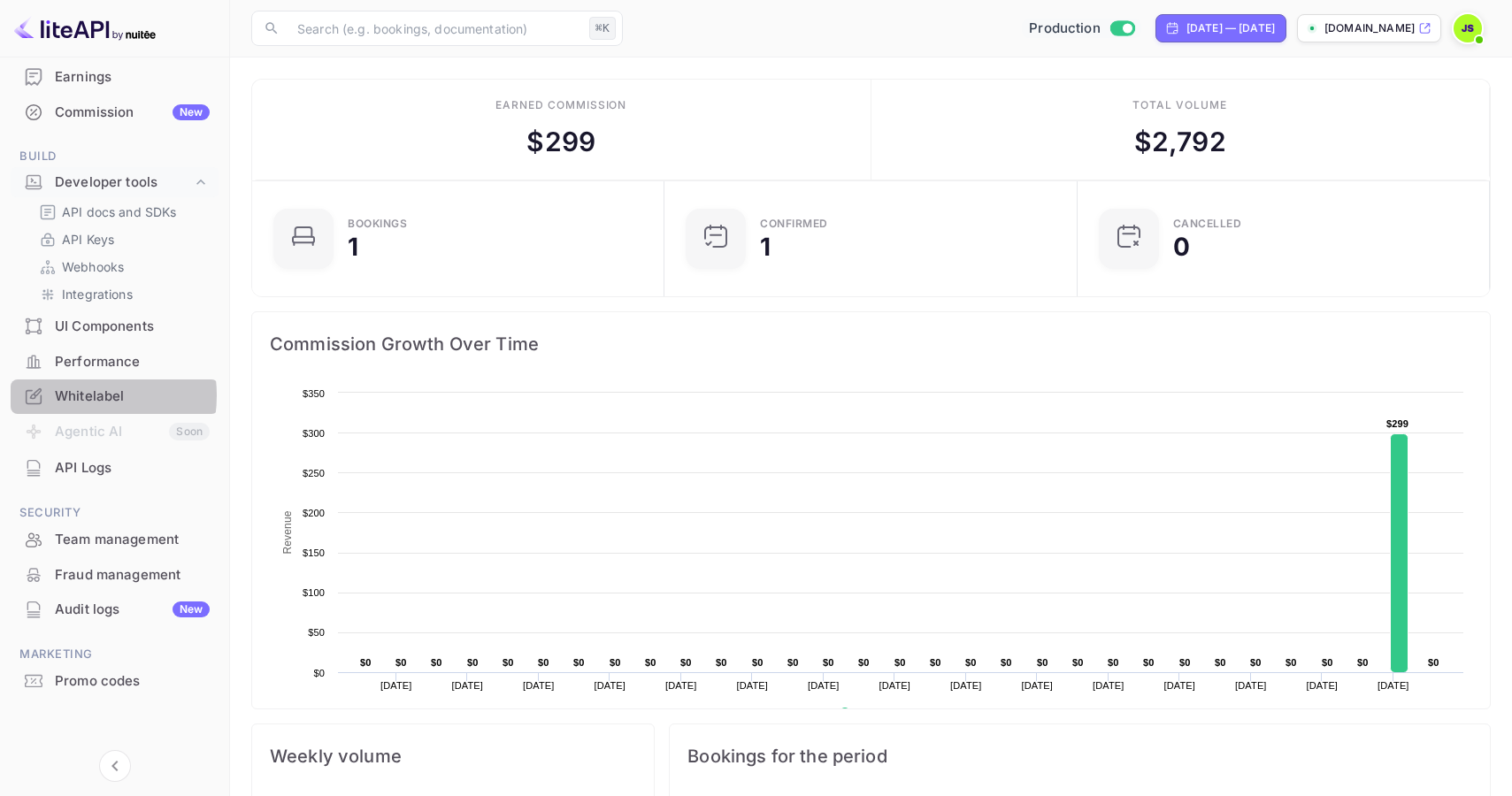
click at [70, 396] on div "Whitelabel" at bounding box center [132, 397] width 154 height 20
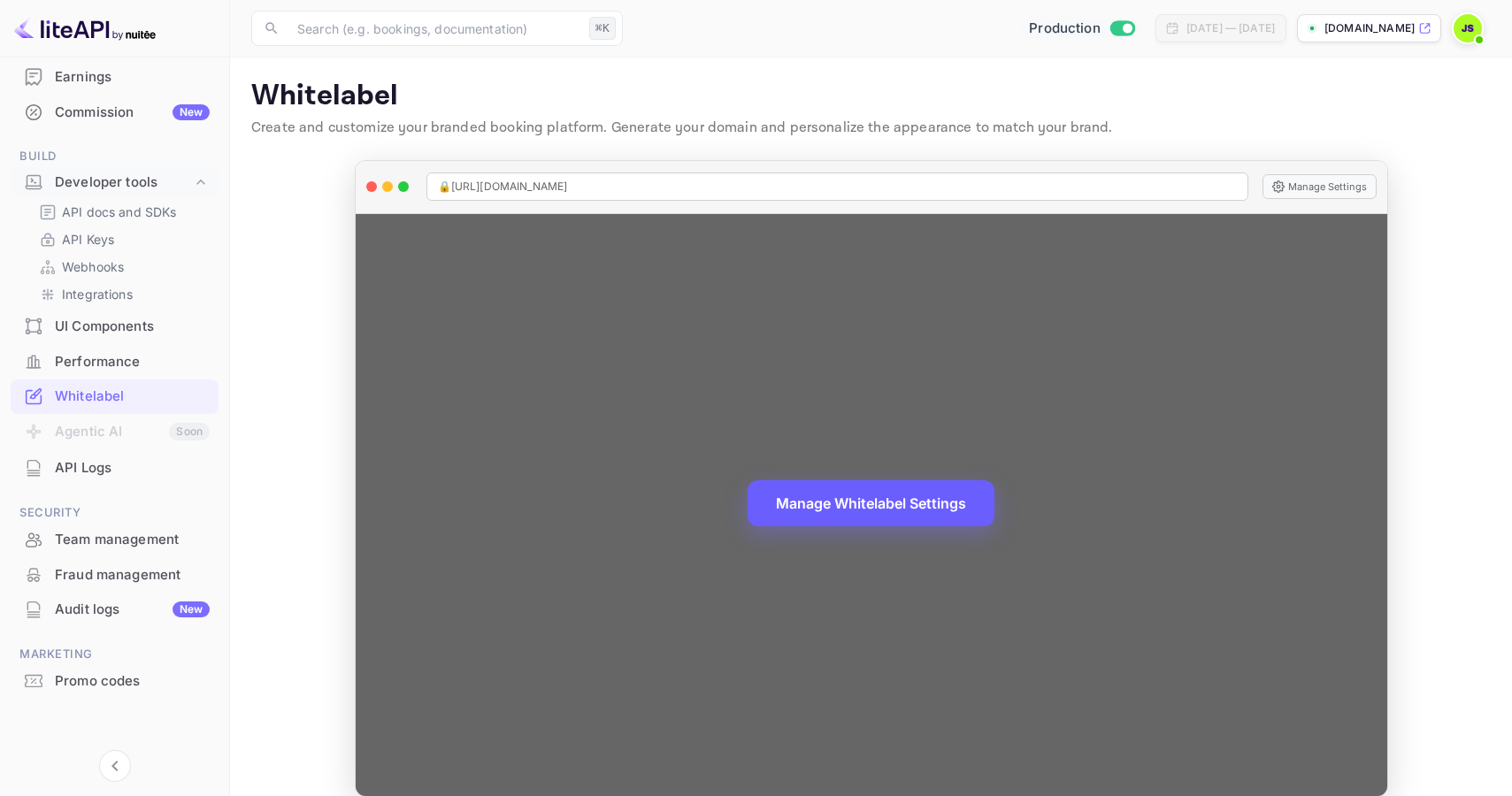
click at [895, 511] on button "Manage Whitelabel Settings" at bounding box center [871, 504] width 247 height 46
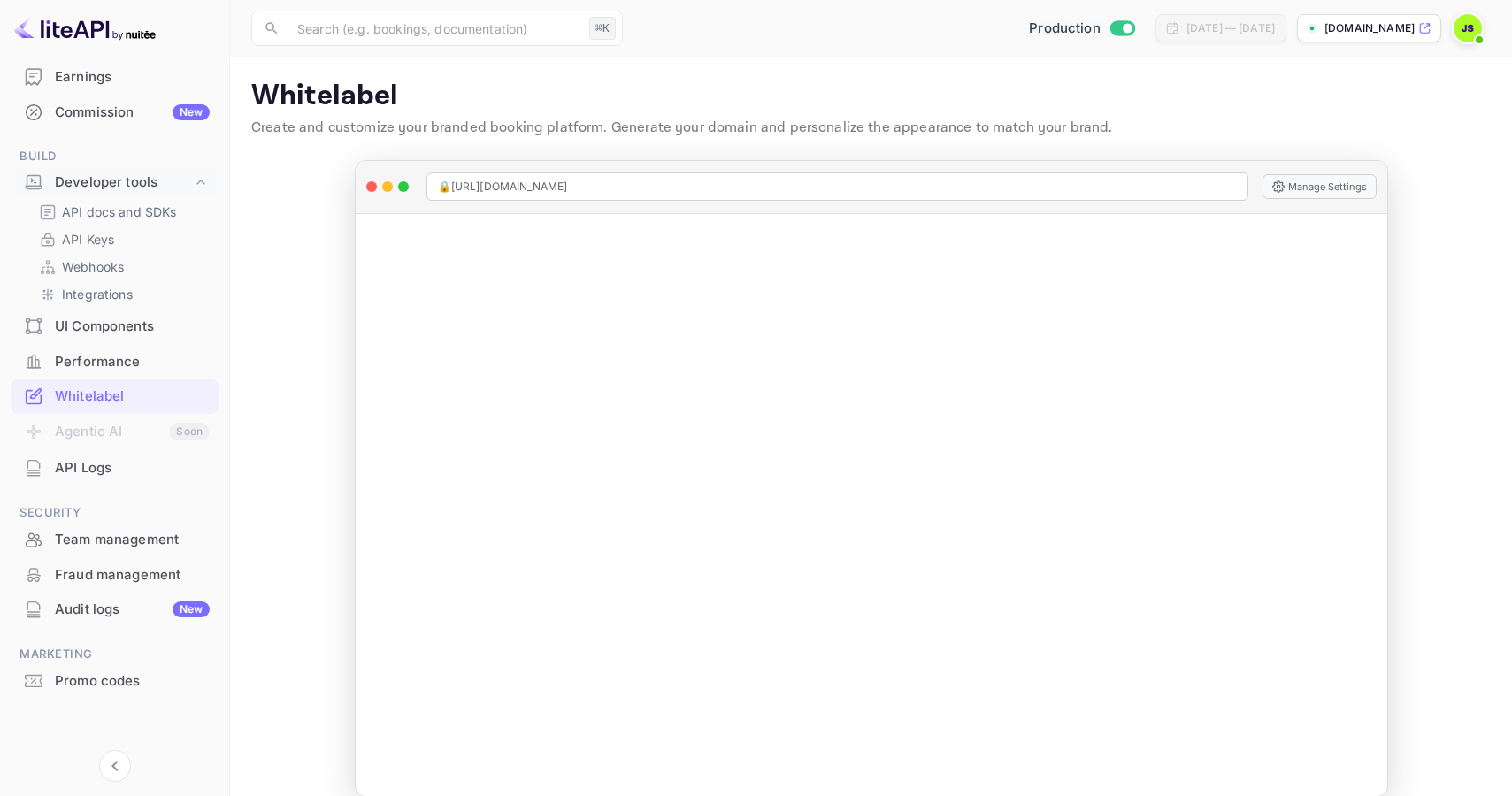
click at [122, 537] on div "Team management" at bounding box center [132, 540] width 154 height 20
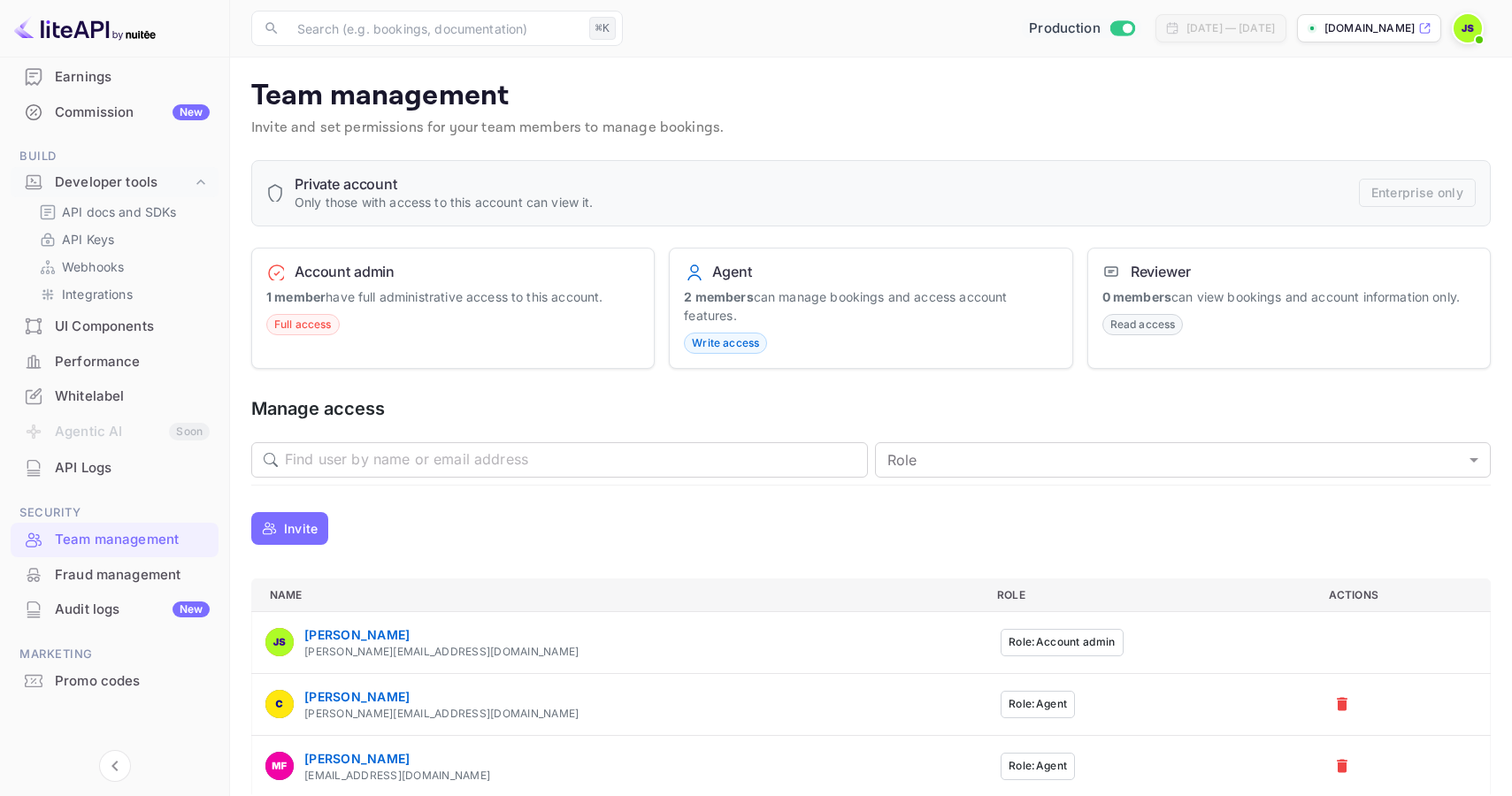
scroll to position [22, 0]
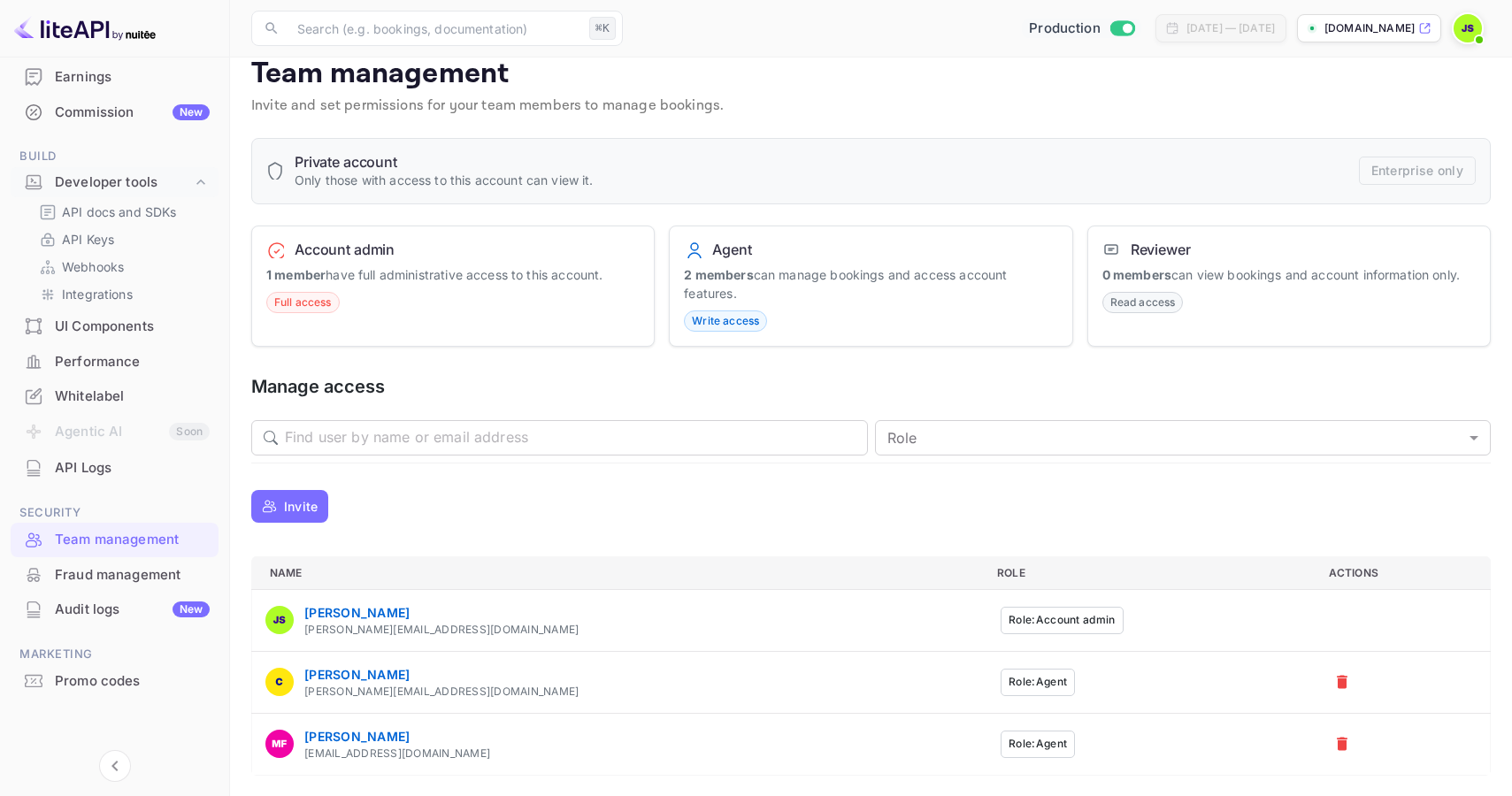
click at [862, 470] on div "Private account Only those with access to this account can view it. Enterprise …" at bounding box center [871, 457] width 1240 height 638
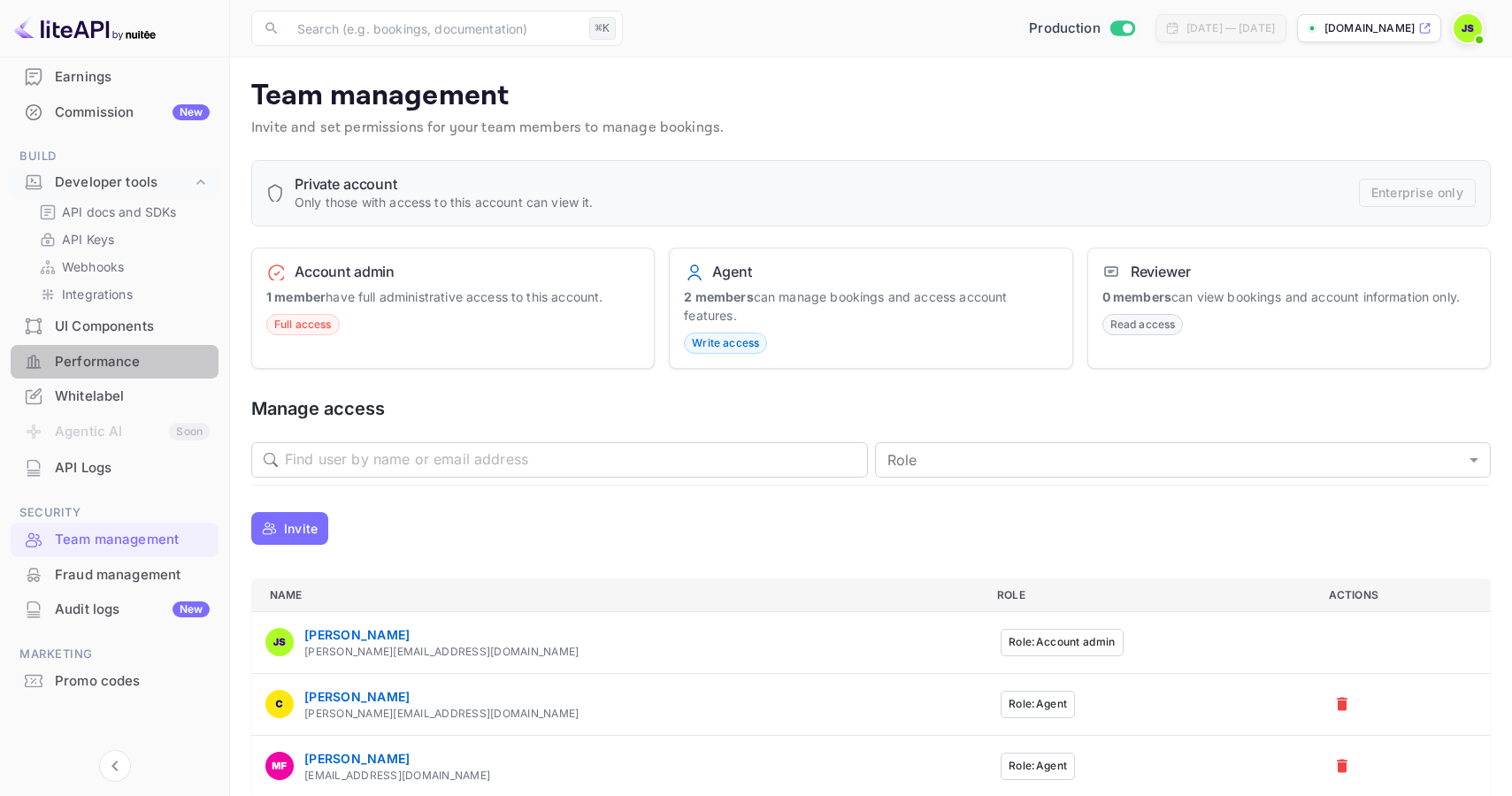
click at [123, 370] on div "Performance" at bounding box center [132, 362] width 154 height 20
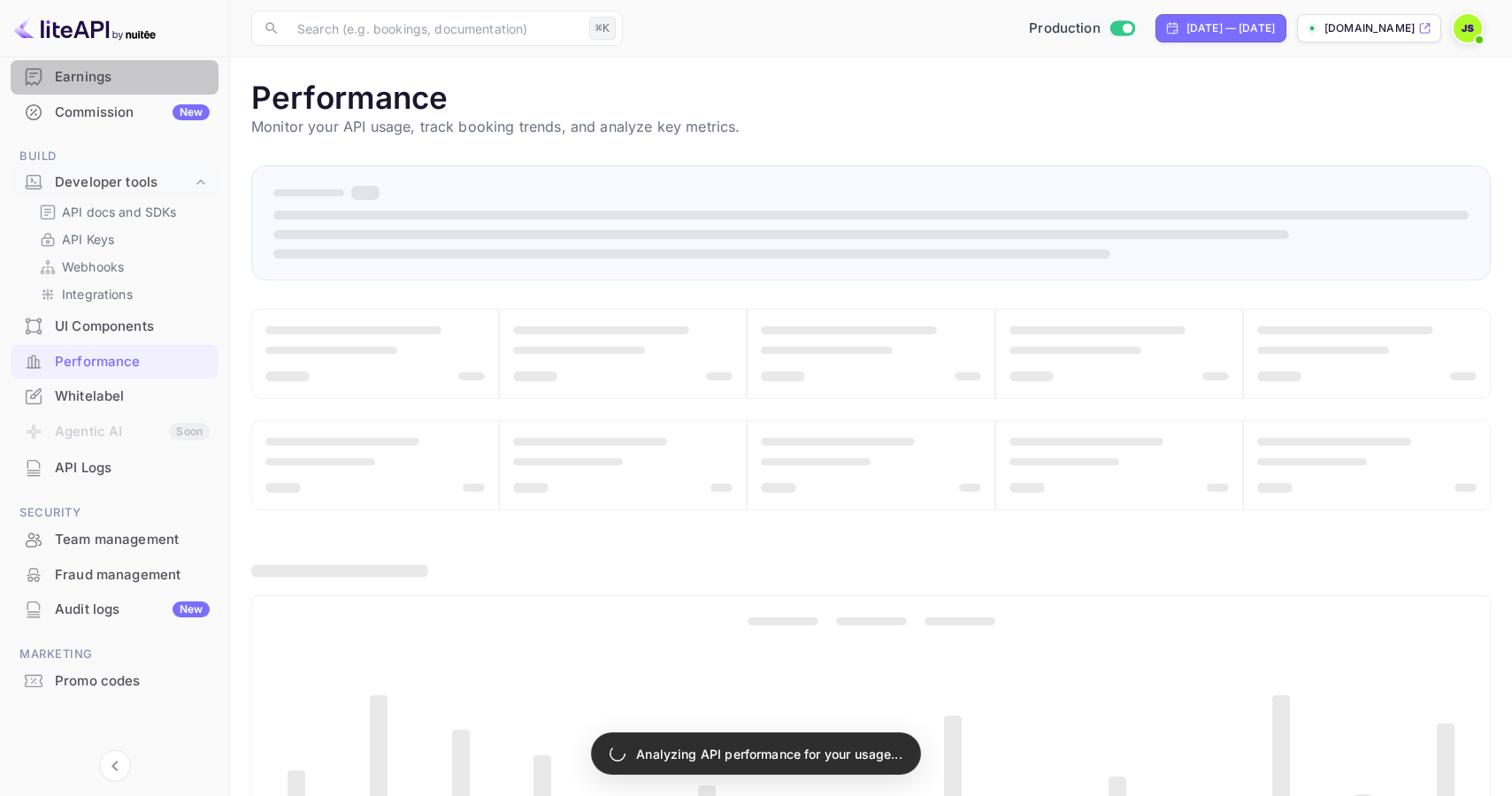
click at [119, 80] on div "Earnings" at bounding box center [132, 78] width 154 height 20
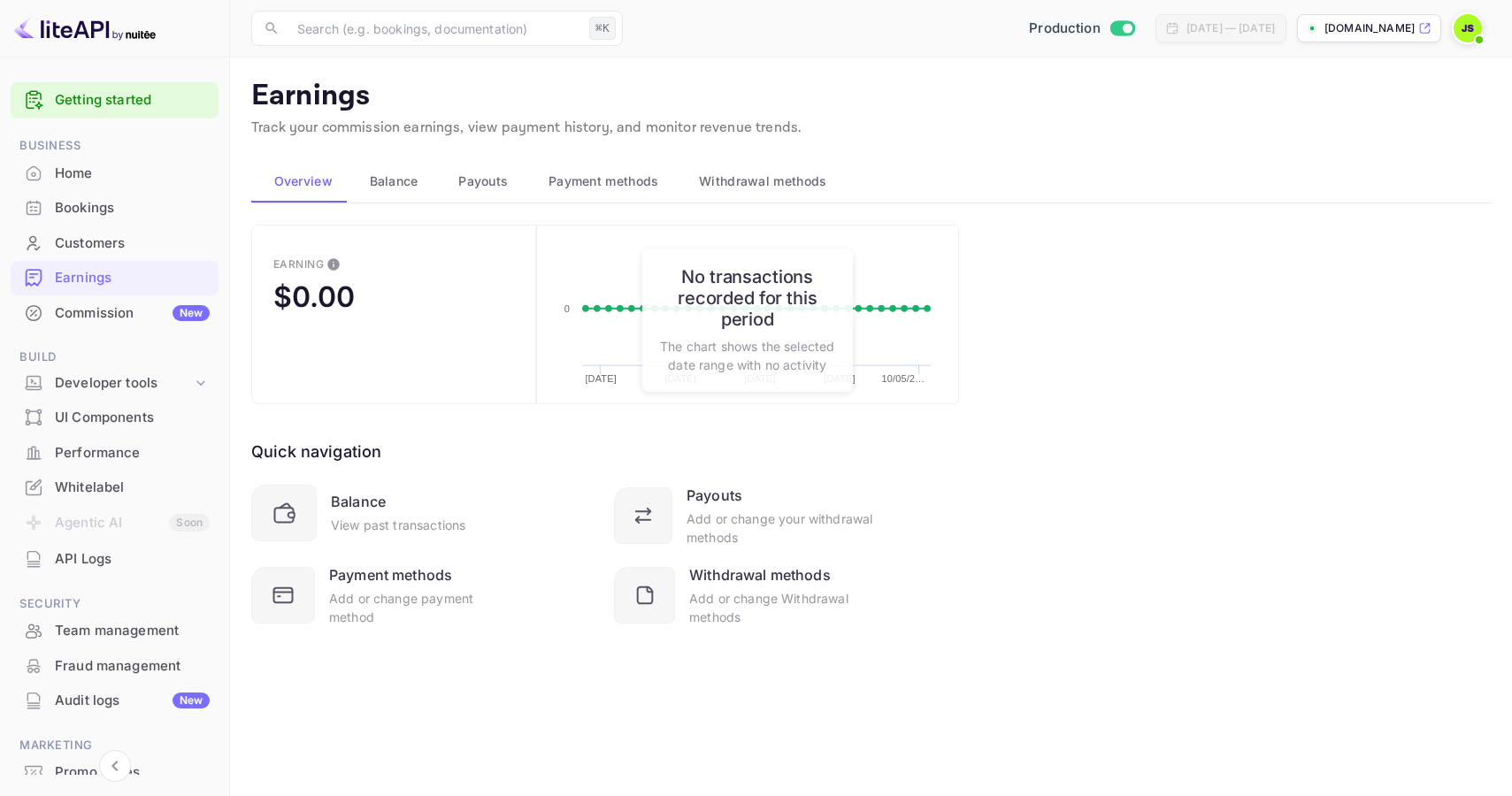
click at [39, 183] on div "Home" at bounding box center [114, 174] width 208 height 35
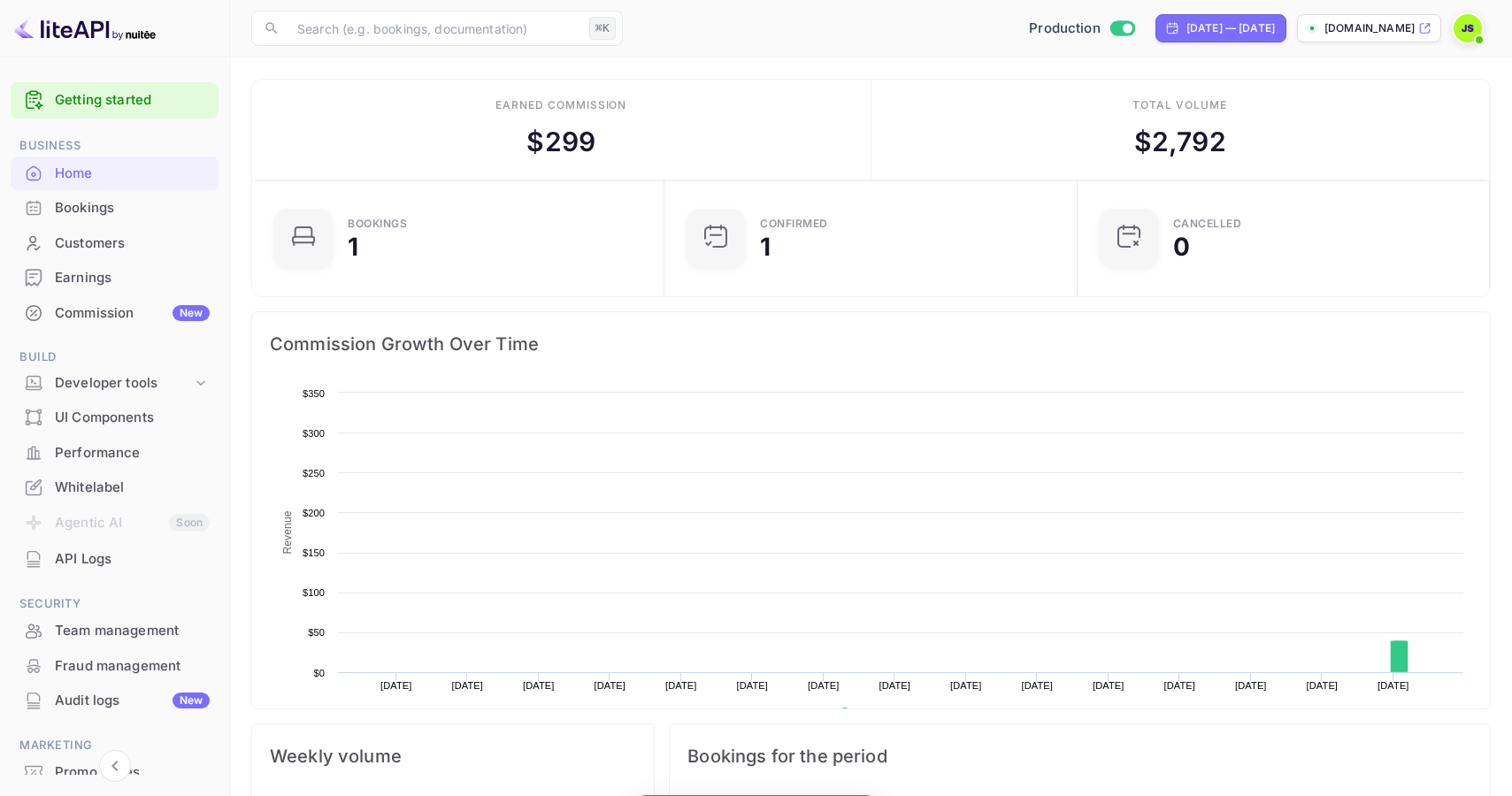
scroll to position [288, 401]
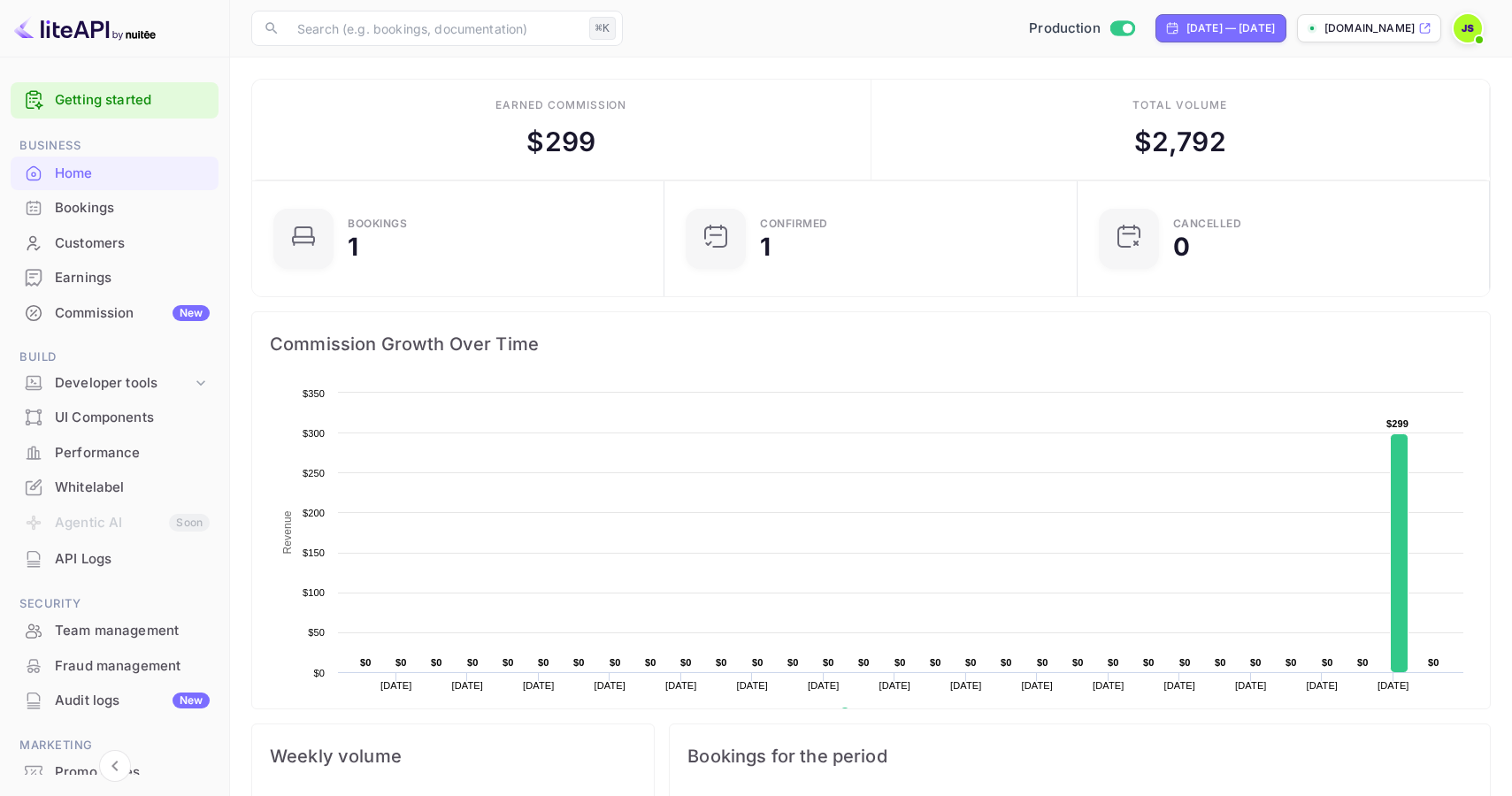
click at [112, 302] on div "Commission New" at bounding box center [114, 313] width 208 height 35
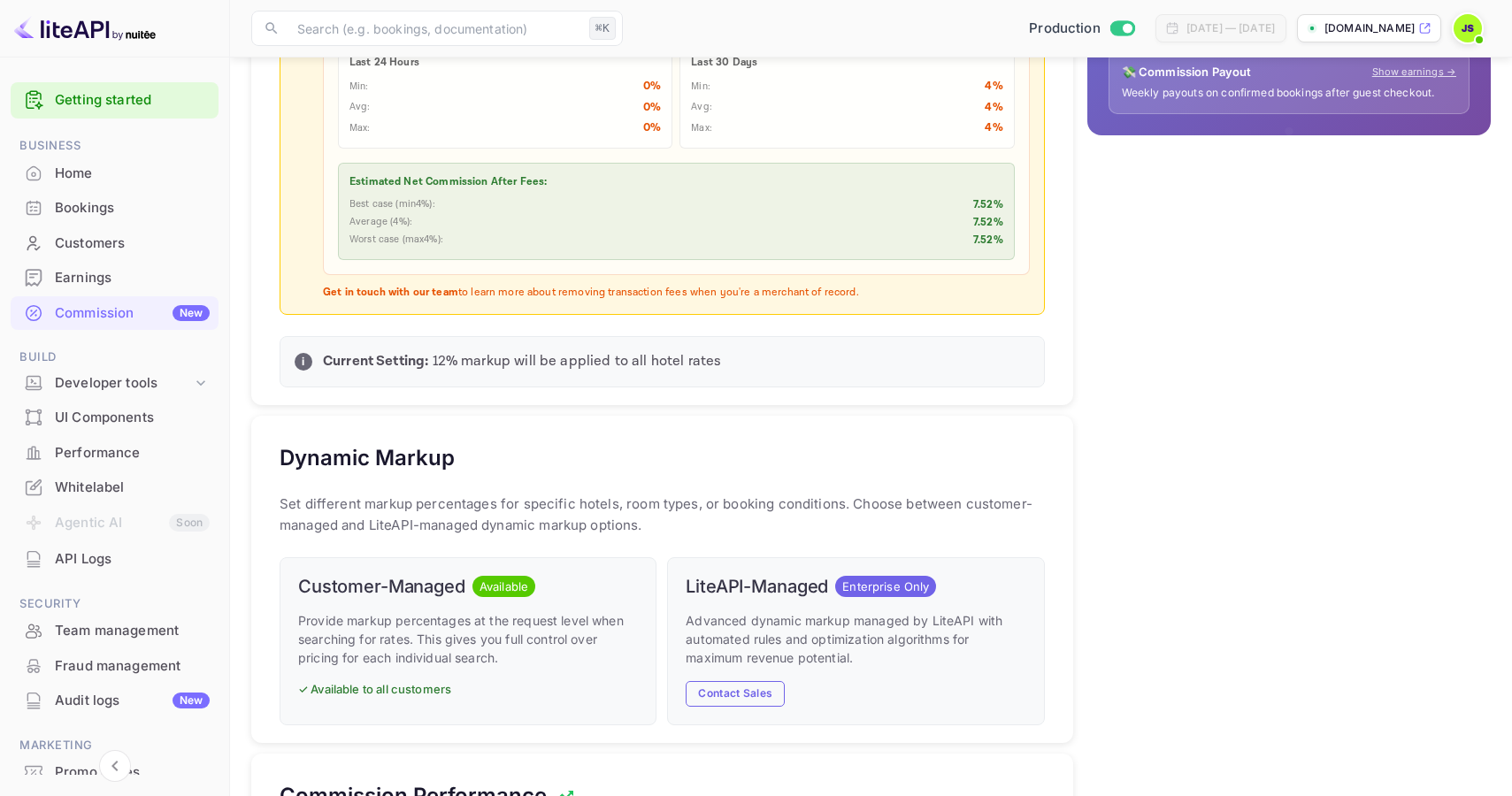
scroll to position [837, 0]
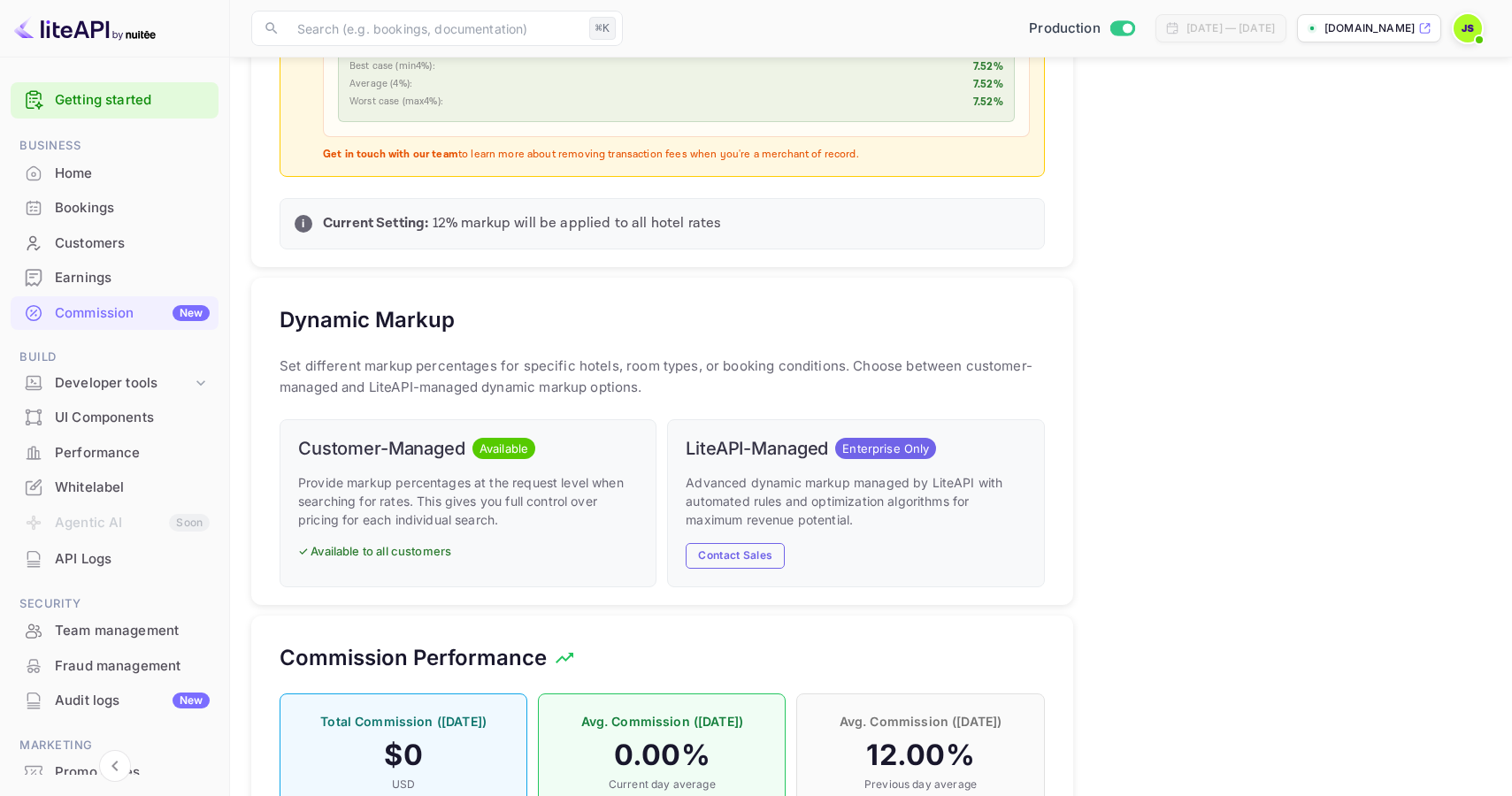
click at [724, 577] on div "LiteAPI-Managed Enterprise Only Advanced dynamic markup managed by LiteAPI with…" at bounding box center [856, 504] width 377 height 168
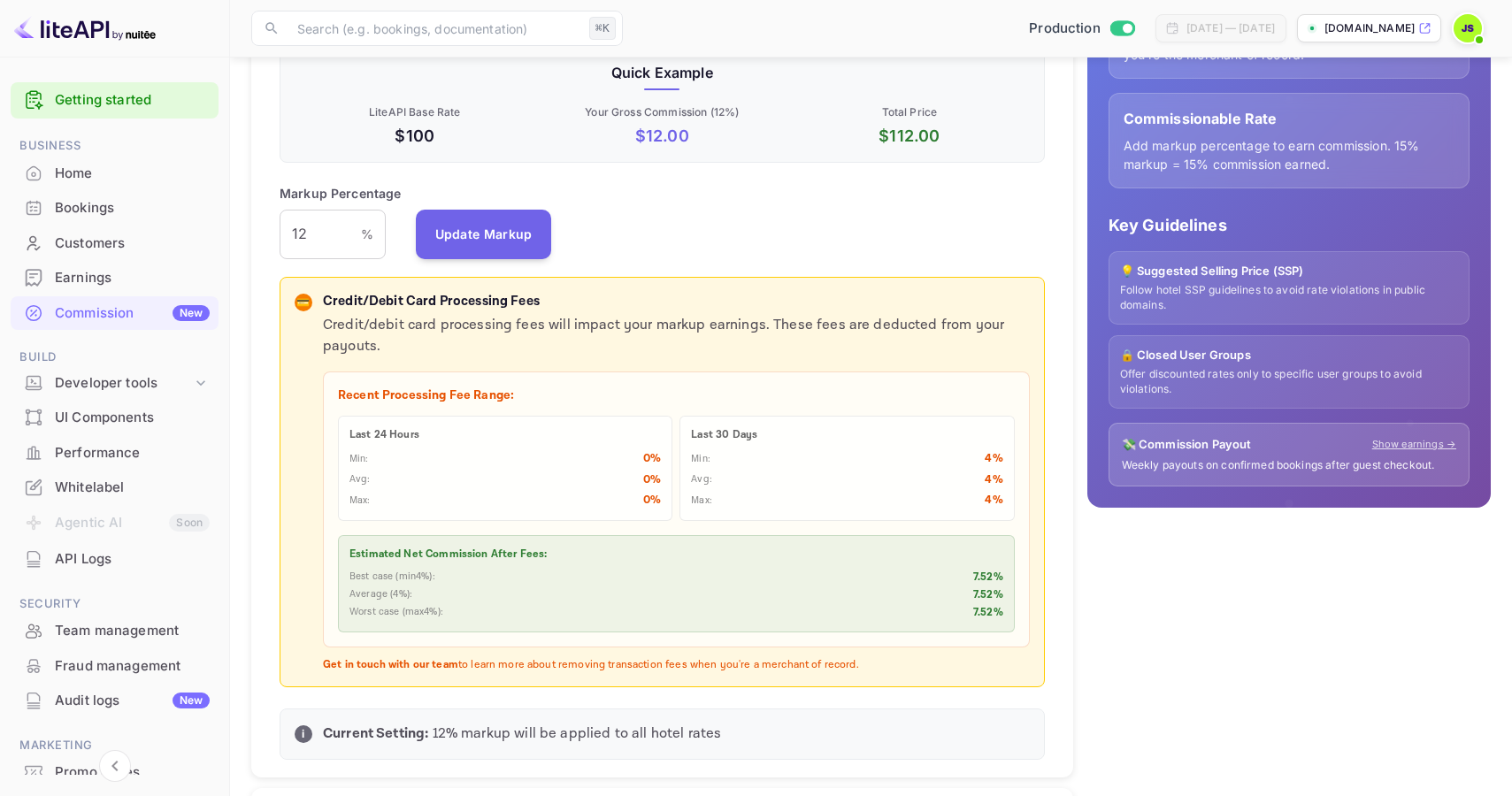
scroll to position [182, 0]
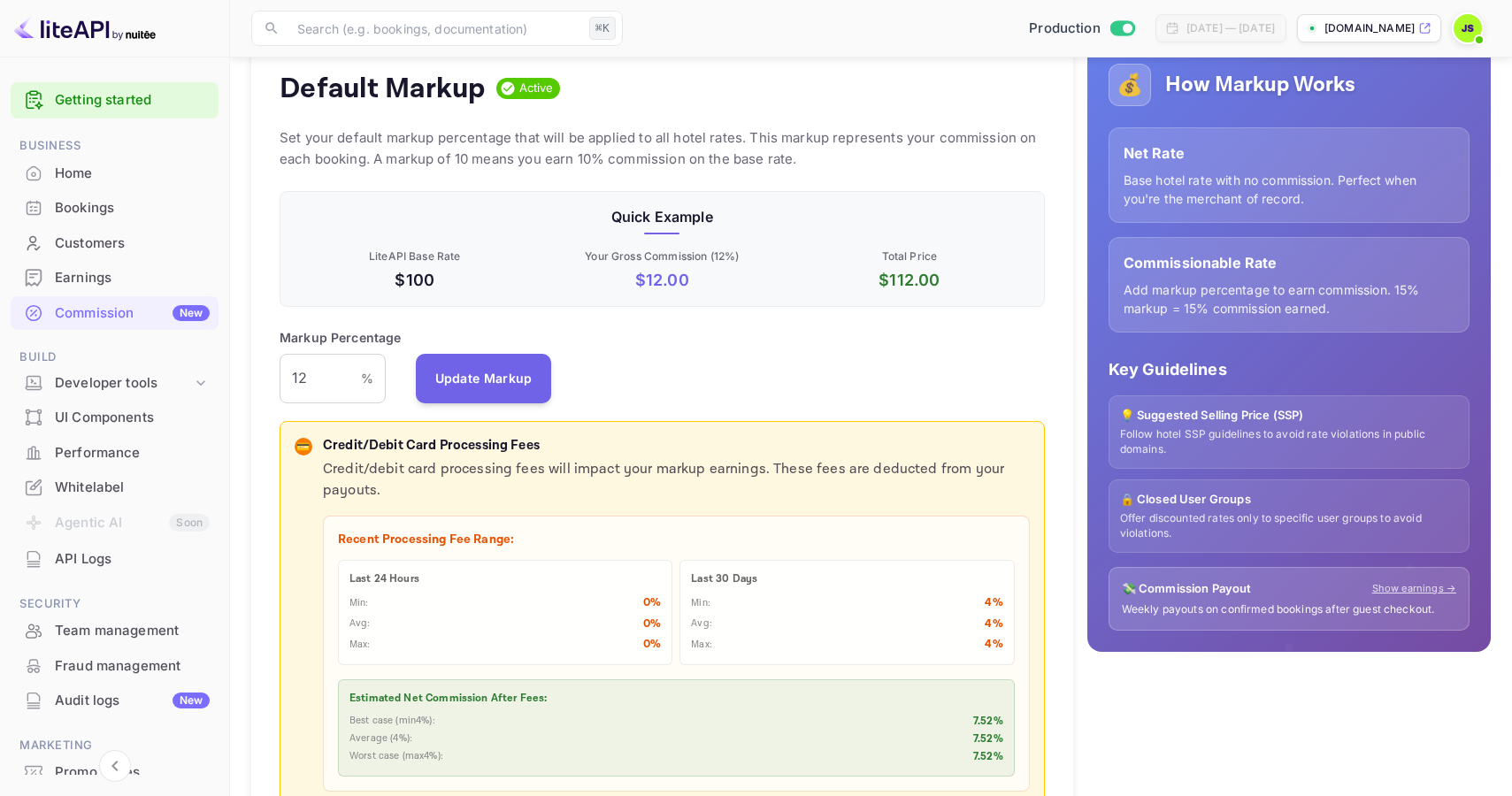
click at [1462, 28] on img at bounding box center [1467, 27] width 28 height 28
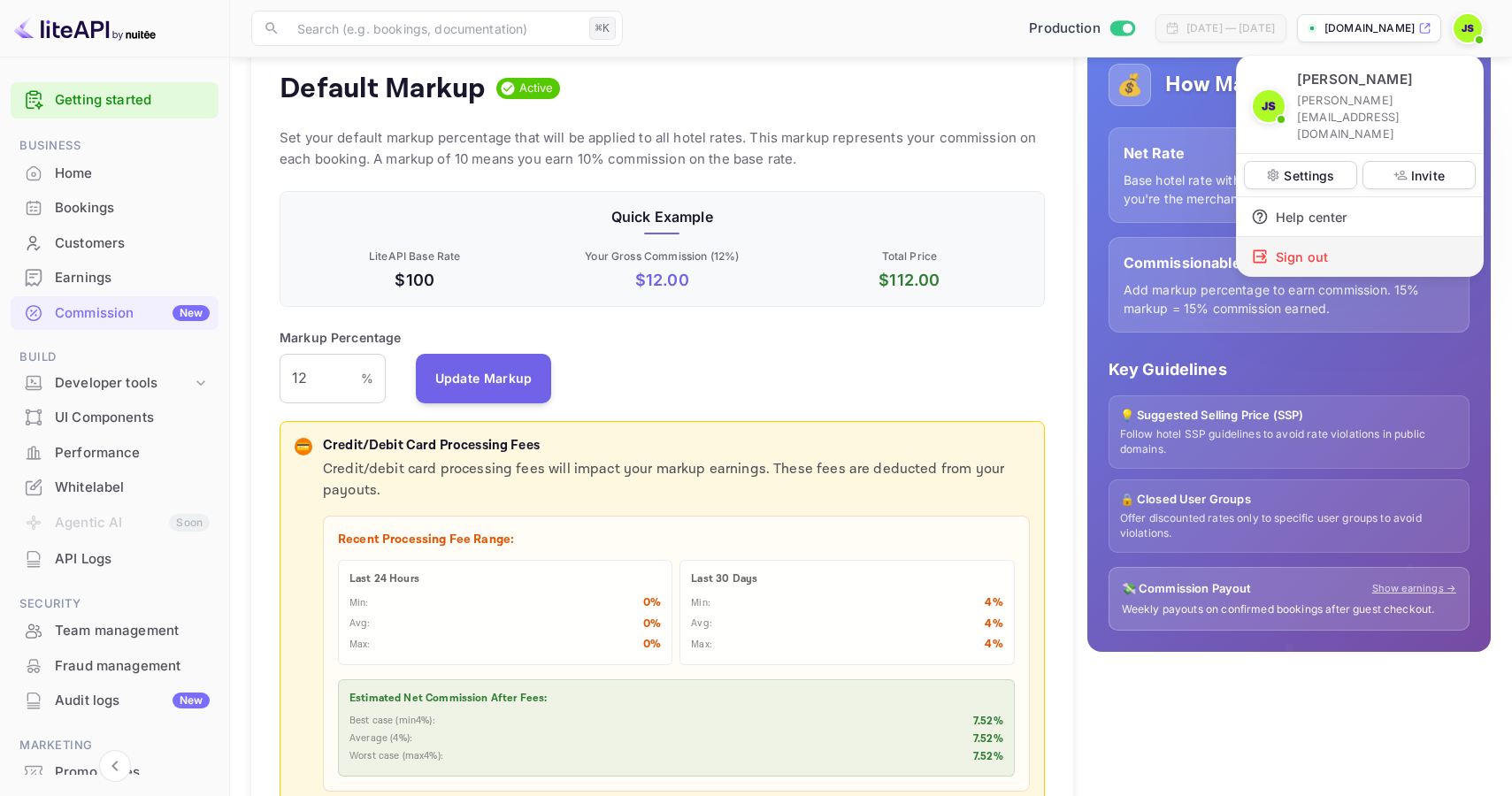
click at [1329, 237] on div "Sign out" at bounding box center [1359, 256] width 246 height 39
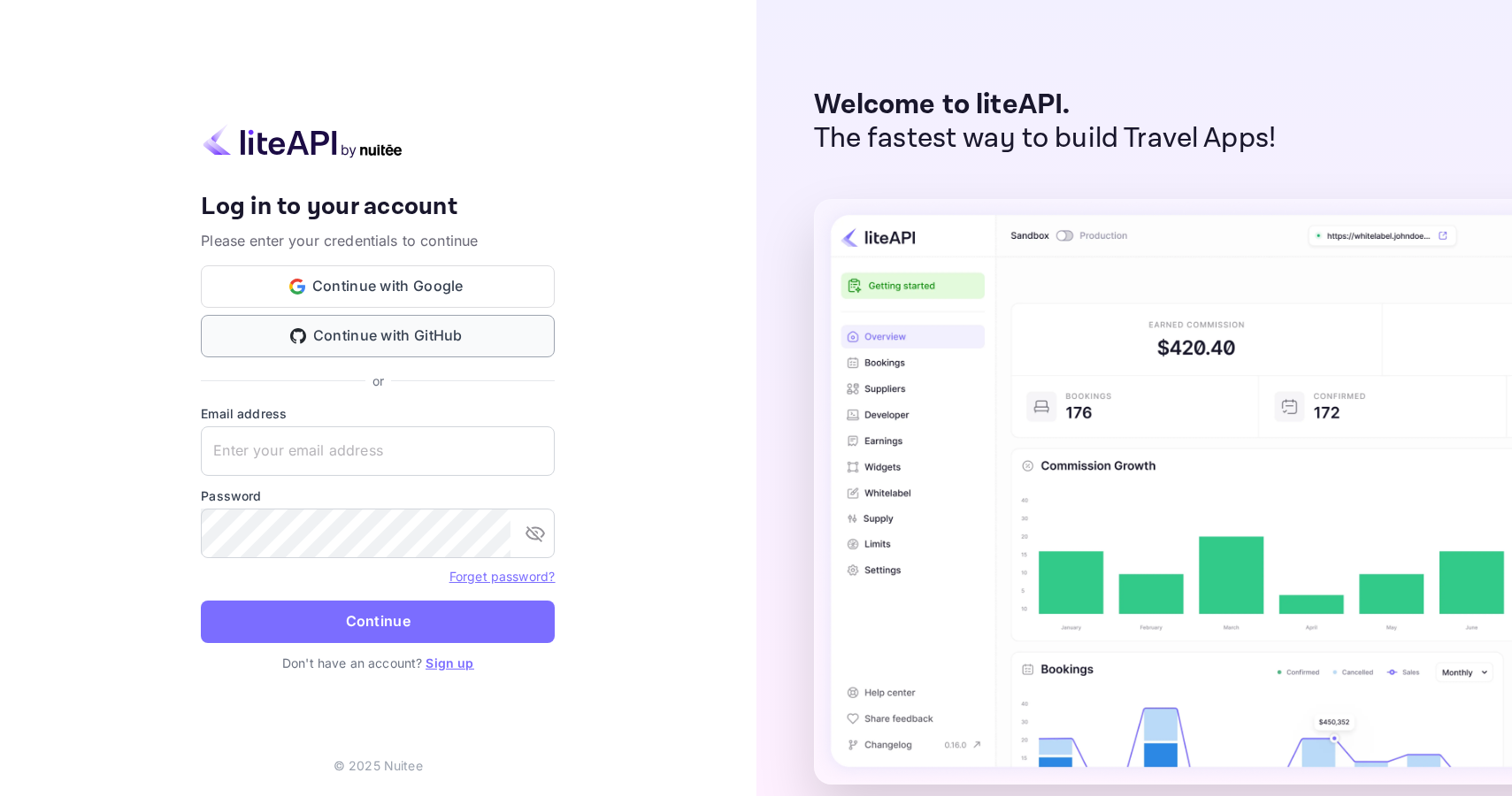
type input "[PERSON_NAME][EMAIL_ADDRESS][DOMAIN_NAME]"
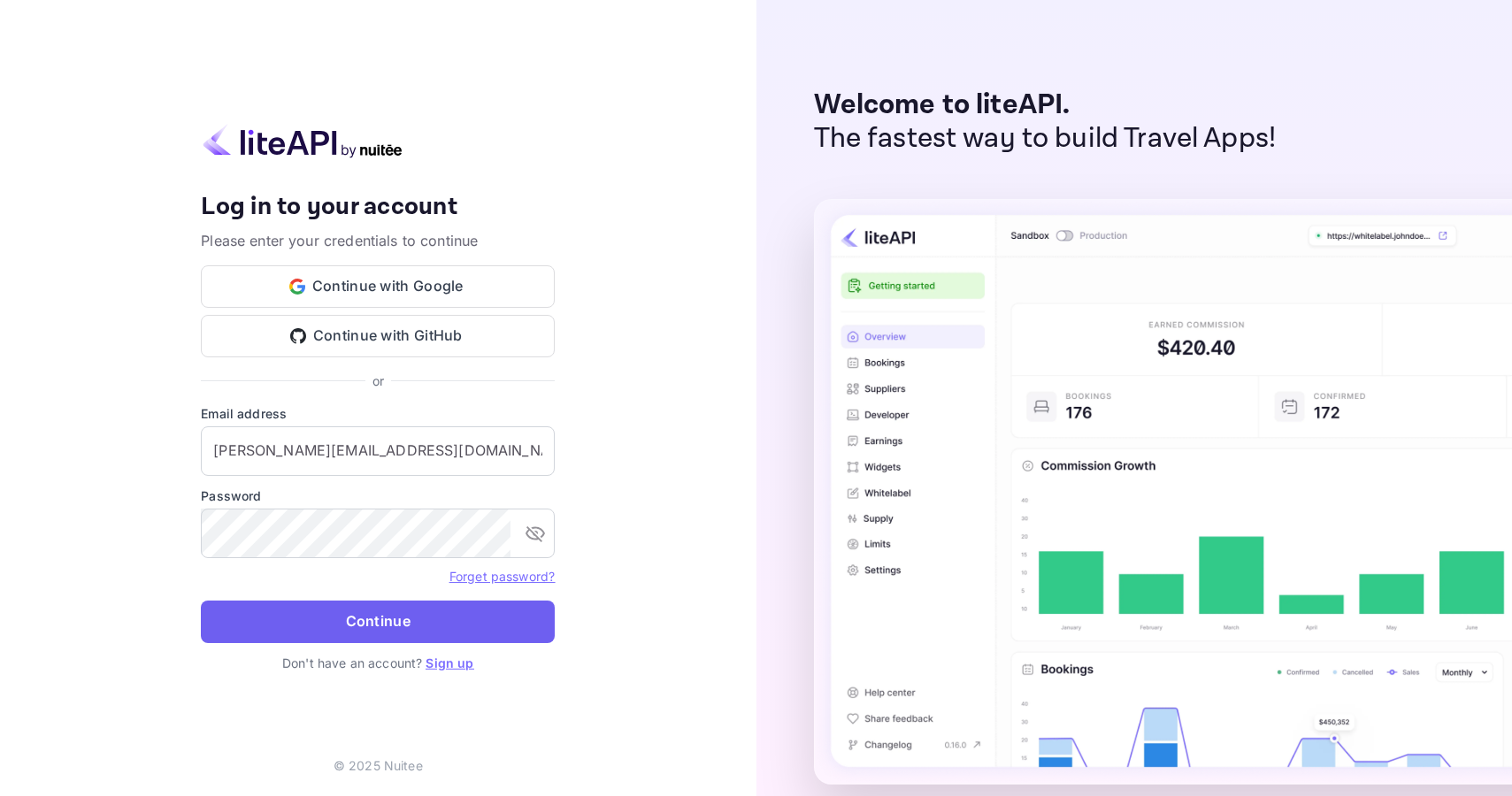
click at [378, 621] on button "Continue" at bounding box center [378, 621] width 354 height 42
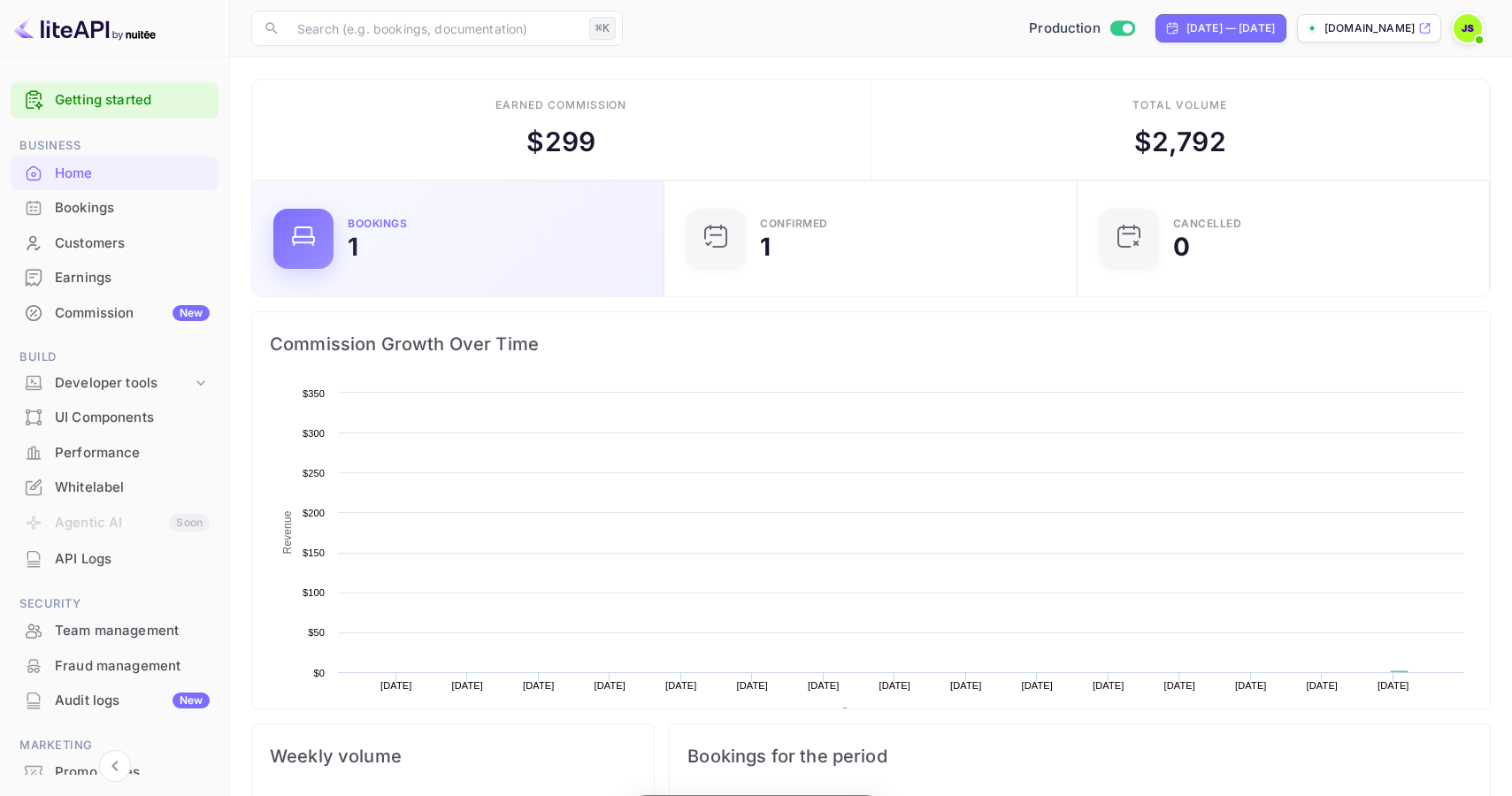
scroll to position [288, 401]
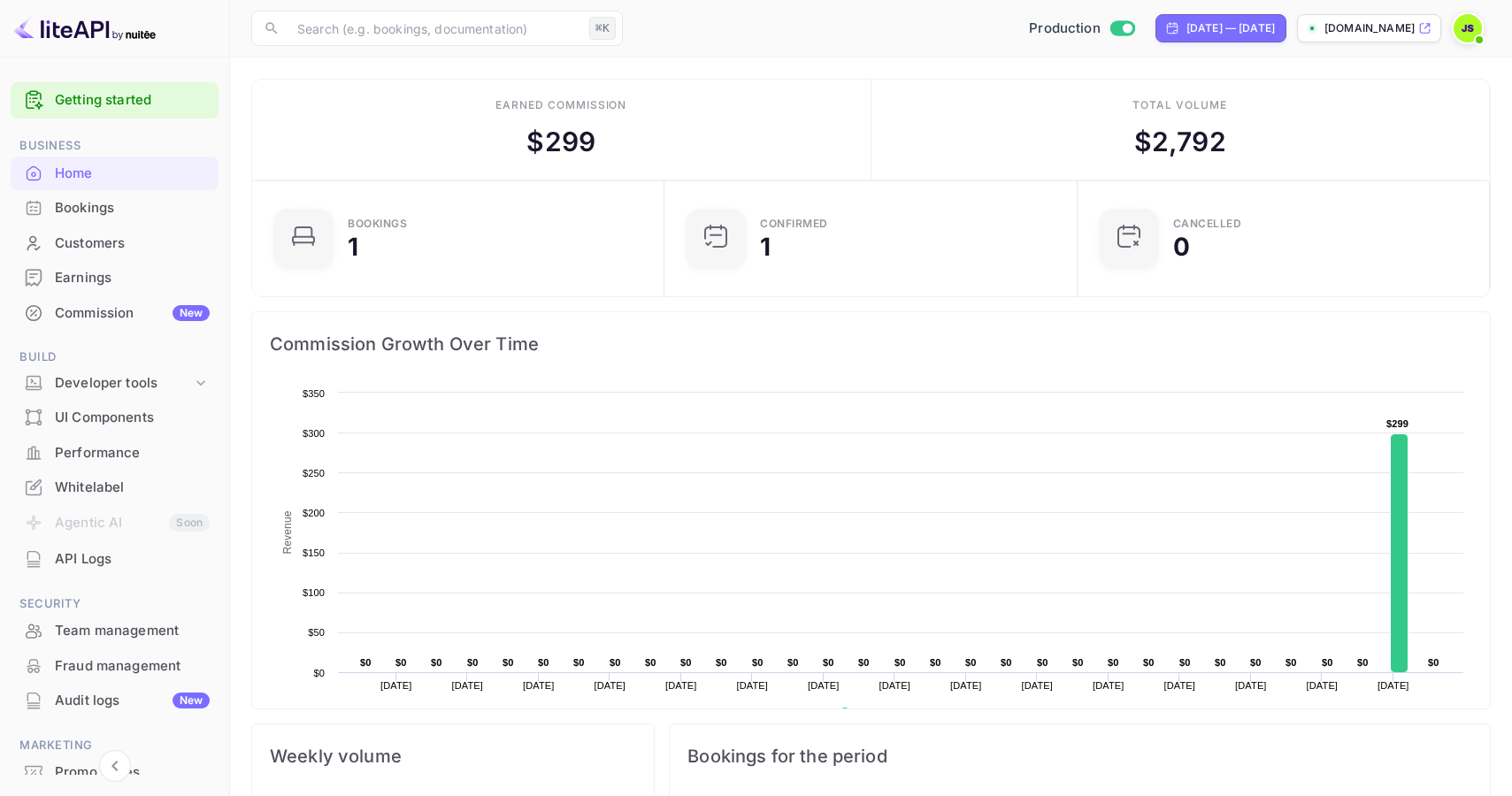
click at [103, 316] on div "Commission New" at bounding box center [132, 313] width 154 height 20
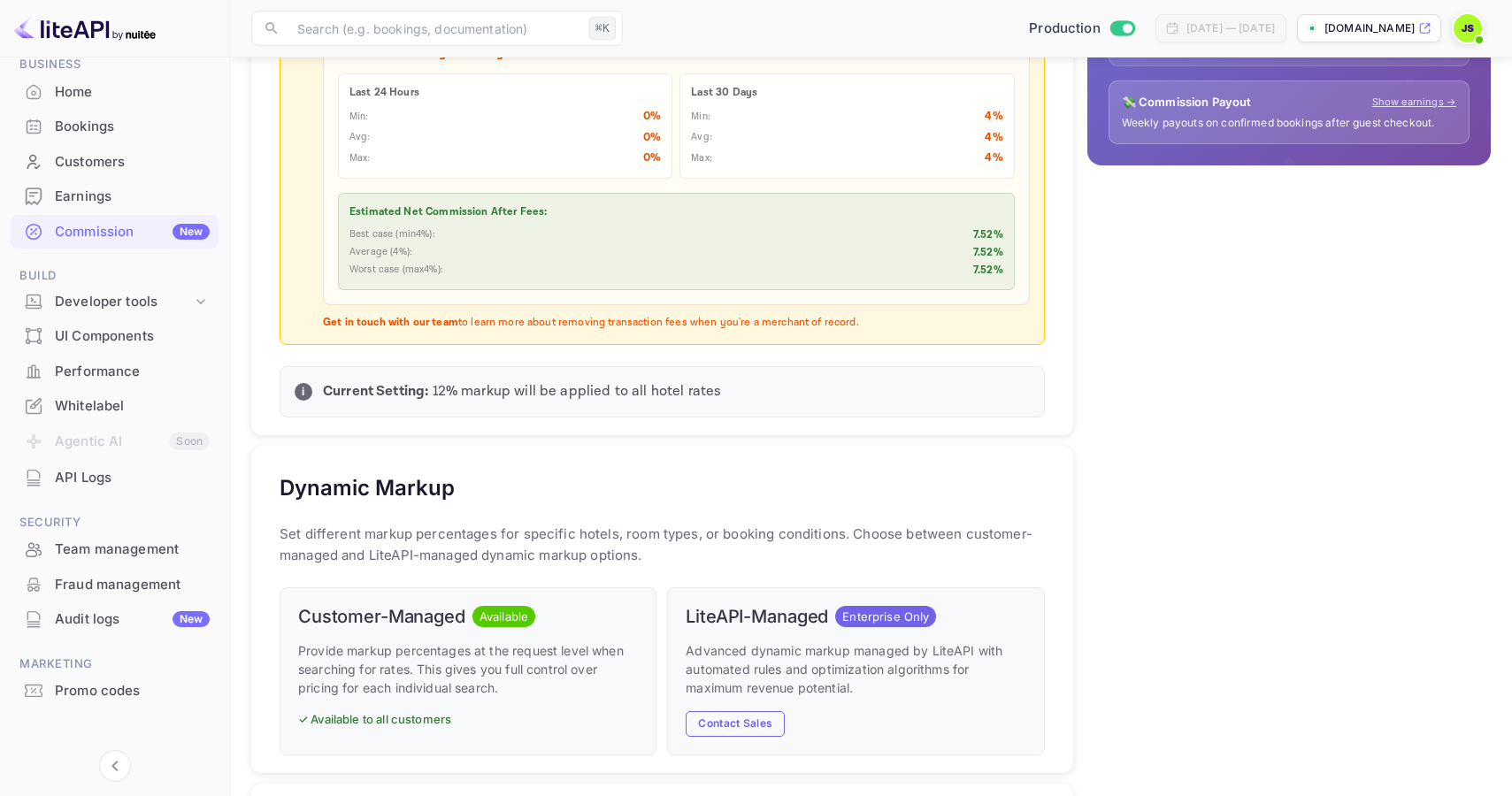
scroll to position [91, 0]
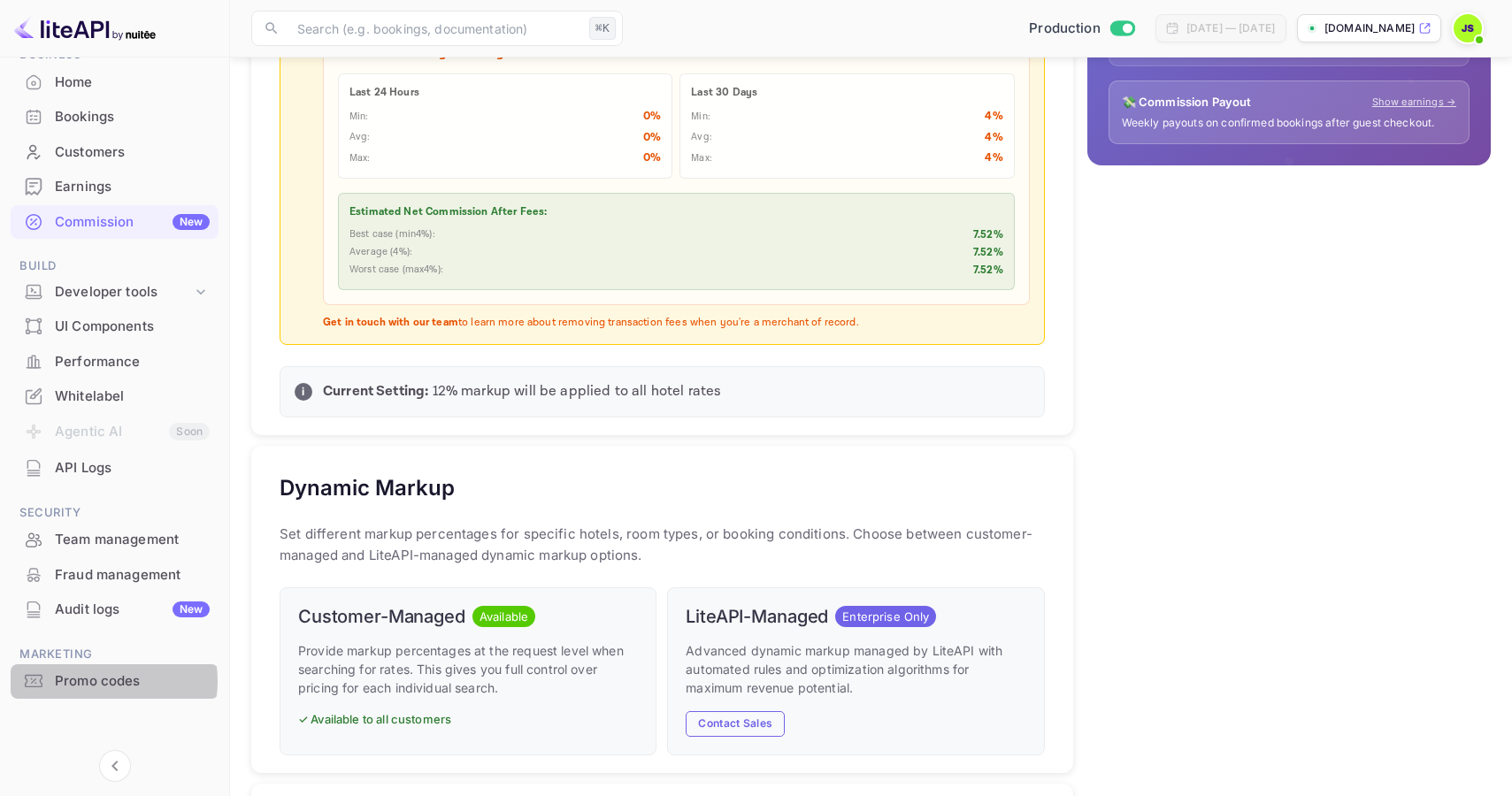
click at [108, 681] on div "Promo codes" at bounding box center [132, 682] width 154 height 20
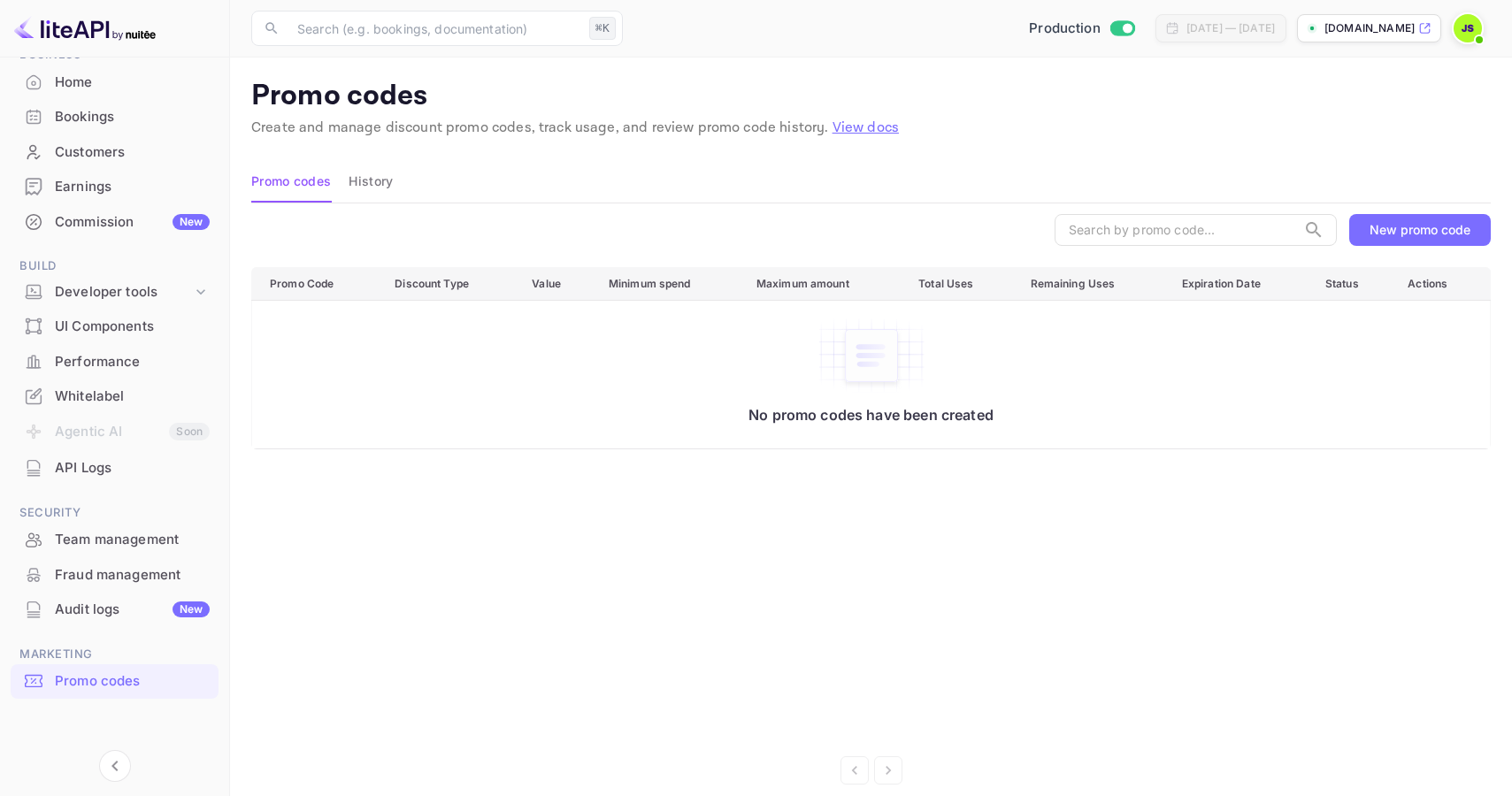
click at [112, 387] on div "Whitelabel" at bounding box center [132, 397] width 154 height 20
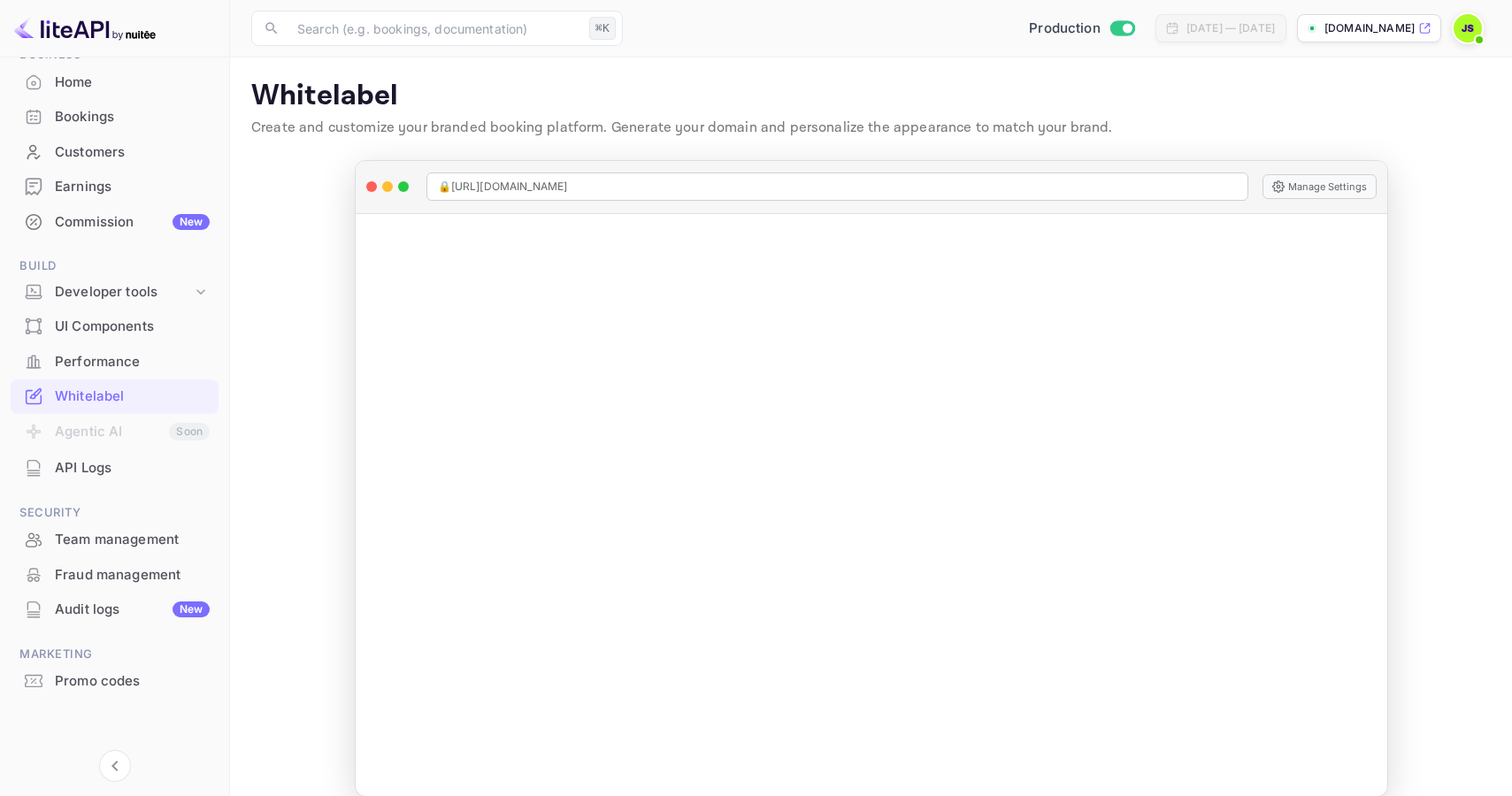
click at [1360, 25] on p "[DOMAIN_NAME]" at bounding box center [1369, 27] width 91 height 16
click at [131, 348] on div "Performance" at bounding box center [114, 362] width 208 height 35
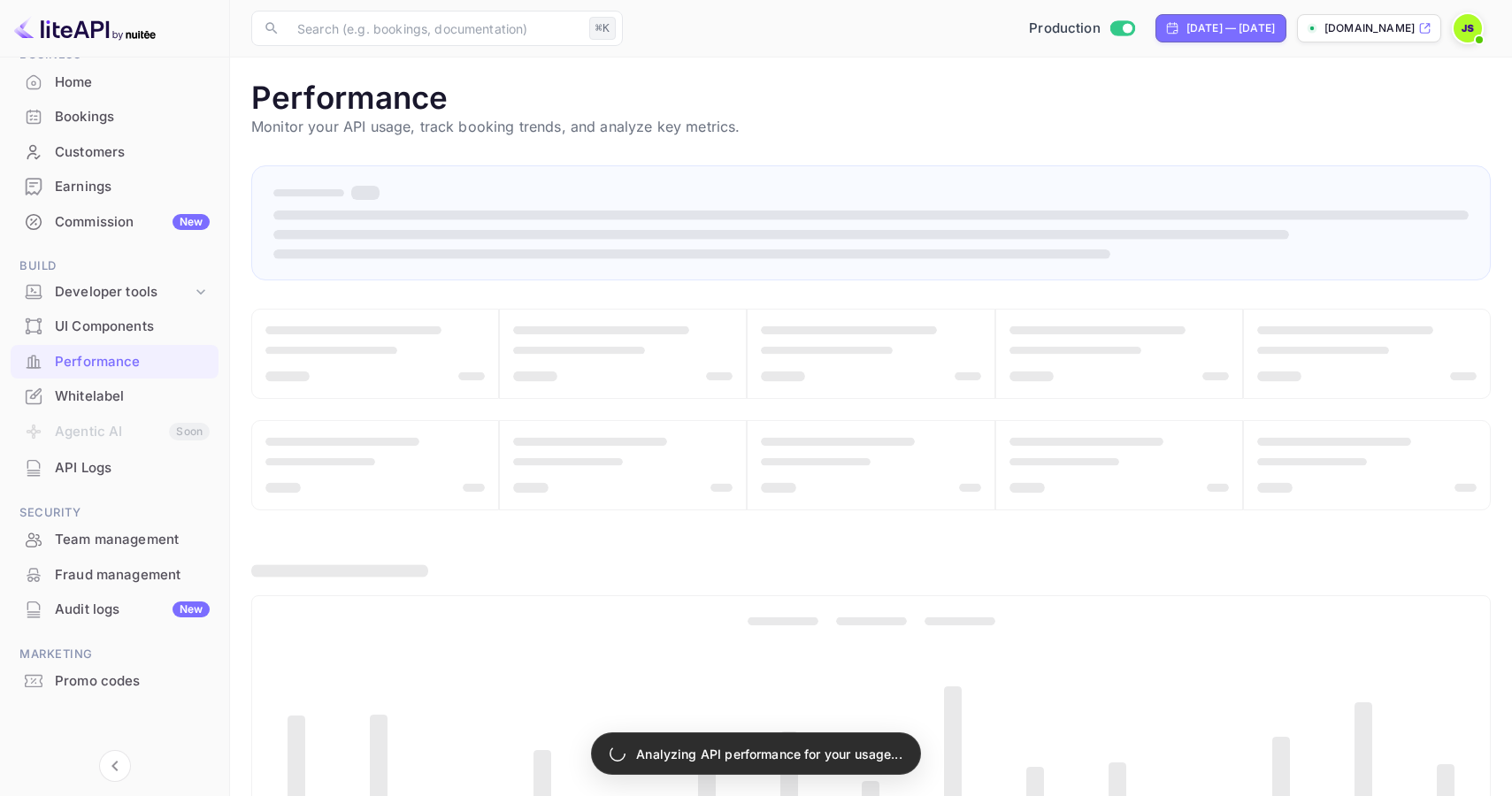
click at [1474, 34] on span at bounding box center [1479, 39] width 17 height 17
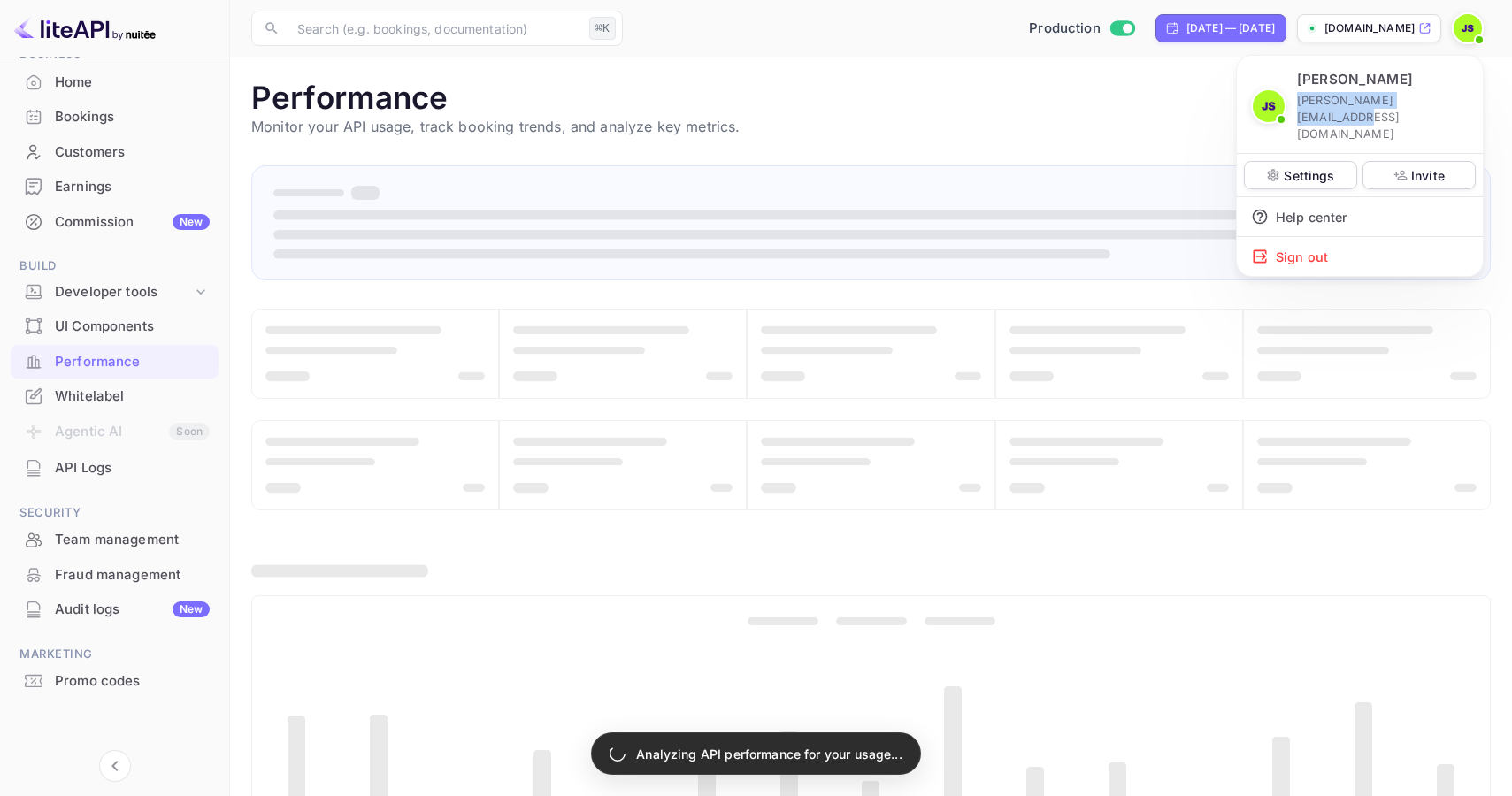
drag, startPoint x: 1447, startPoint y: 97, endPoint x: 1294, endPoint y: 102, distance: 153.1
click at [1294, 102] on div "[PERSON_NAME] [PERSON_NAME][EMAIL_ADDRESS][DOMAIN_NAME]" at bounding box center [1360, 105] width 218 height 72
copy p "[PERSON_NAME][EMAIL_ADDRESS][DOMAIN_NAME]"
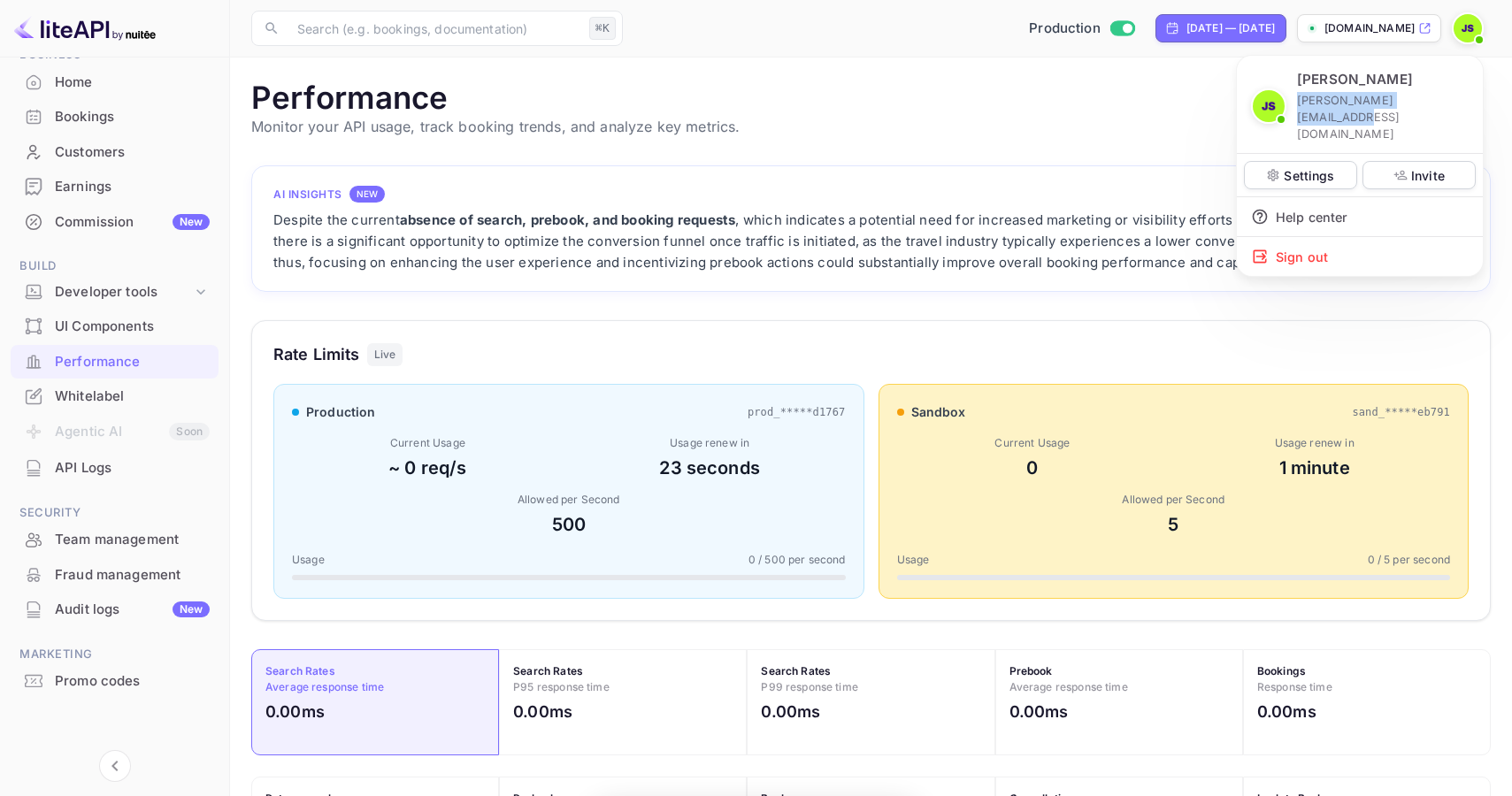
scroll to position [455, 1240]
click at [113, 530] on div at bounding box center [756, 398] width 1512 height 796
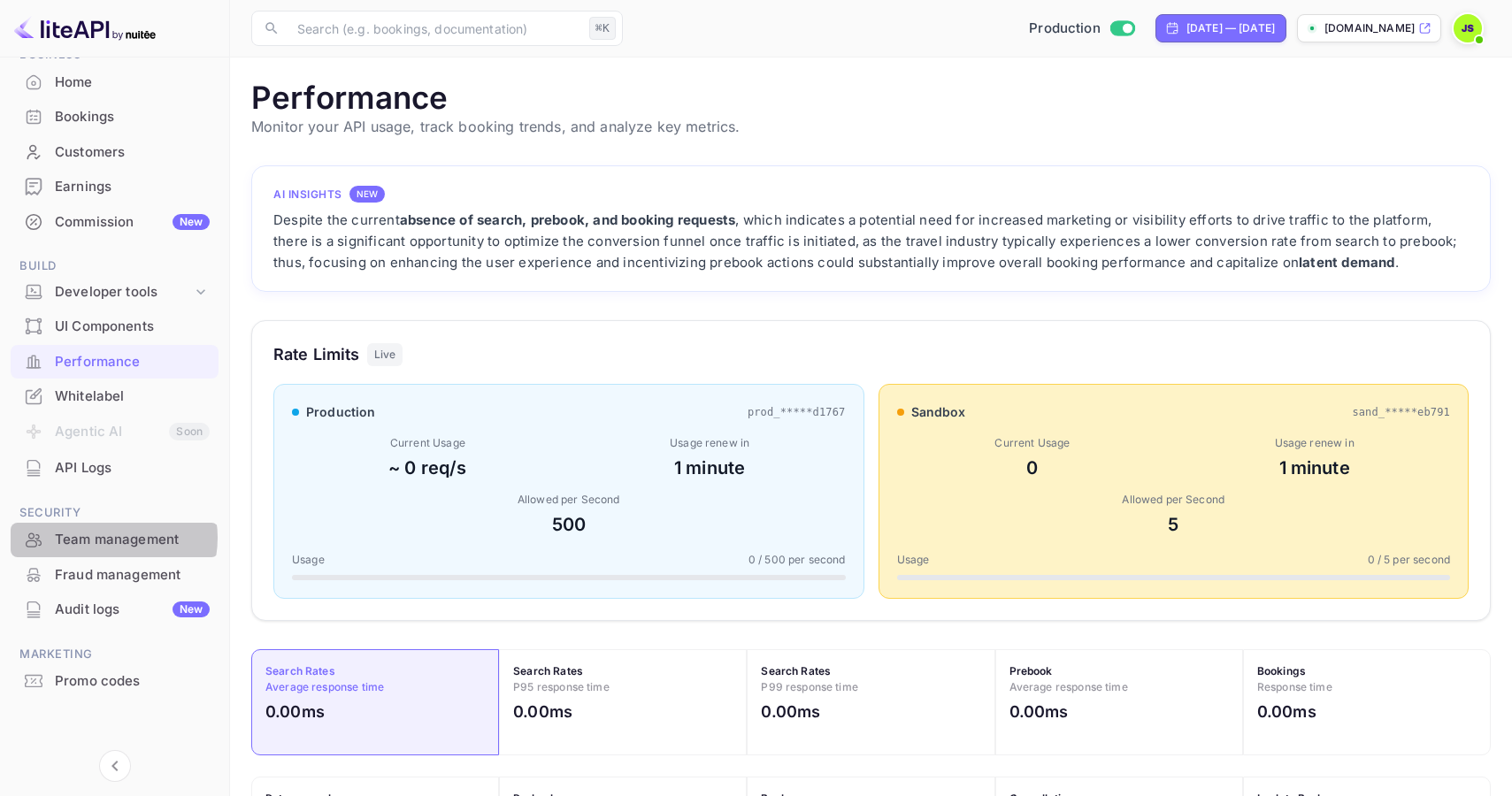
click at [104, 537] on div "Team management" at bounding box center [132, 540] width 154 height 20
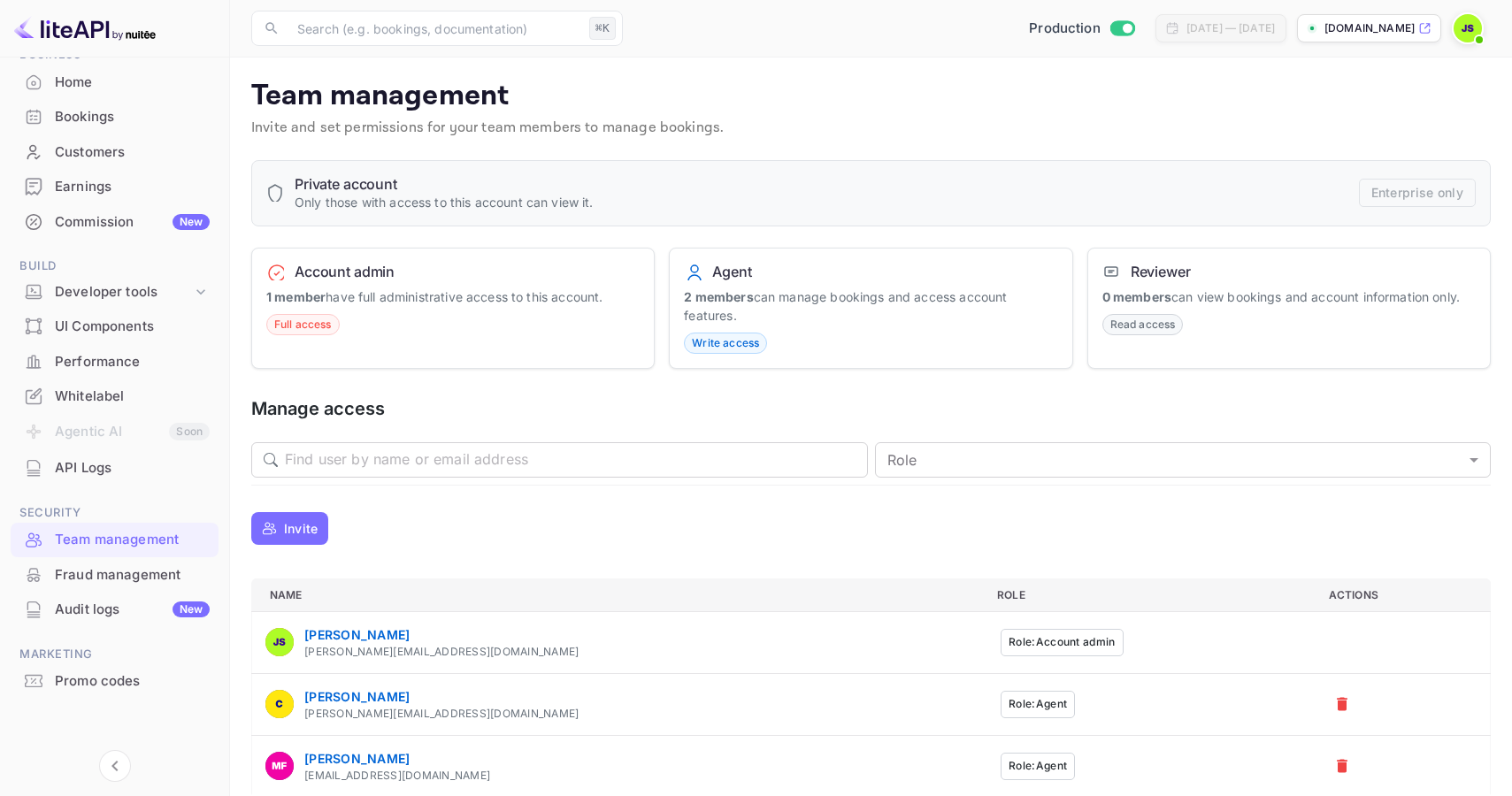
click at [95, 608] on div "Audit logs New" at bounding box center [132, 610] width 154 height 20
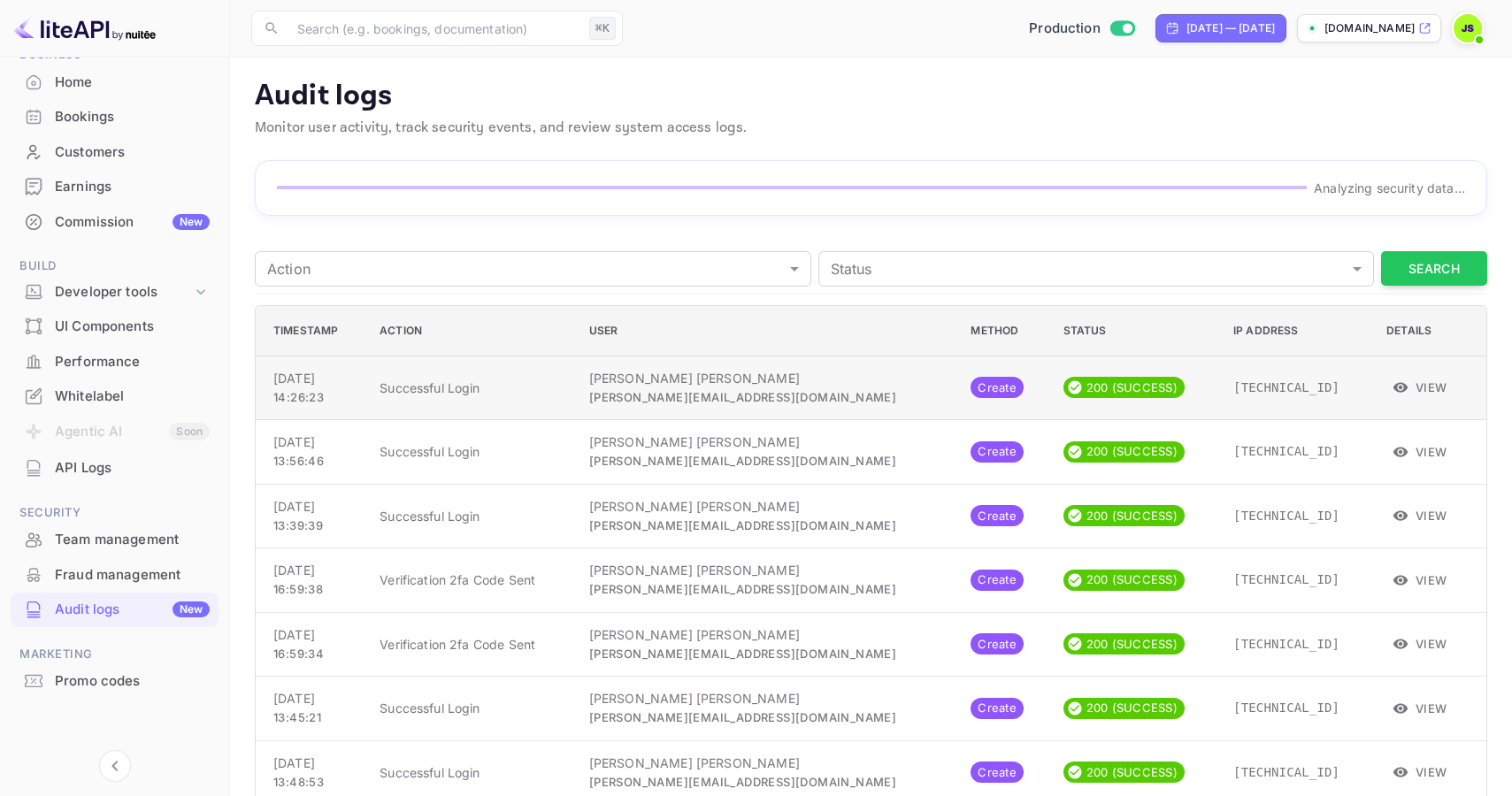
click at [1396, 388] on button "View" at bounding box center [1421, 387] width 69 height 27
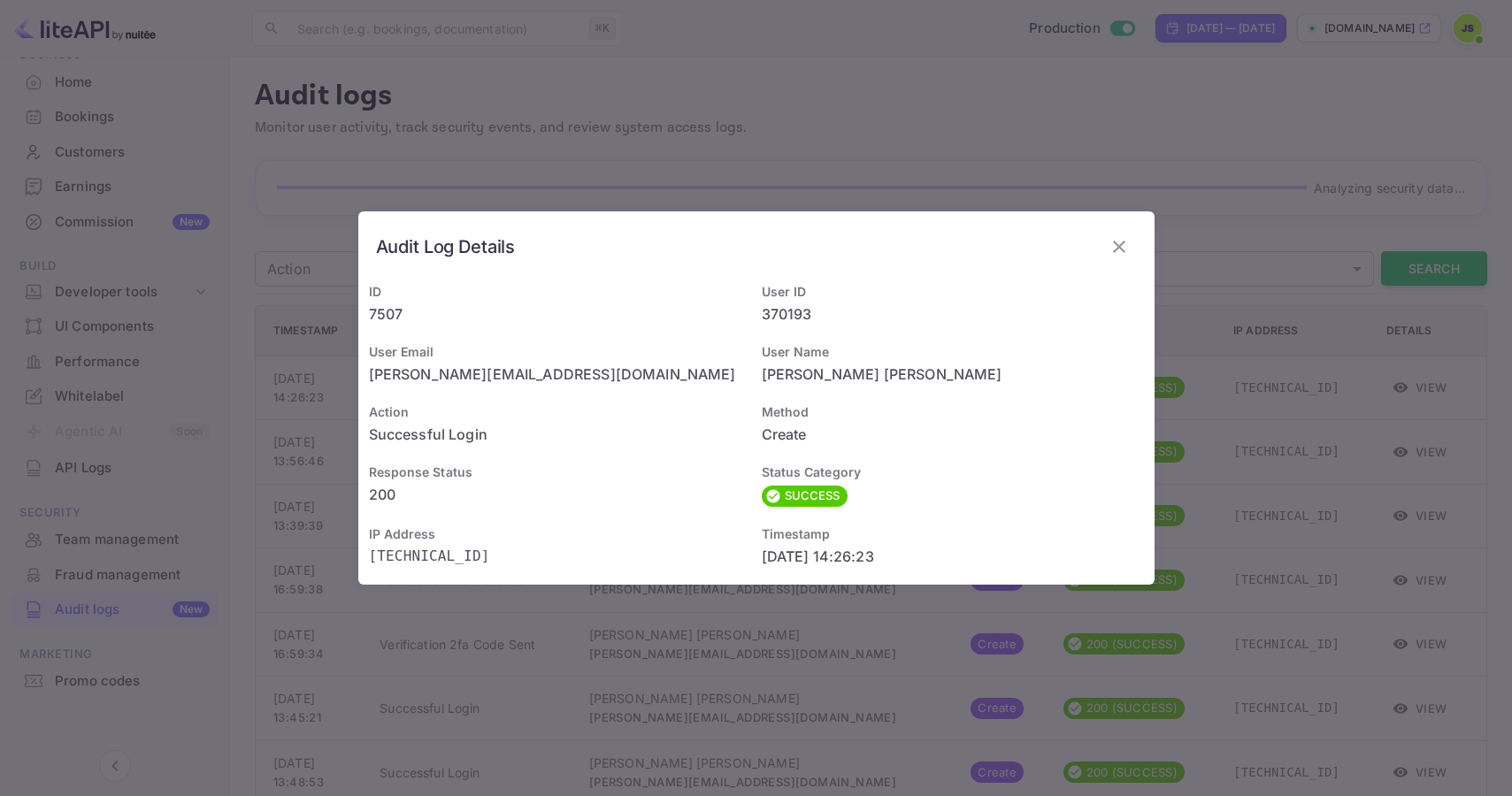
click at [1255, 329] on div "Audit Log Details ID 7507 User ID 370193 User Email [PERSON_NAME][EMAIL_ADDRESS…" at bounding box center [756, 398] width 1512 height 796
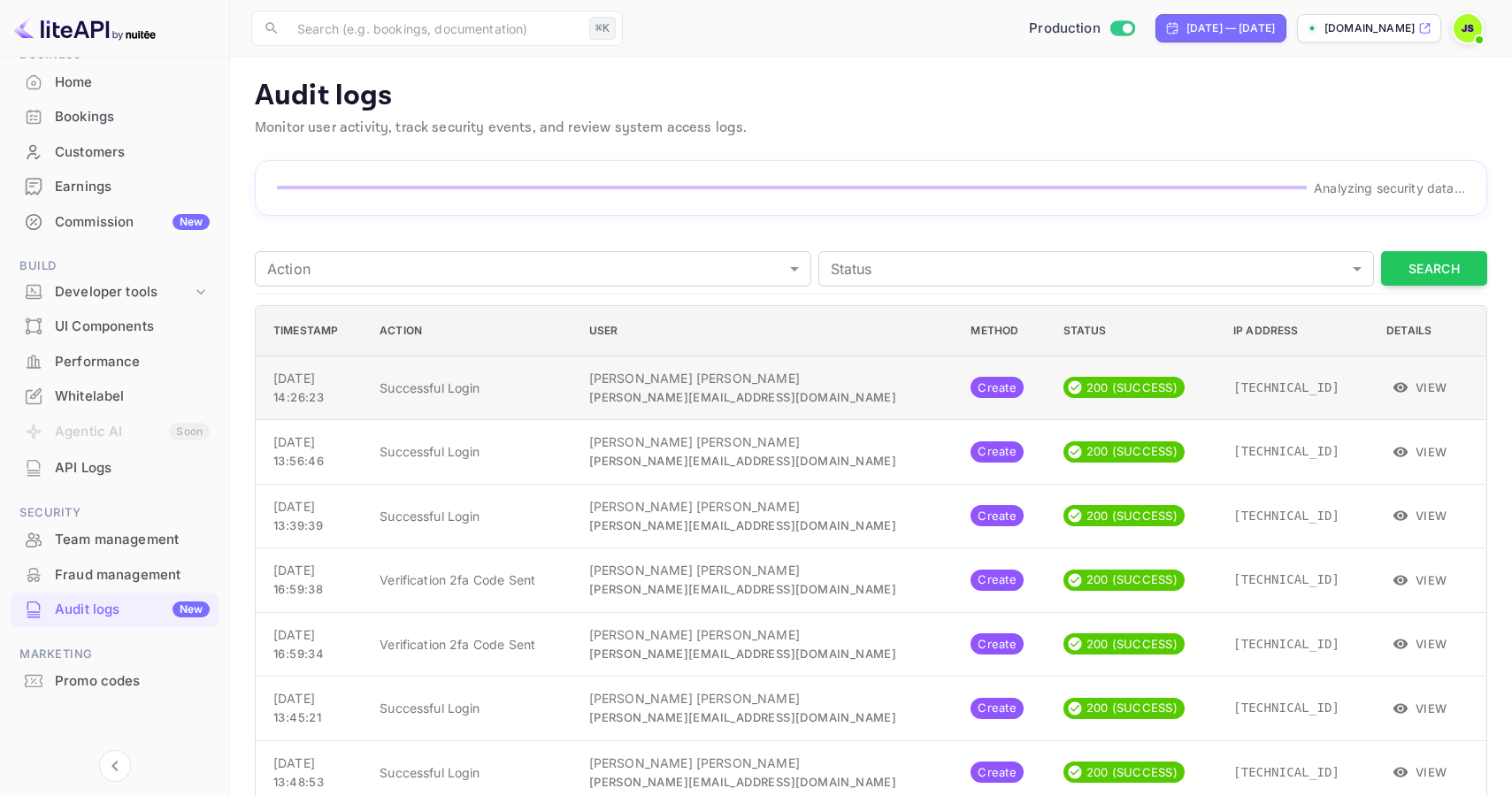
click at [1406, 377] on button "View" at bounding box center [1421, 387] width 69 height 27
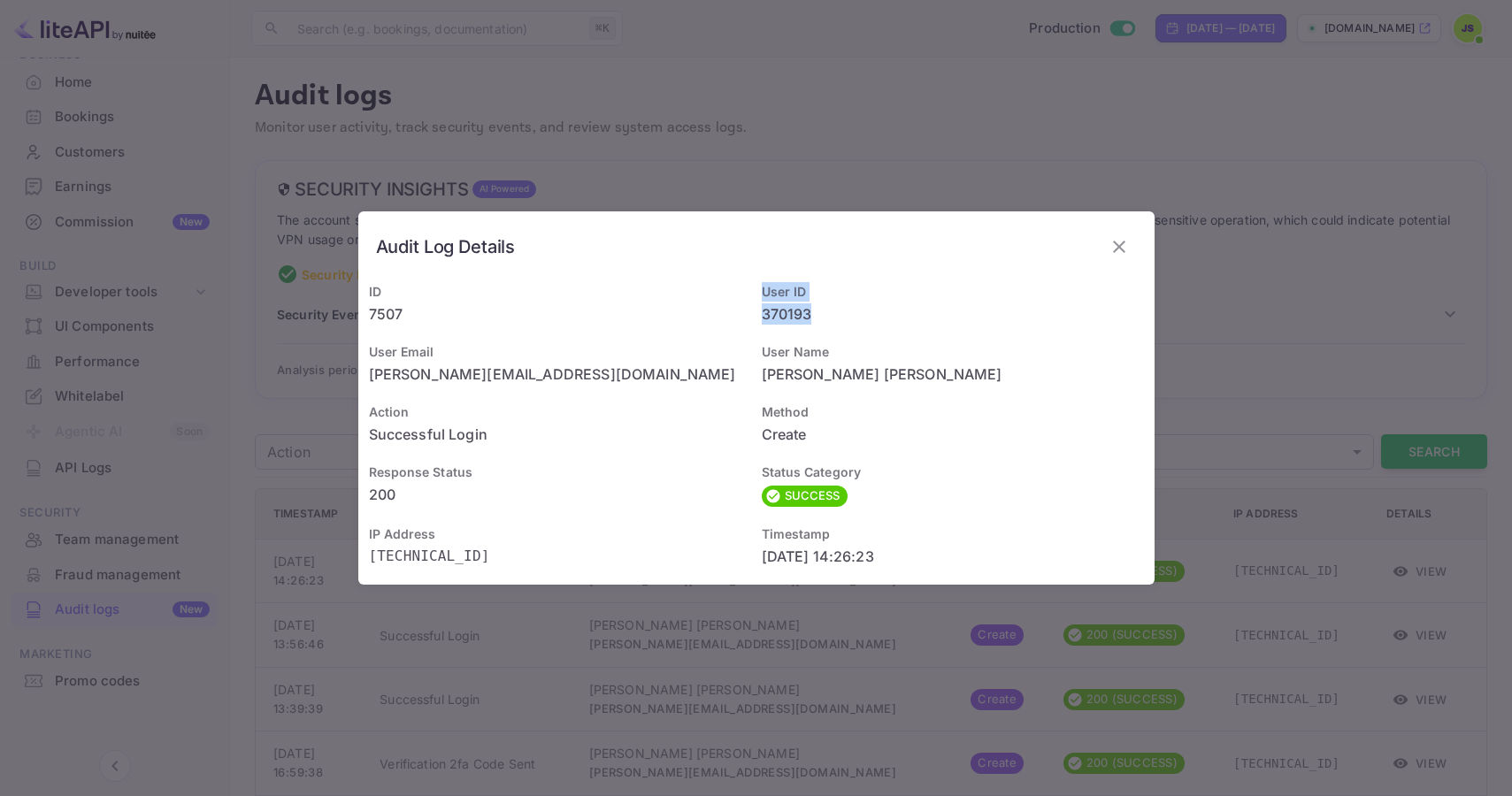
drag, startPoint x: 813, startPoint y: 316, endPoint x: 764, endPoint y: 298, distance: 52.2
click at [764, 298] on div "User ID 370193" at bounding box center [953, 303] width 382 height 42
drag, startPoint x: 412, startPoint y: 314, endPoint x: 364, endPoint y: 293, distance: 52.4
click at [364, 293] on div "ID 7507" at bounding box center [555, 302] width 393 height 60
copy div "ID 7507"
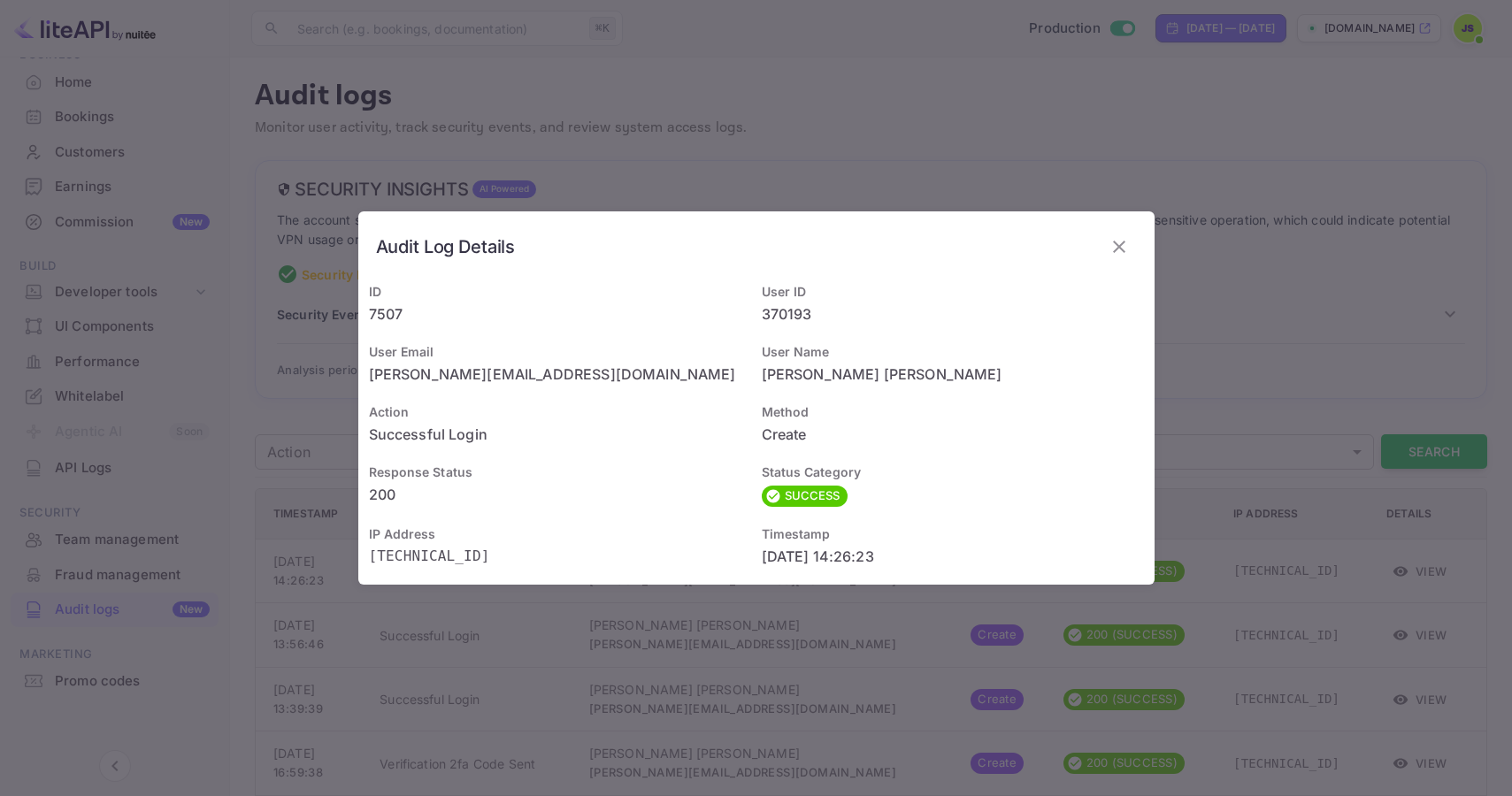
click at [336, 491] on div "Audit Log Details ID 7507 User ID 370193 User Email [PERSON_NAME][EMAIL_ADDRESS…" at bounding box center [756, 398] width 1512 height 796
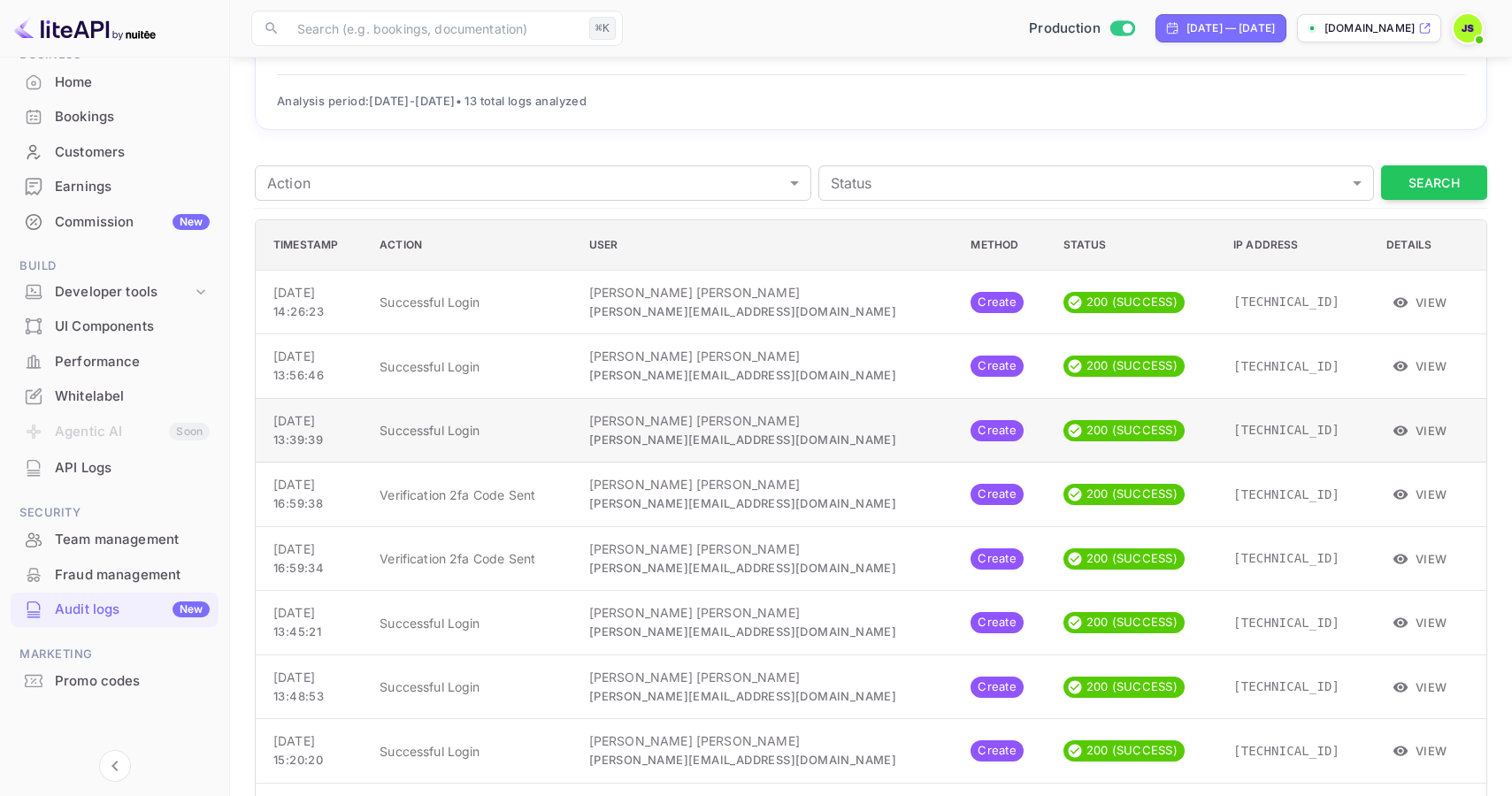
scroll to position [398, 0]
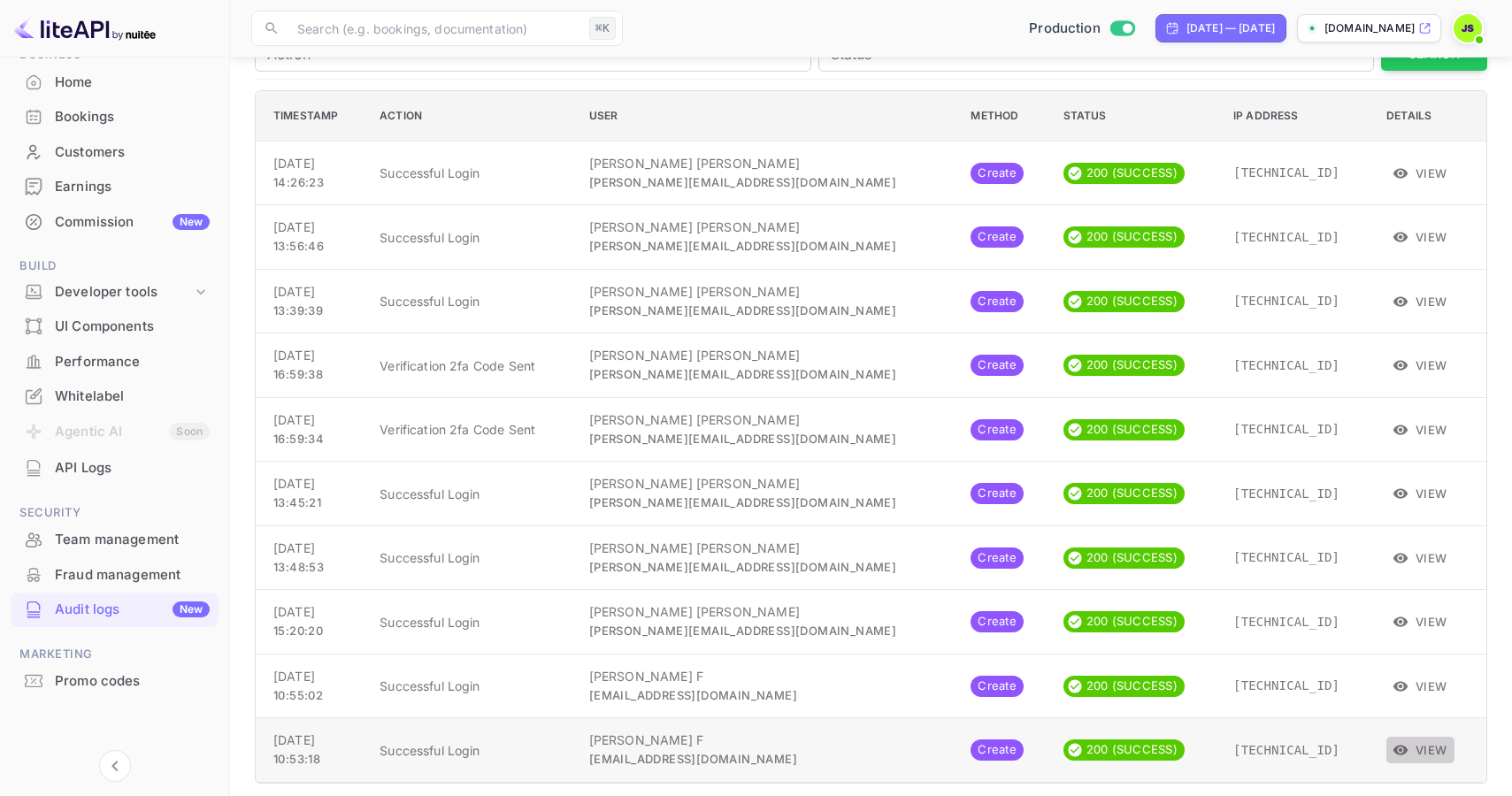
click at [1411, 737] on button "View" at bounding box center [1421, 749] width 69 height 27
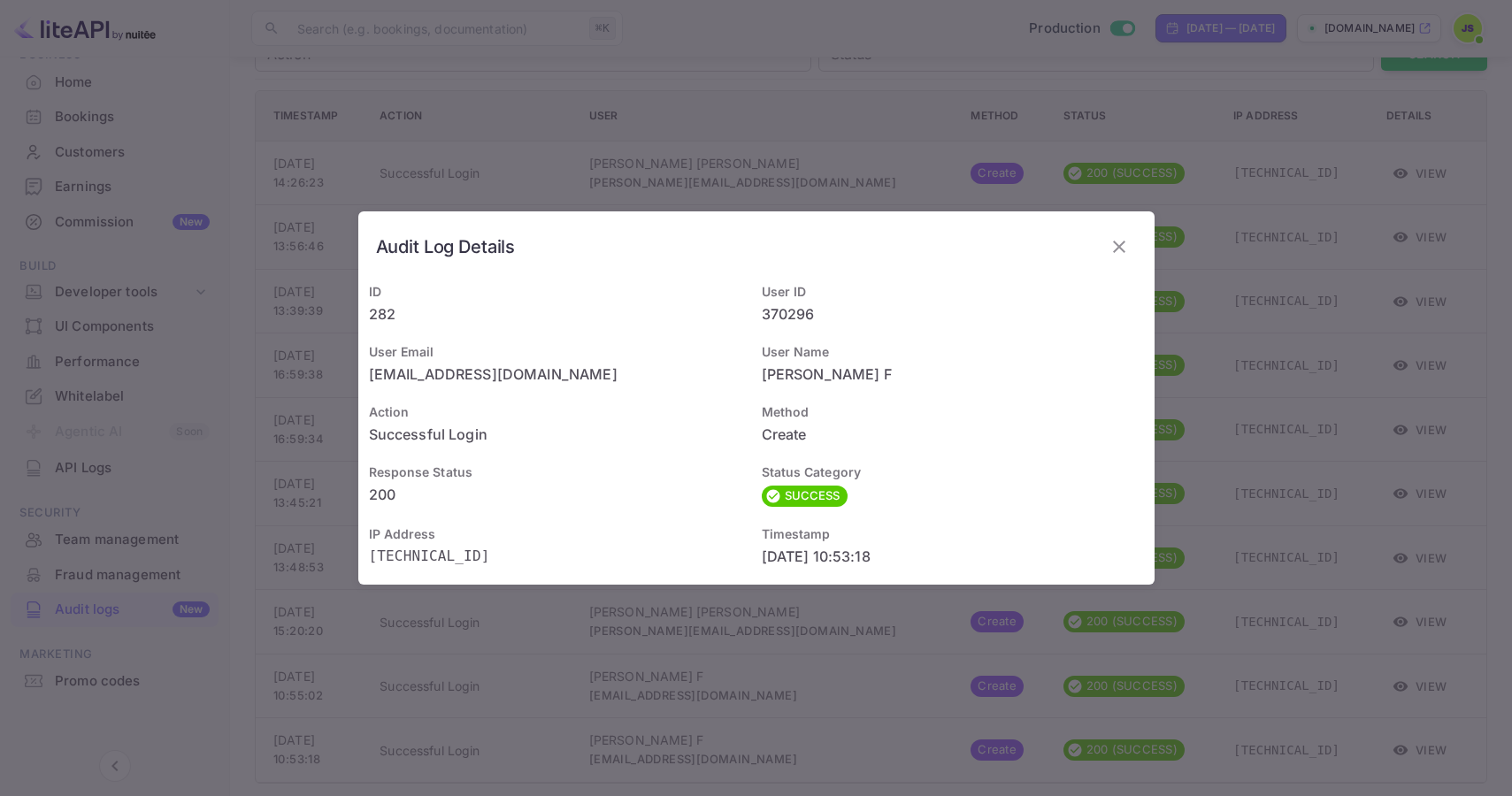
click at [1241, 331] on div "Audit Log Details ID 282 User ID 370296 User Email [EMAIL_ADDRESS][DOMAIN_NAME]…" at bounding box center [756, 398] width 1512 height 796
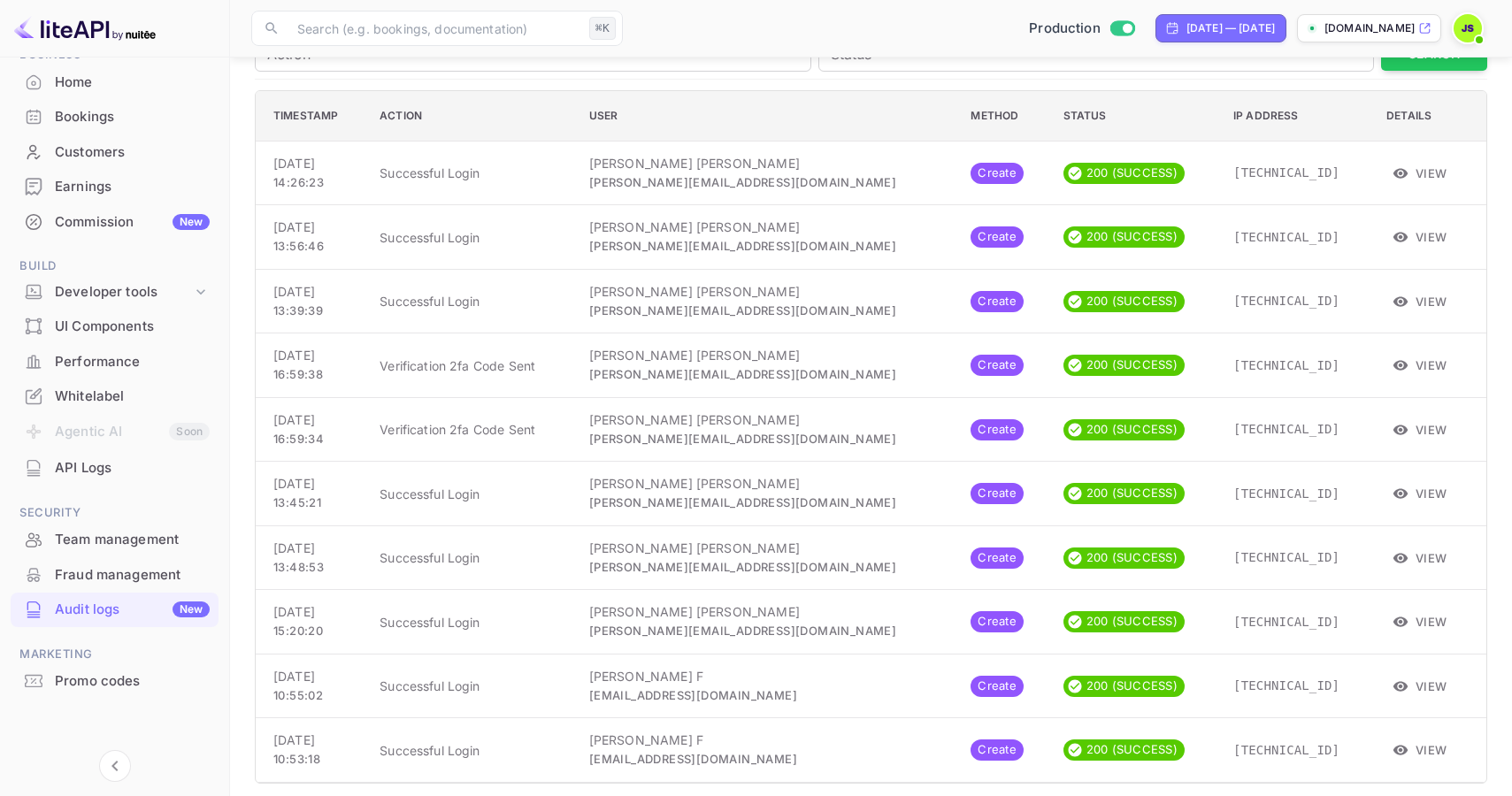
click at [1388, 26] on p "[DOMAIN_NAME]" at bounding box center [1369, 27] width 91 height 16
